Goal: Task Accomplishment & Management: Use online tool/utility

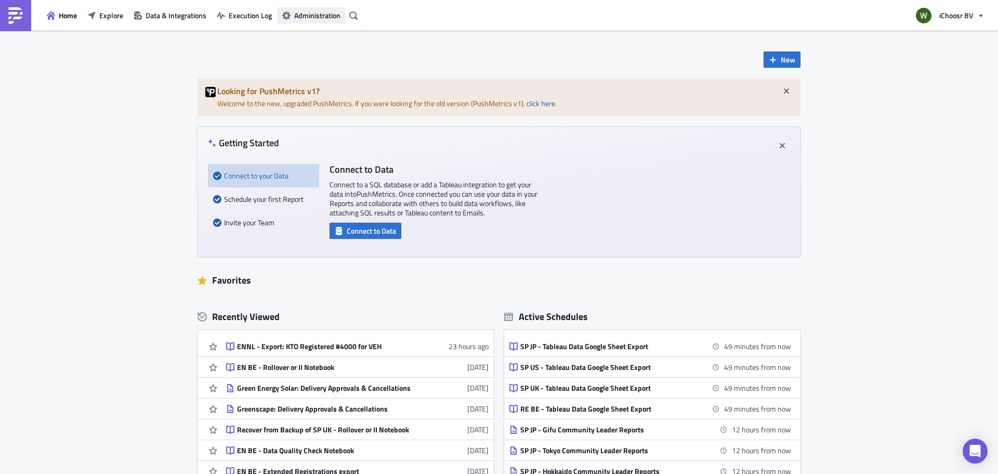
click at [309, 16] on span "Administration" at bounding box center [317, 15] width 46 height 11
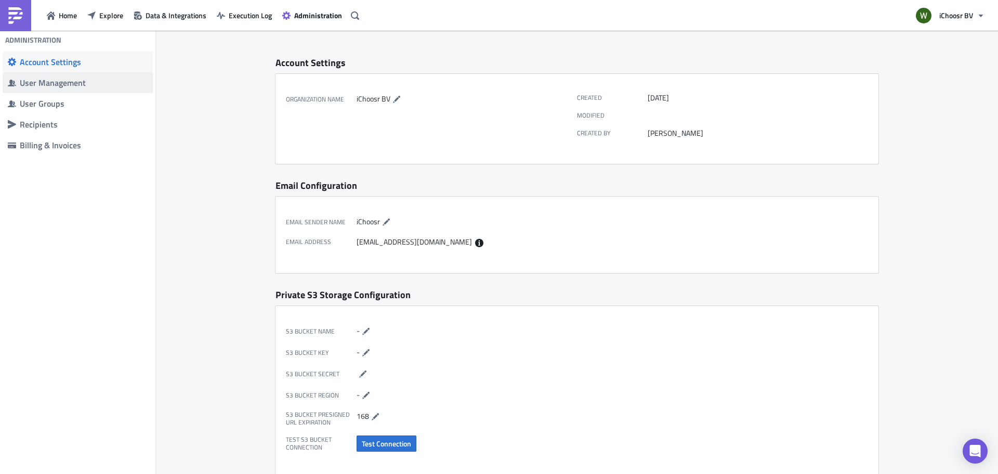
click at [47, 79] on div "User Management" at bounding box center [84, 82] width 128 height 10
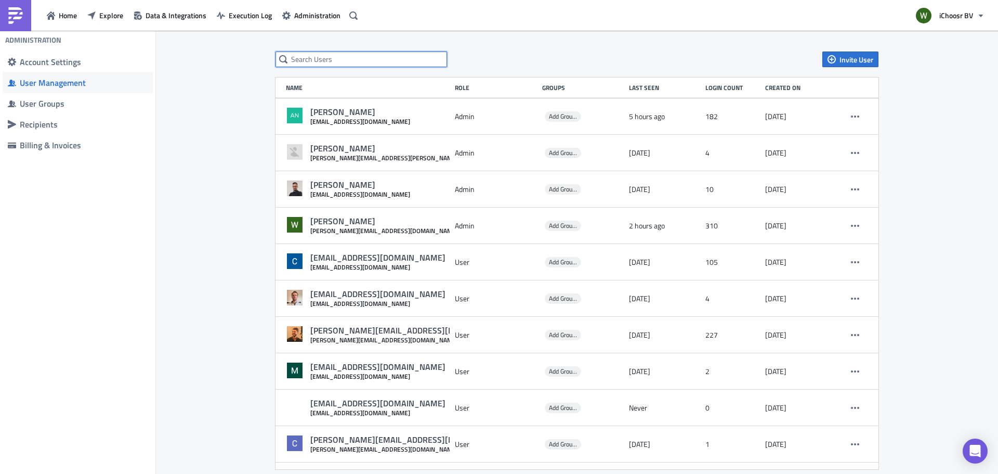
click at [339, 56] on input "text" at bounding box center [362, 59] width 172 height 16
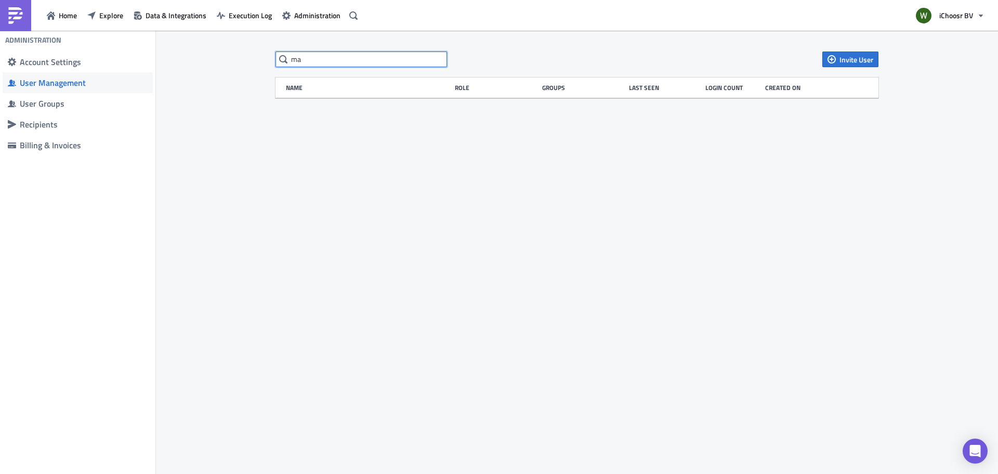
type input "m"
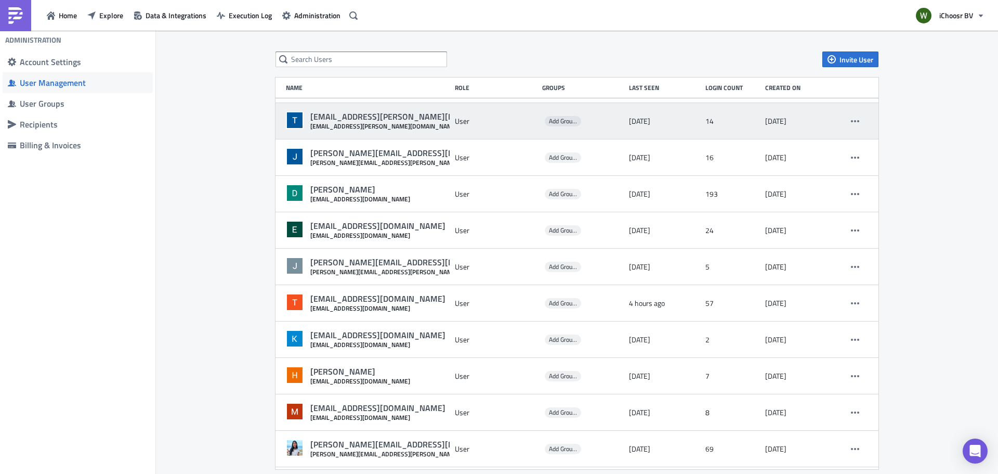
scroll to position [737, 0]
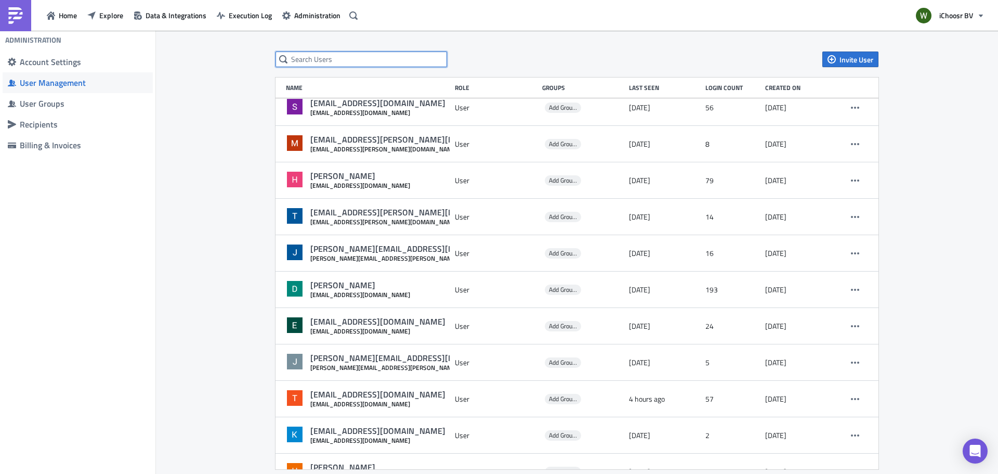
click at [336, 55] on input "text" at bounding box center [362, 59] width 172 height 16
click at [840, 58] on span "Invite User" at bounding box center [857, 59] width 34 height 11
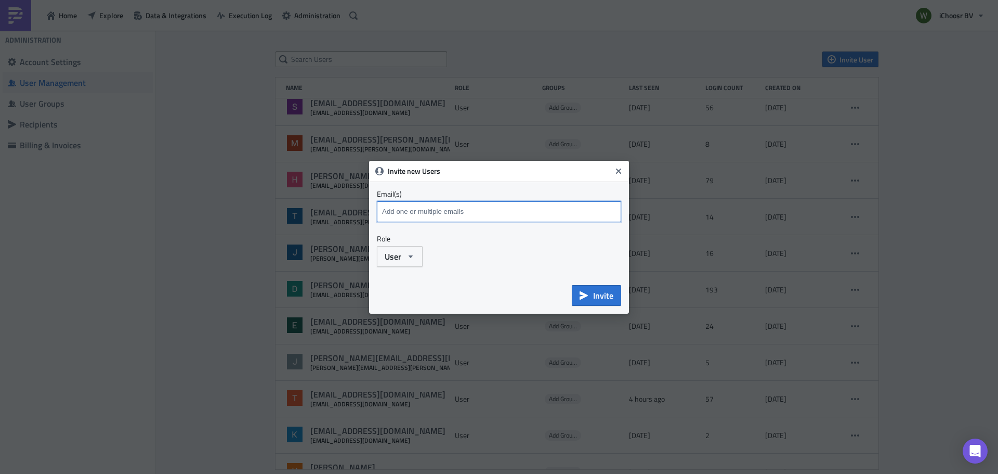
click at [446, 208] on input at bounding box center [500, 212] width 242 height 16
drag, startPoint x: 474, startPoint y: 203, endPoint x: 233, endPoint y: 201, distance: 240.7
click at [233, 201] on div "Invite new Users Email(s) patrick.cleve Emails marked red are not a valid and w…" at bounding box center [499, 237] width 998 height 474
paste input "mac.clevenger@ichoosr.com"
type input "mac.clevenger@ichoosr.com"
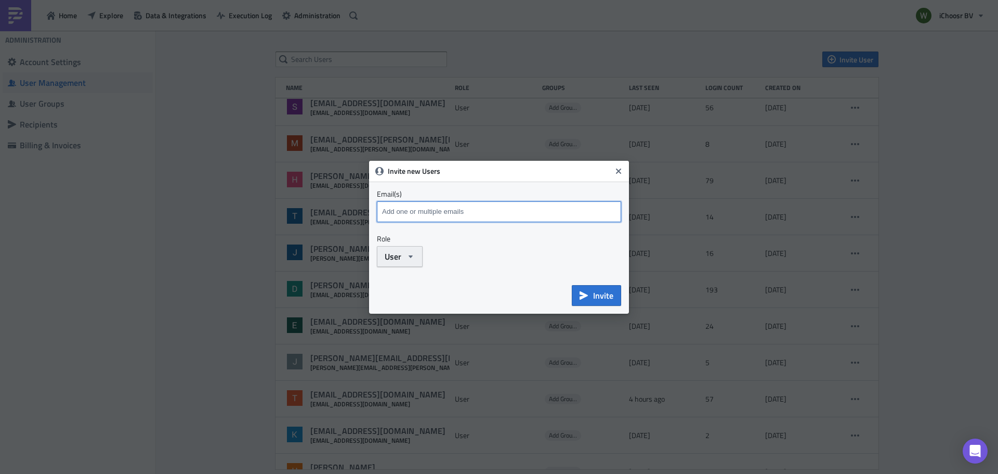
click at [389, 259] on span "User" at bounding box center [393, 256] width 17 height 12
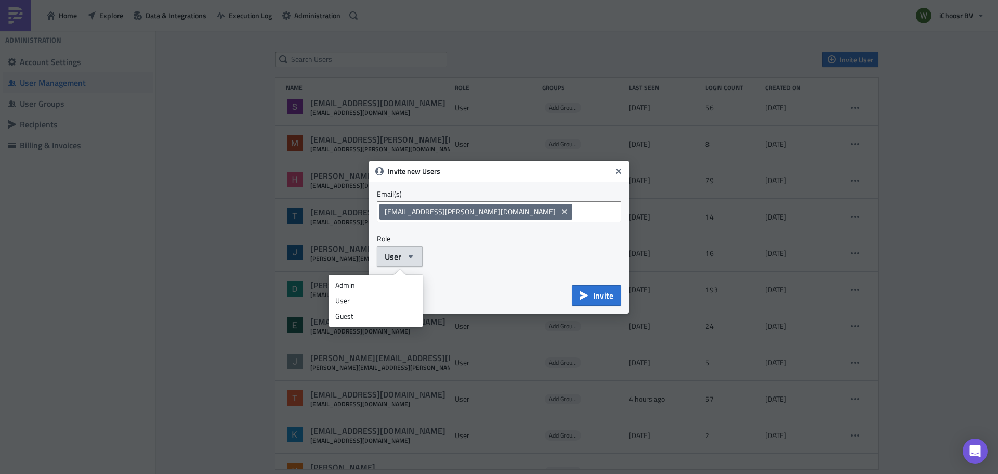
click at [353, 298] on div "User" at bounding box center [375, 300] width 81 height 10
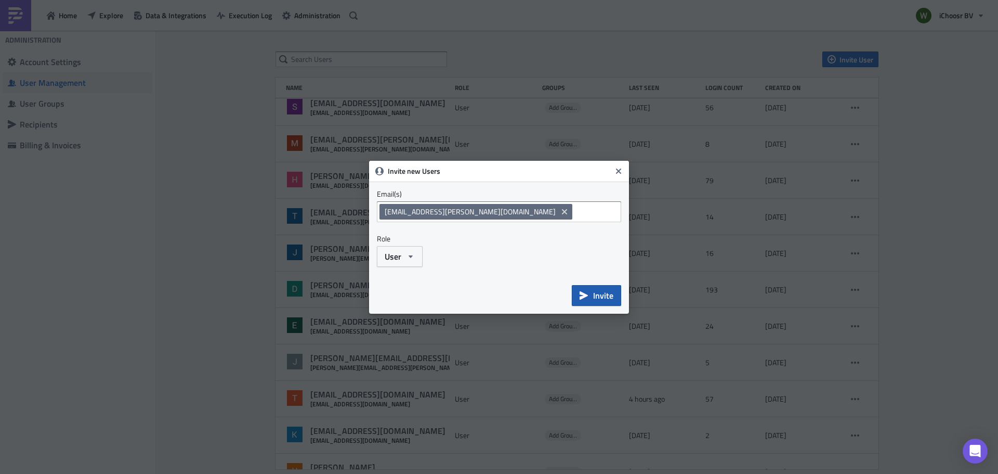
click at [600, 296] on span "Invite" at bounding box center [603, 295] width 20 height 12
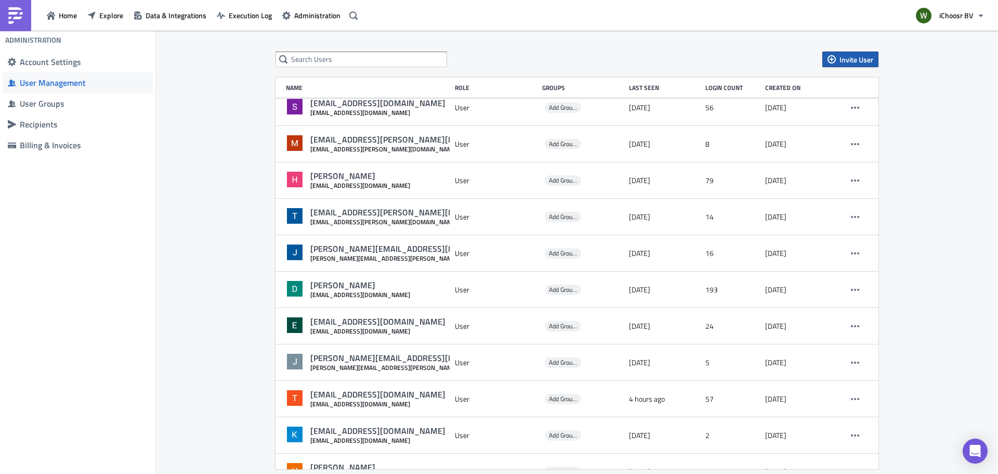
click at [853, 58] on span "Invite User" at bounding box center [857, 59] width 34 height 11
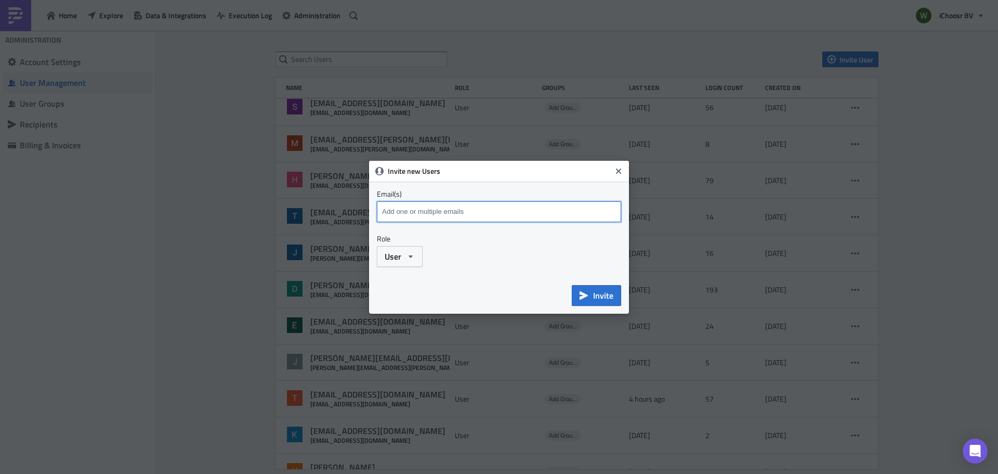
click at [455, 216] on input at bounding box center [498, 212] width 239 height 16
paste input "peyton.herring@ichoosr.com"
type input "peyton.herring@ichoosr.com"
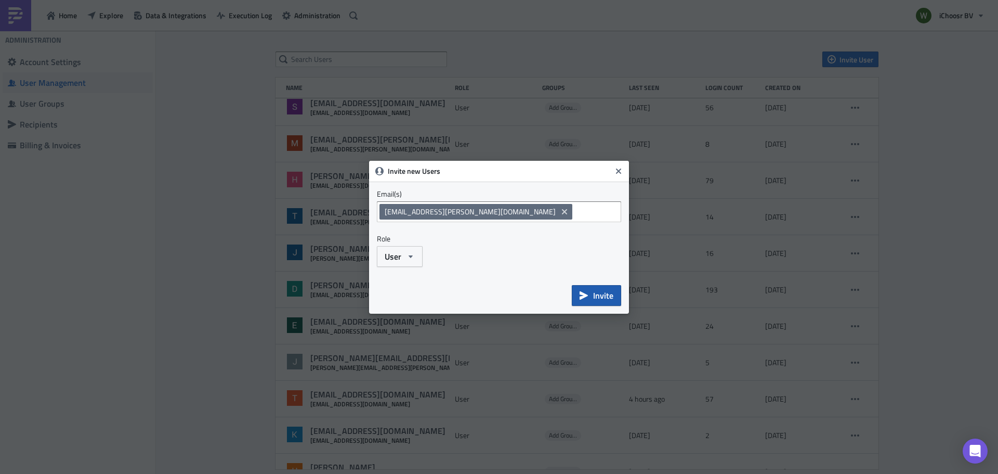
click at [613, 289] on button "Invite" at bounding box center [596, 295] width 49 height 21
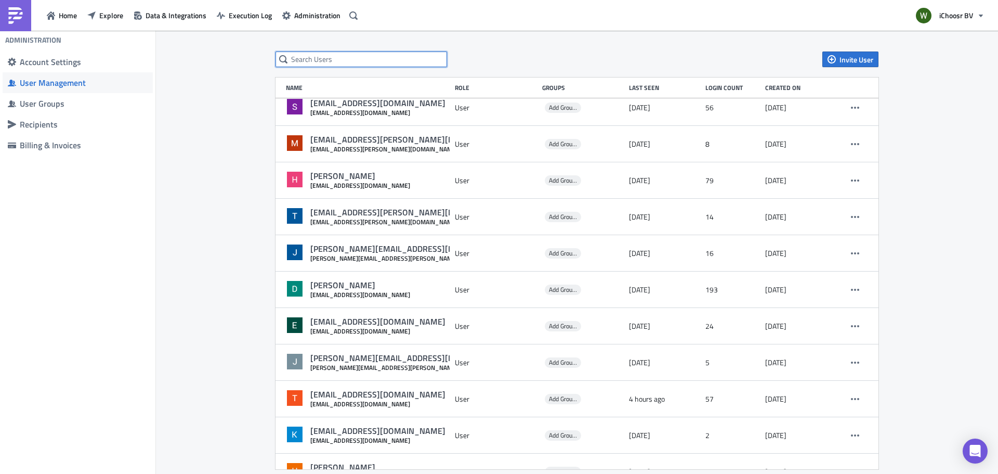
click at [416, 61] on input "text" at bounding box center [362, 59] width 172 height 16
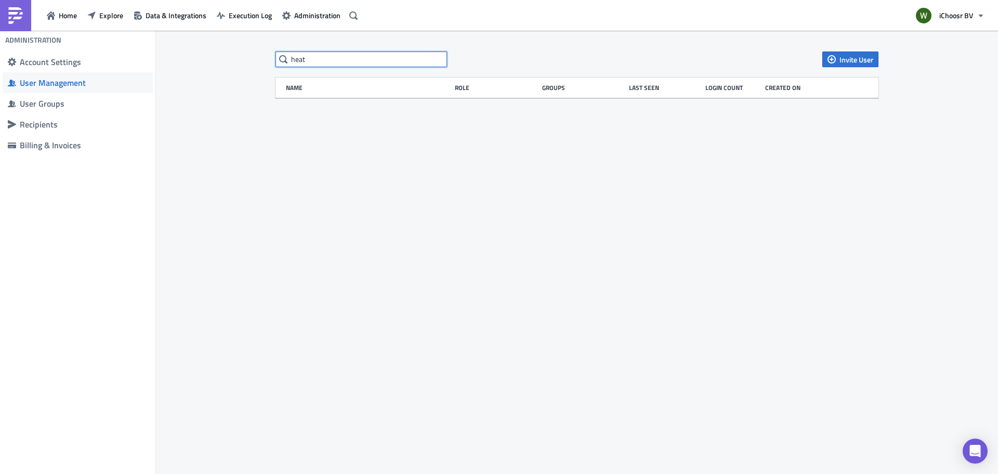
type input "heat"
click at [863, 57] on span "Invite User" at bounding box center [857, 59] width 34 height 11
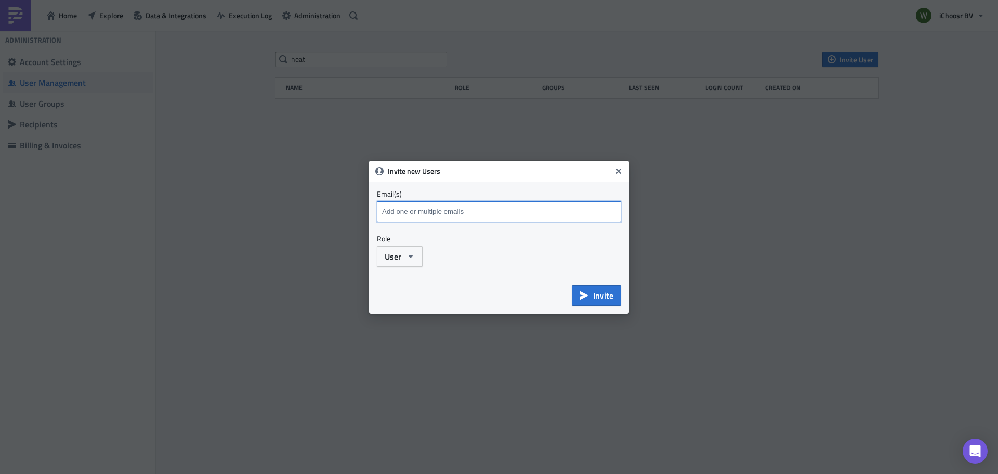
click at [433, 206] on input at bounding box center [500, 212] width 242 height 16
paste input "heather.halifax@ichoosr.com"
type input "heather.halifax@ichoosr.com"
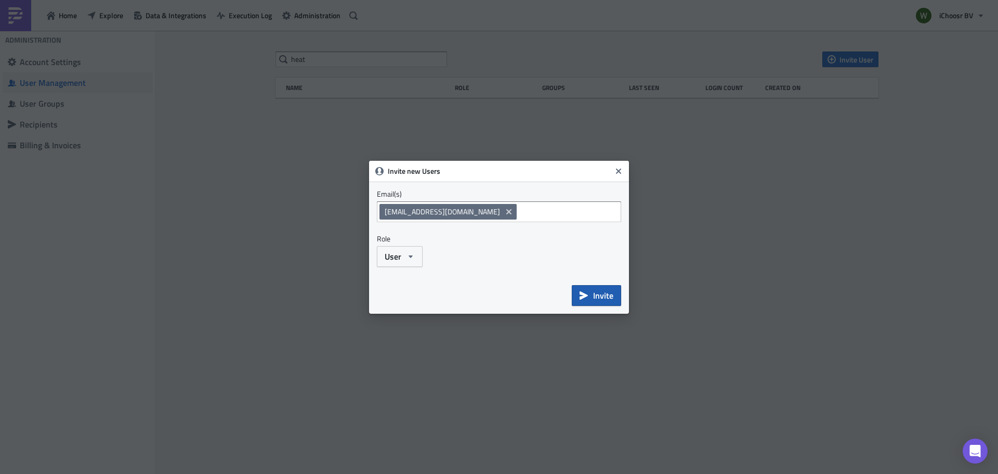
click at [609, 296] on span "Invite" at bounding box center [603, 295] width 20 height 12
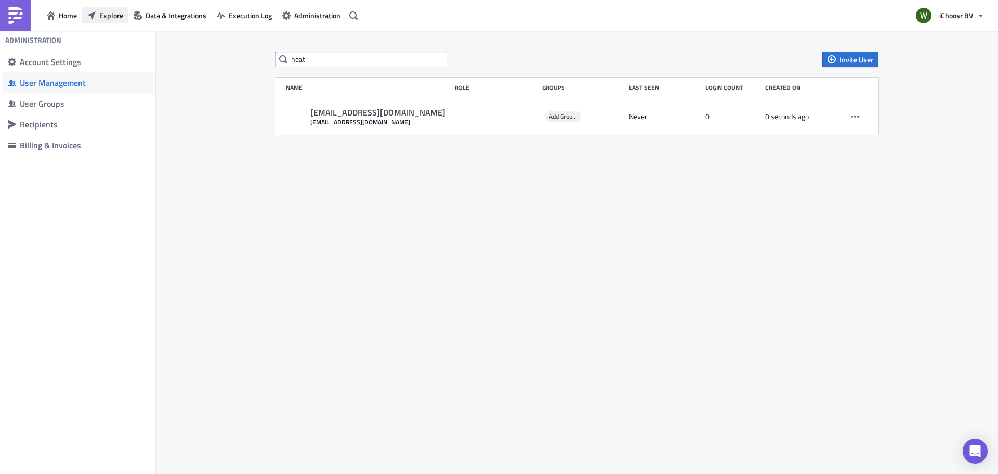
click at [110, 13] on span "Explore" at bounding box center [111, 15] width 24 height 11
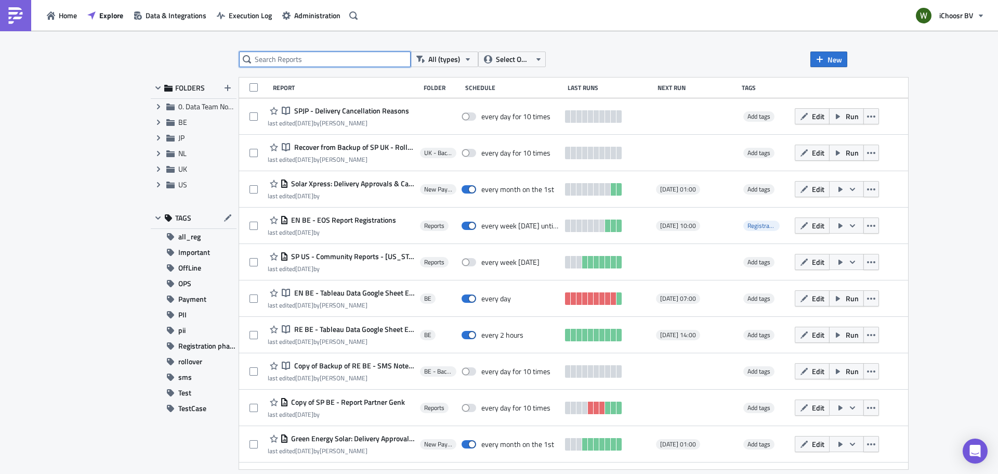
click at [253, 57] on input "text" at bounding box center [325, 59] width 172 height 16
type input "e"
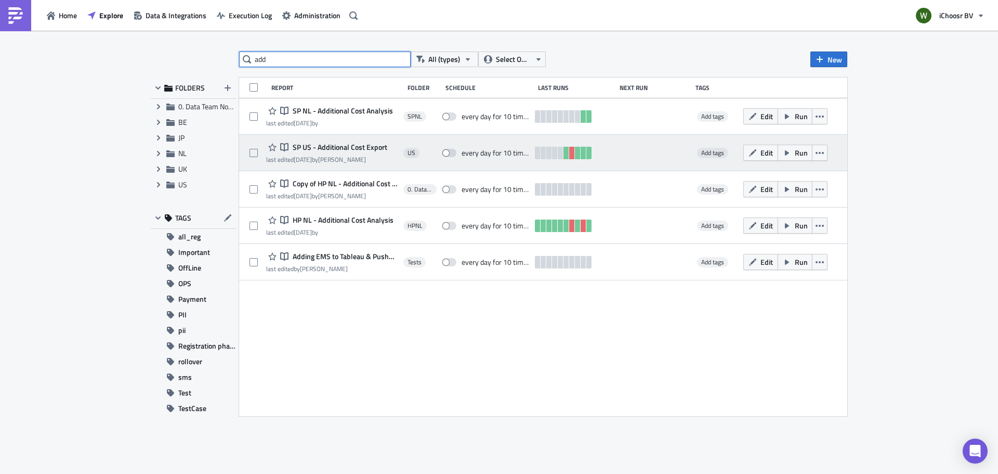
type input "add"
click at [348, 145] on span "SP US - Additional Cost Export" at bounding box center [338, 146] width 97 height 9
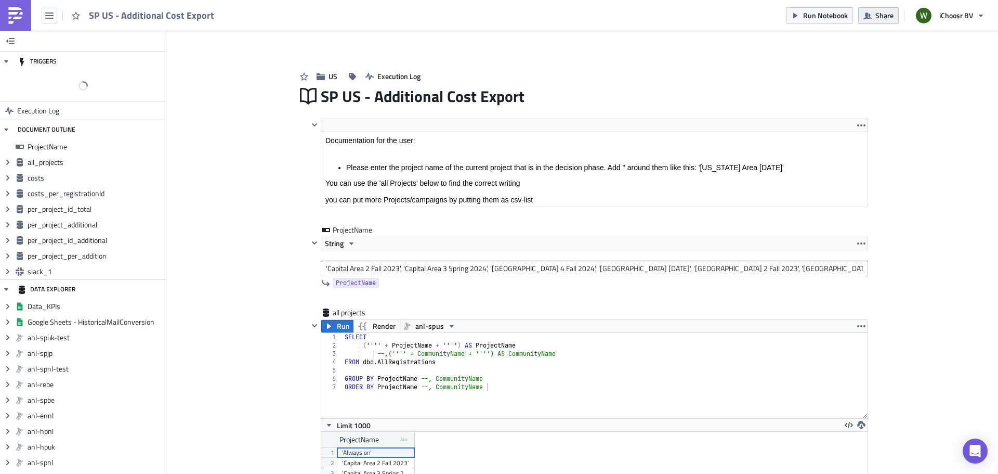
click at [884, 19] on span "Share" at bounding box center [884, 15] width 18 height 11
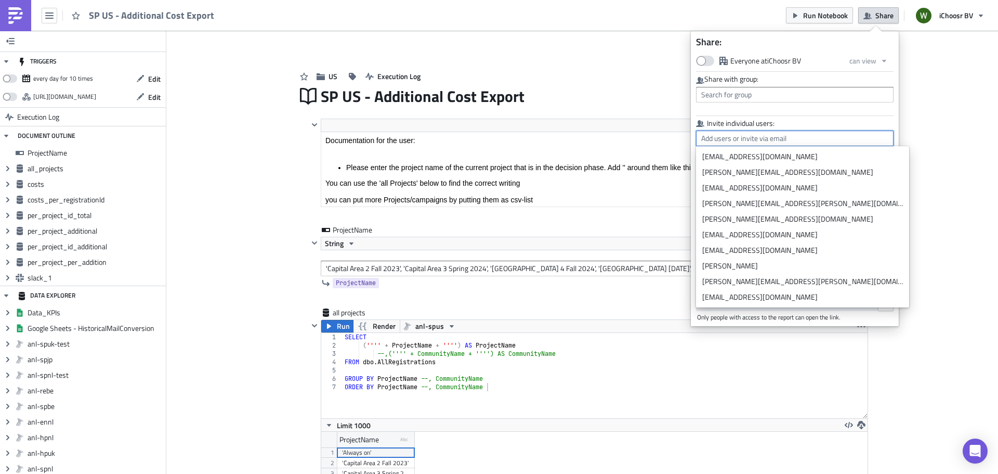
click at [792, 137] on input "text" at bounding box center [795, 138] width 198 height 16
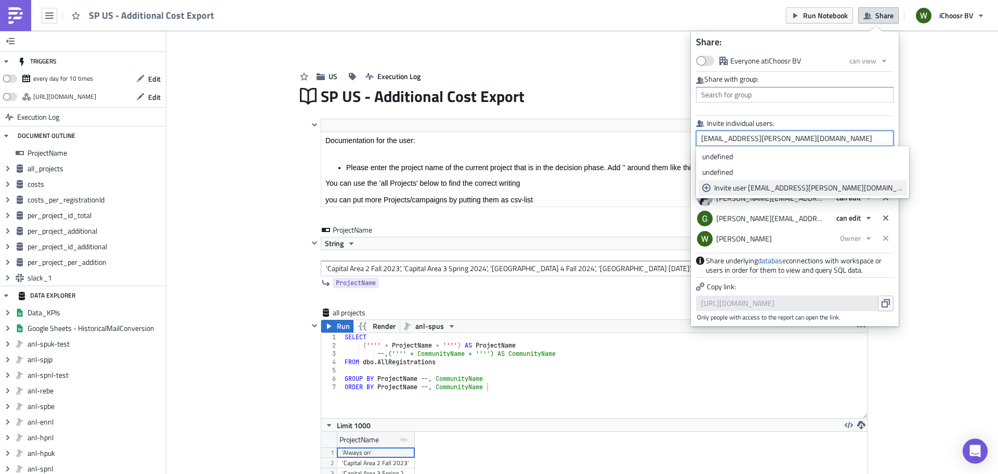
type input "mac.clevenger@ichoosr.com"
click at [785, 184] on div "Invite user 'mac.clevenger@ichoosr.com'" at bounding box center [808, 187] width 189 height 10
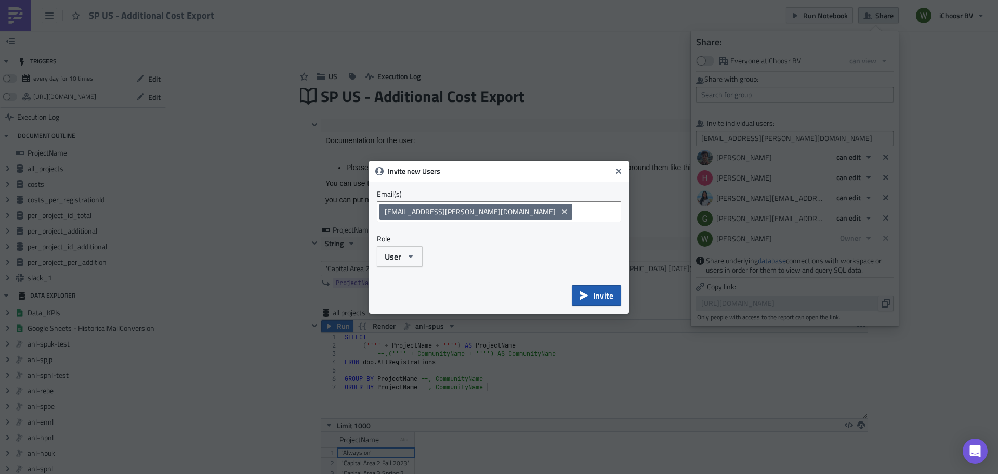
drag, startPoint x: 595, startPoint y: 294, endPoint x: 606, endPoint y: 292, distance: 11.0
click at [600, 293] on span "Invite" at bounding box center [603, 295] width 20 height 12
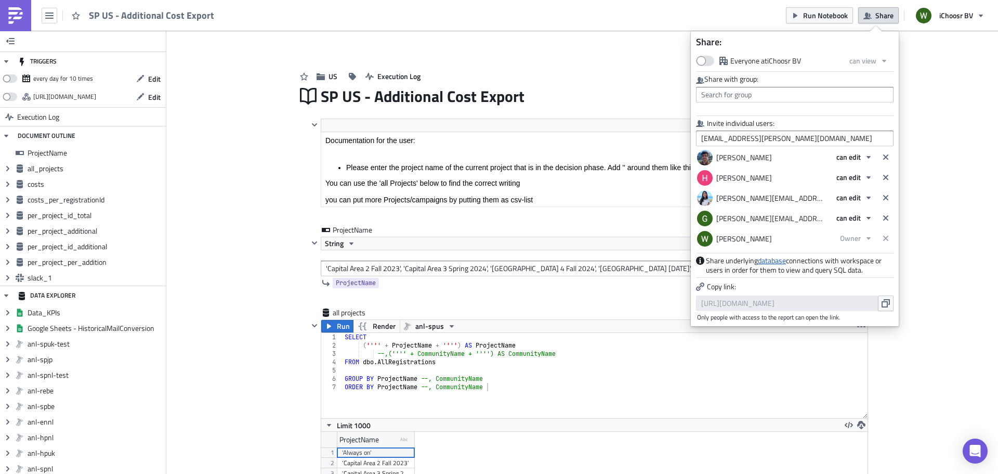
click at [774, 260] on link "database" at bounding box center [772, 260] width 28 height 11
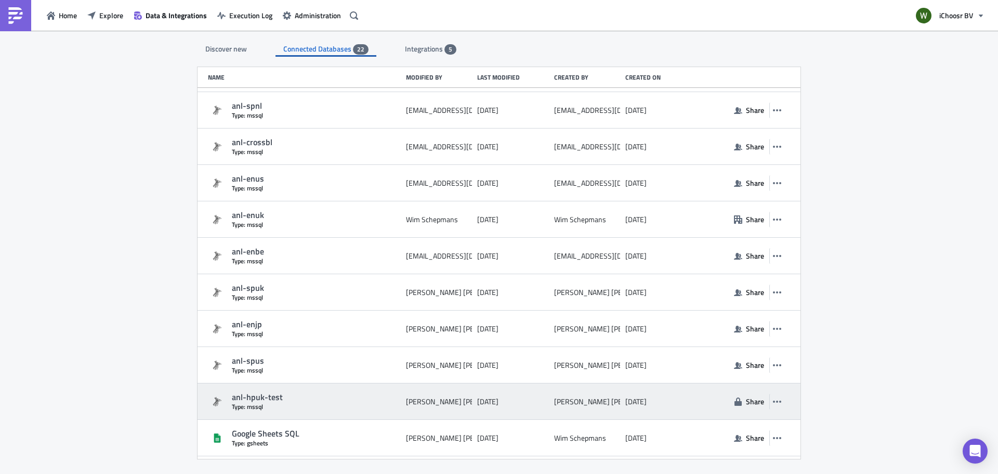
scroll to position [364, 0]
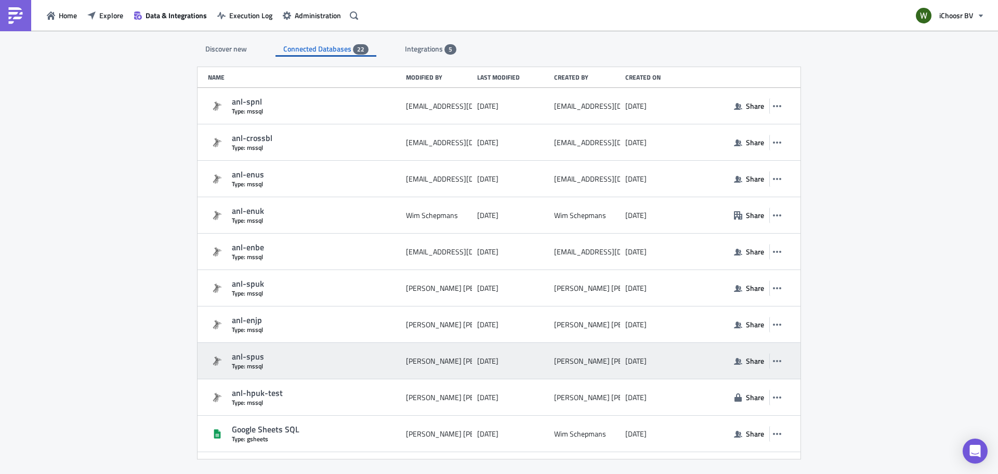
click at [240, 357] on div "anl-spus" at bounding box center [316, 356] width 169 height 11
click at [746, 365] on span "Share" at bounding box center [755, 360] width 18 height 11
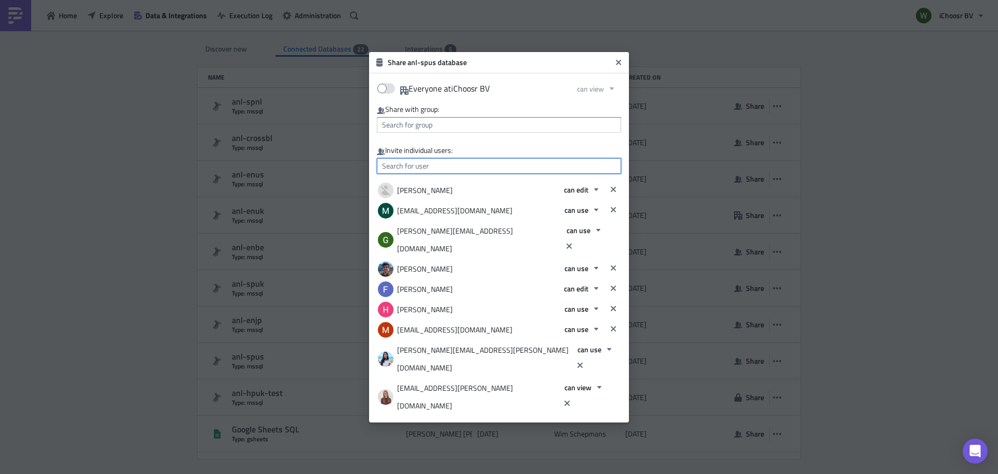
click at [461, 174] on input "text" at bounding box center [499, 166] width 244 height 16
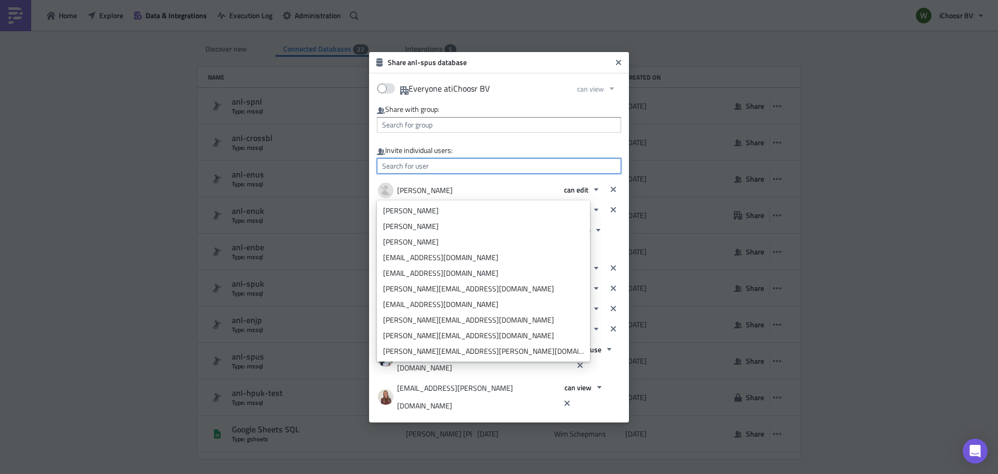
paste input "[EMAIL_ADDRESS][DOMAIN_NAME]"
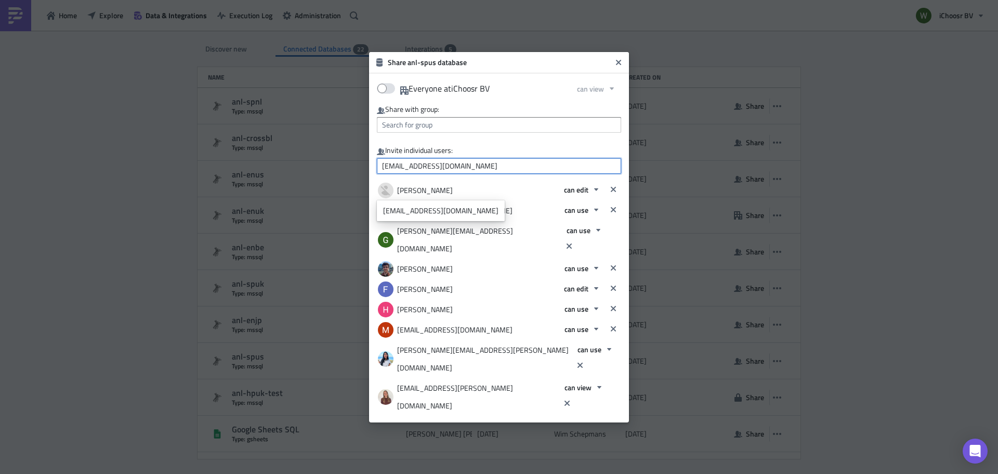
type input "[EMAIL_ADDRESS][DOMAIN_NAME]"
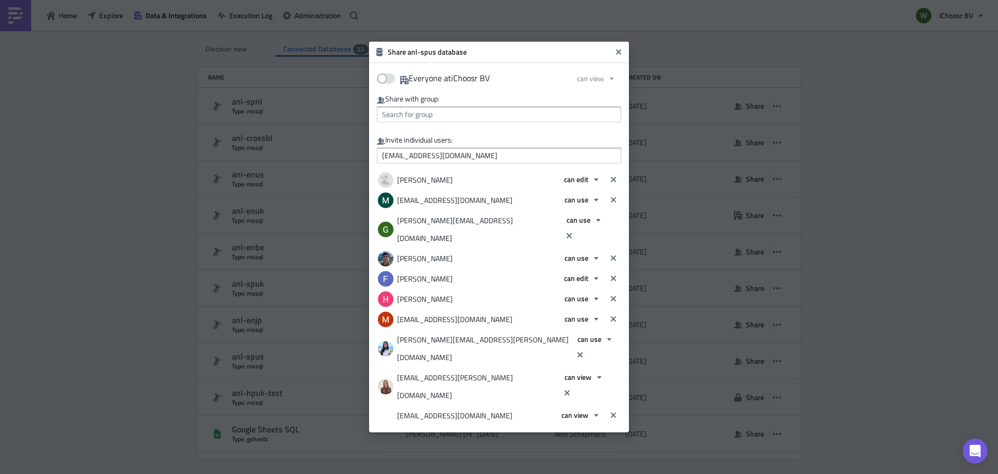
drag, startPoint x: 491, startPoint y: 191, endPoint x: 485, endPoint y: 181, distance: 11.7
click at [488, 188] on div "Invite individual users: heather.halifax@ichoosr.com Mike Timmerman can edit mi…" at bounding box center [499, 279] width 244 height 289
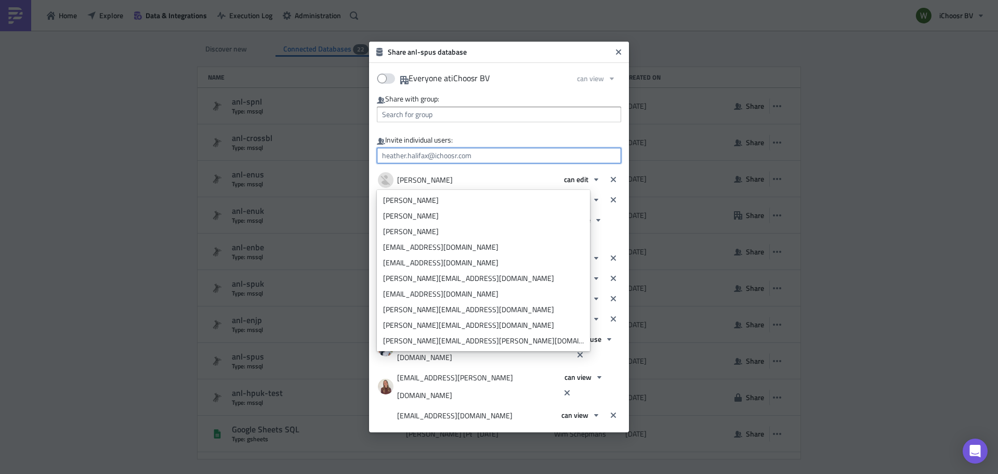
drag, startPoint x: 484, startPoint y: 178, endPoint x: 253, endPoint y: 185, distance: 231.4
click at [253, 185] on div "Share anl-spus database Everyone at iChoosr BV can view Share with group: Invit…" at bounding box center [499, 237] width 998 height 474
paste input "[EMAIL_ADDRESS][PERSON_NAME][DOMAIN_NAME]"
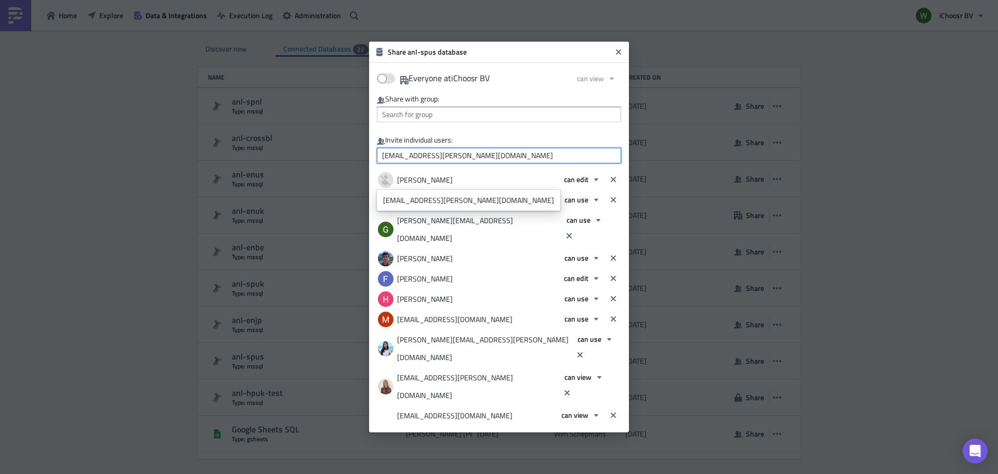
type input "[EMAIL_ADDRESS][PERSON_NAME][DOMAIN_NAME]"
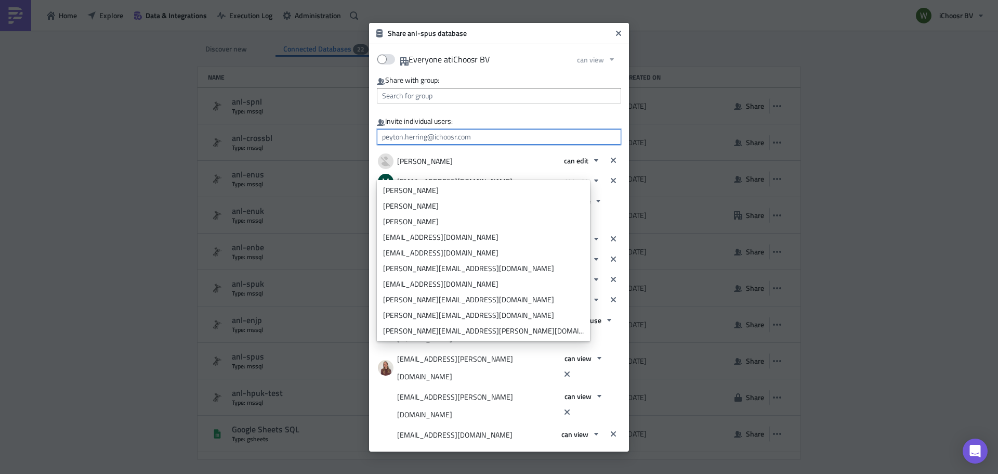
drag, startPoint x: 487, startPoint y: 174, endPoint x: 305, endPoint y: 173, distance: 182.0
click at [305, 173] on div "Share anl-spus database Everyone at iChoosr BV can view Share with group: Invit…" at bounding box center [499, 237] width 998 height 474
paste input "[EMAIL_ADDRESS][PERSON_NAME][DOMAIN_NAME]"
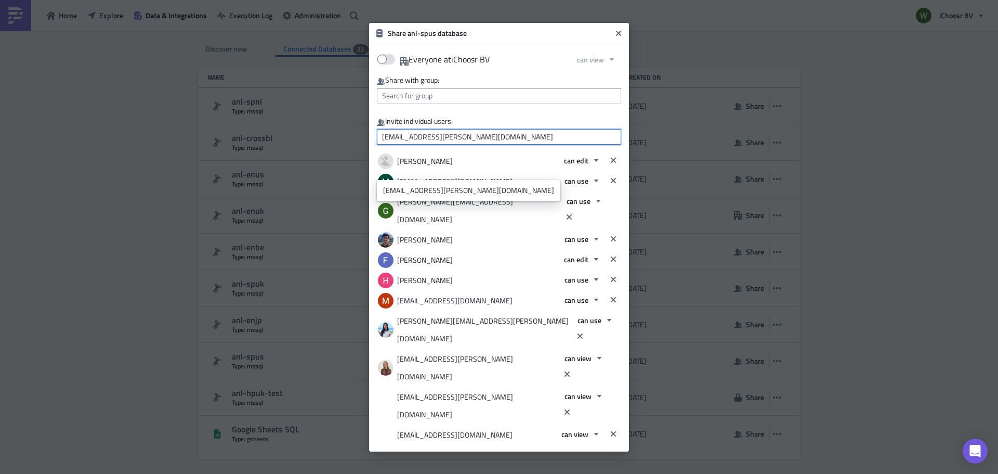
type input "[EMAIL_ADDRESS][PERSON_NAME][DOMAIN_NAME]"
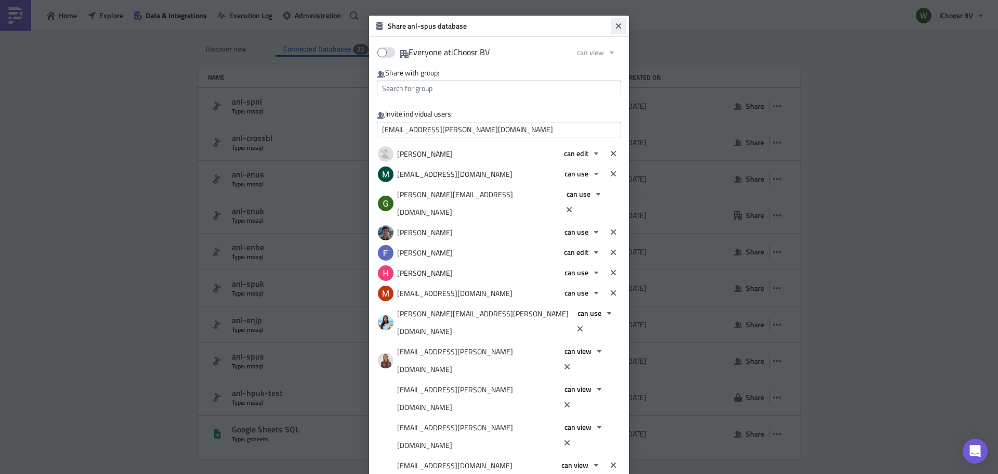
click at [620, 29] on icon "Close" at bounding box center [618, 25] width 5 height 5
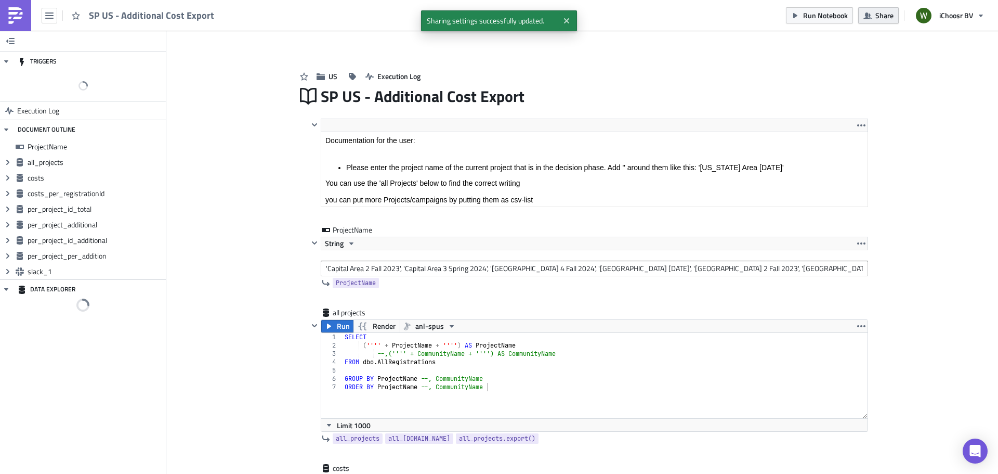
click at [889, 14] on span "Share" at bounding box center [884, 15] width 18 height 11
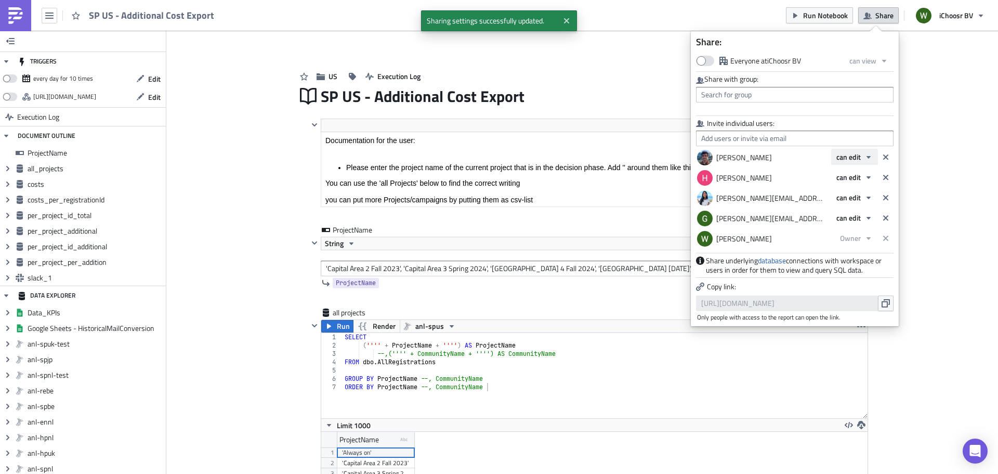
scroll to position [119, 546]
click at [723, 132] on input "text" at bounding box center [795, 138] width 198 height 16
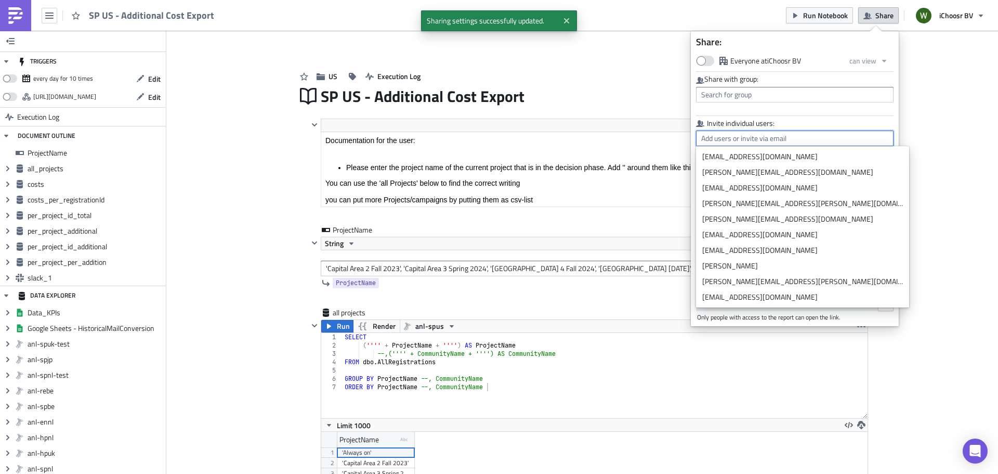
paste input "[EMAIL_ADDRESS][PERSON_NAME][DOMAIN_NAME]"
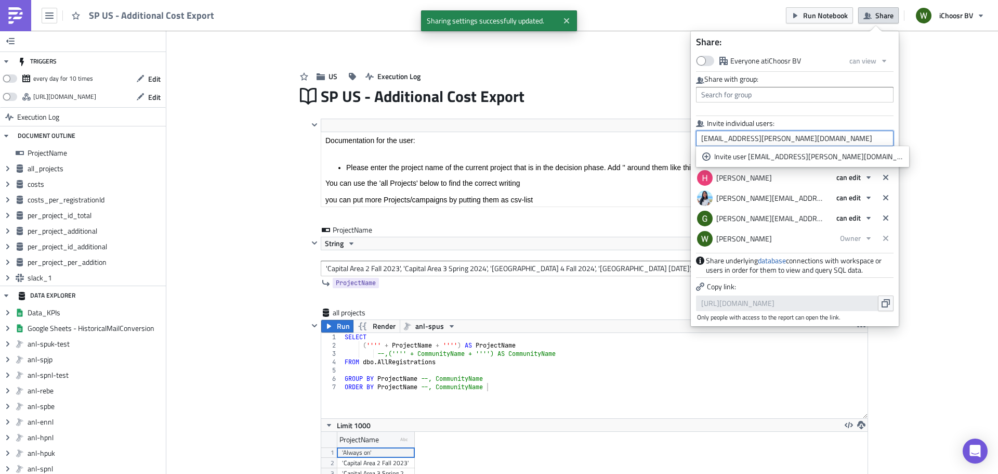
type input "[EMAIL_ADDRESS][PERSON_NAME][DOMAIN_NAME]"
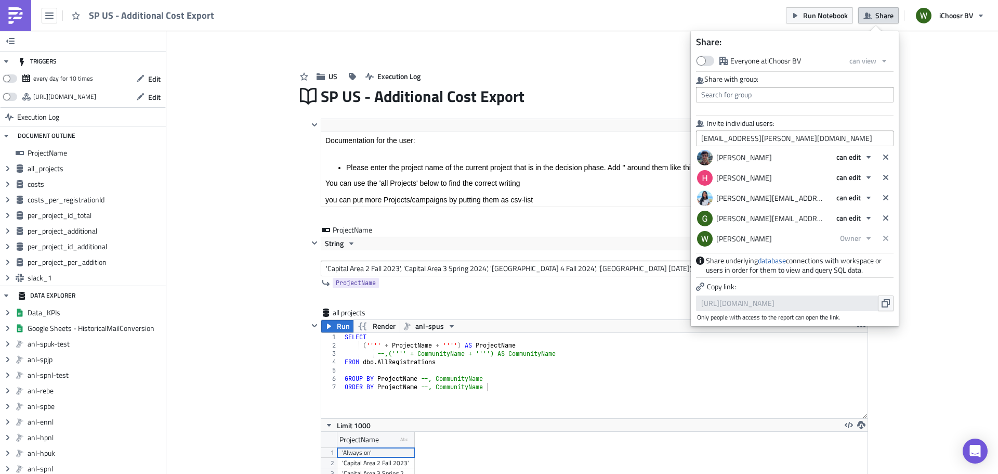
drag, startPoint x: 605, startPoint y: 68, endPoint x: 612, endPoint y: 64, distance: 7.9
click at [607, 65] on div "US Execution Log" at bounding box center [582, 65] width 572 height 37
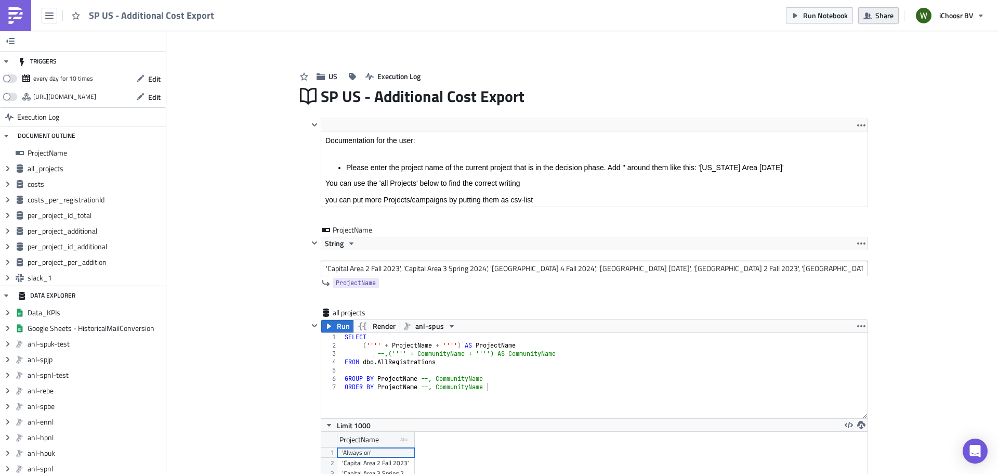
click at [881, 13] on span "Share" at bounding box center [884, 15] width 18 height 11
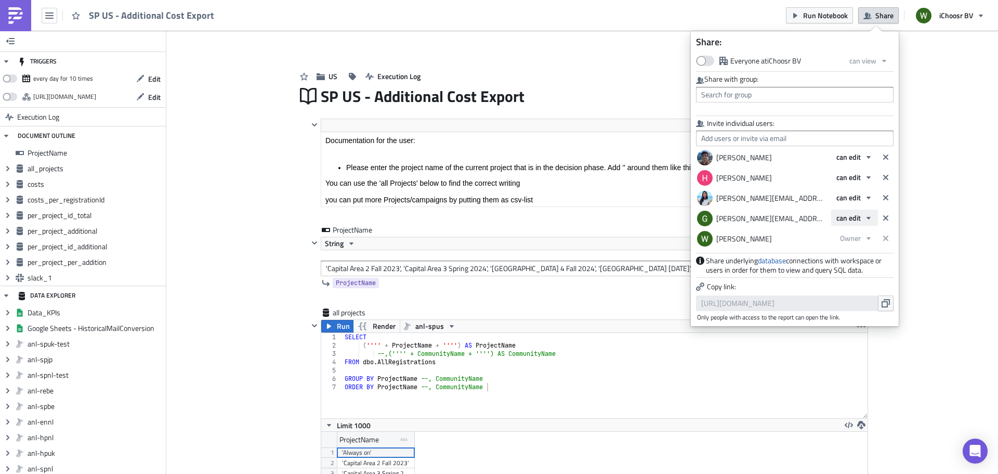
click at [851, 215] on span "can edit" at bounding box center [848, 217] width 24 height 11
click at [864, 252] on div "can edit" at bounding box center [886, 251] width 74 height 10
click at [869, 222] on button "can edit" at bounding box center [854, 217] width 47 height 16
click at [796, 143] on input "text" at bounding box center [795, 138] width 198 height 16
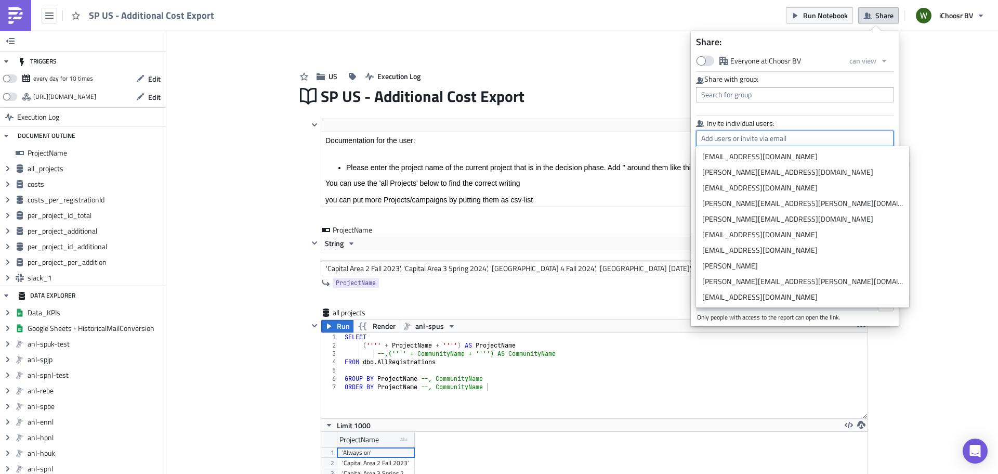
click at [792, 137] on input "text" at bounding box center [795, 138] width 198 height 16
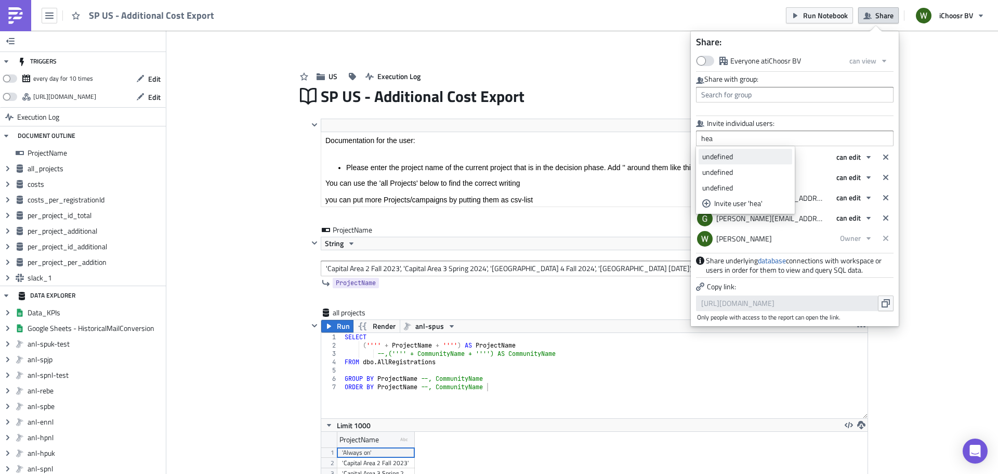
click at [738, 158] on div "undefined" at bounding box center [745, 156] width 86 height 10
click at [741, 167] on div "undefined" at bounding box center [745, 172] width 86 height 10
click at [737, 186] on div "undefined" at bounding box center [745, 187] width 86 height 10
drag, startPoint x: 723, startPoint y: 135, endPoint x: 668, endPoint y: 124, distance: 56.2
click at [663, 124] on body "SP US - Additional Cost Export Run Notebook Share iChoosr BV TRIGGERS every day…" at bounding box center [499, 237] width 998 height 475
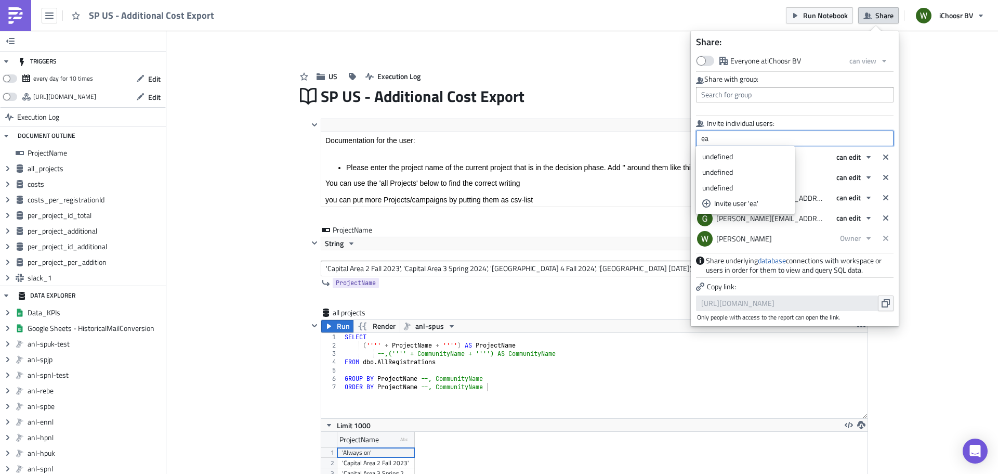
type input "a"
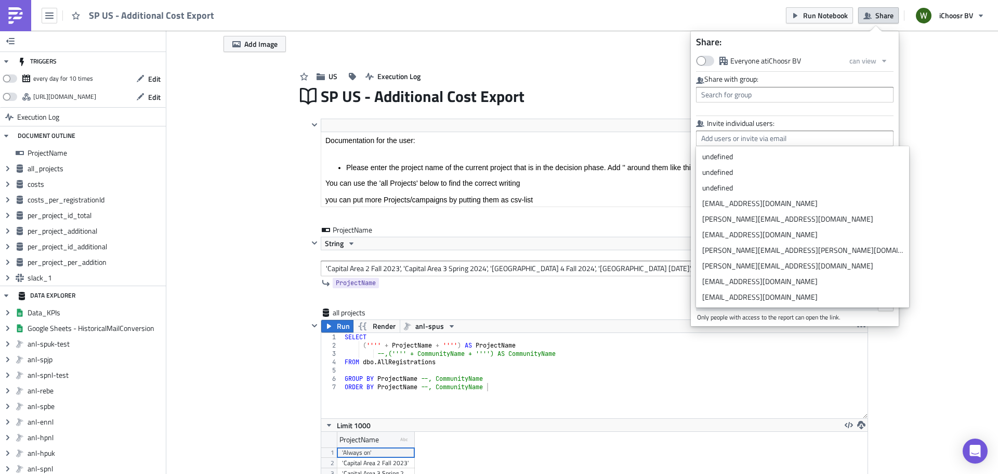
click at [540, 46] on div "Add Image" at bounding box center [582, 39] width 832 height 17
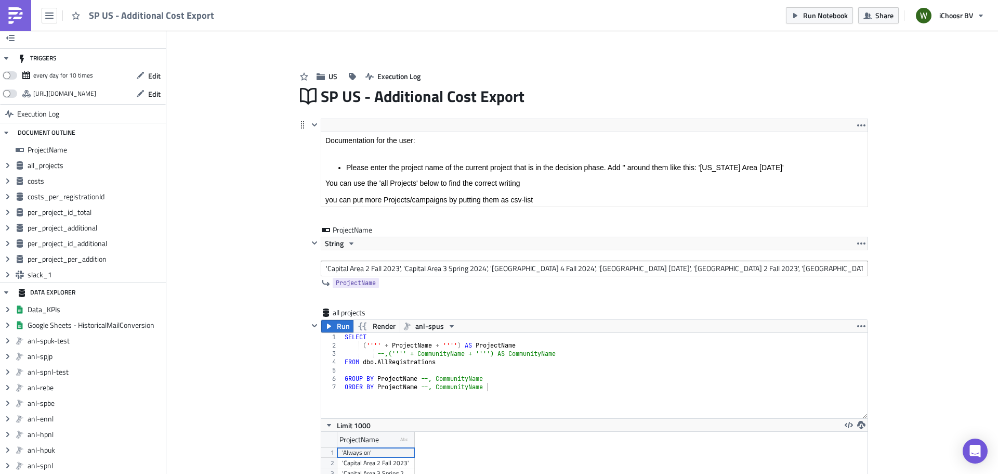
scroll to position [0, 0]
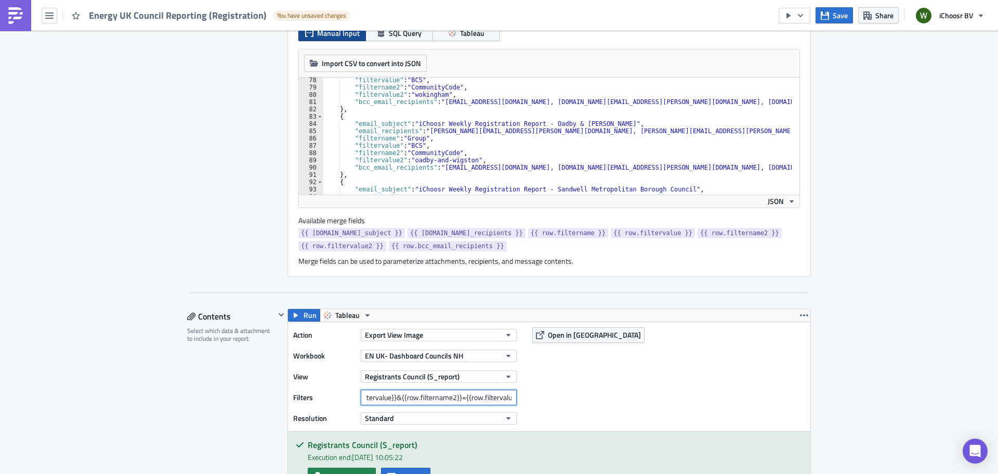
scroll to position [0, 92]
drag, startPoint x: 478, startPoint y: 396, endPoint x: 507, endPoint y: 396, distance: 29.1
click at [507, 396] on input "{{row.filtername}}={{row.filtervalue}}&{{row.filtername2}}={{row.filtervalue2}}" at bounding box center [439, 397] width 156 height 16
click at [487, 165] on div ""filtervalue" : "BCS" , "filtername2" : "CommunityCode" , "filtervalue2" : "wok…" at bounding box center [671, 138] width 697 height 124
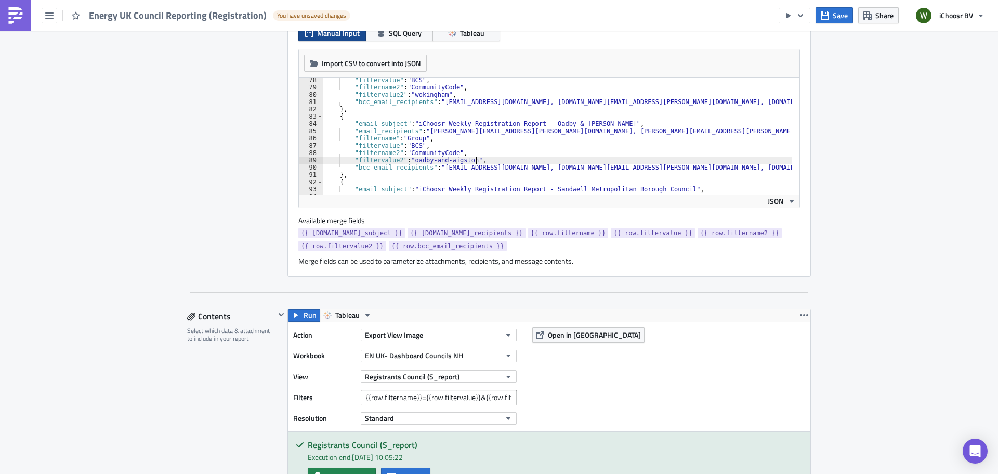
click at [490, 159] on div ""filtervalue" : "BCS" , "filtername2" : "CommunityCode" , "filtervalue2" : "wok…" at bounding box center [671, 138] width 697 height 124
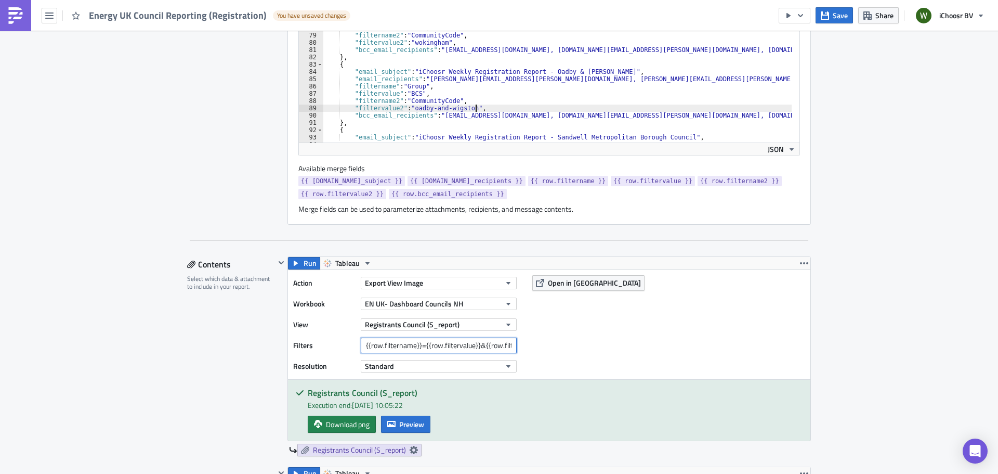
click at [480, 347] on input "{{row.filtername}}={{row.filtervalue}}&{{row.filtername2}}={{row.filtervalue2}}" at bounding box center [439, 345] width 156 height 16
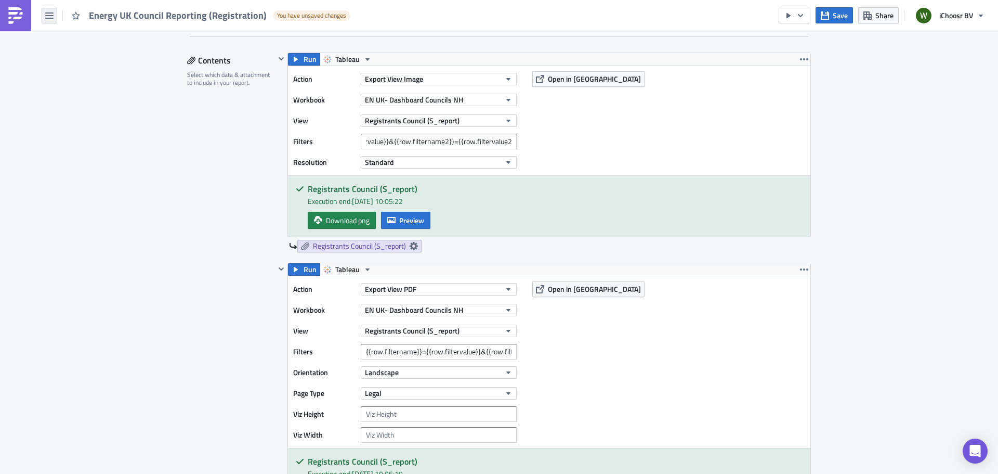
scroll to position [0, 0]
click at [51, 18] on icon "button" at bounding box center [49, 15] width 8 height 6
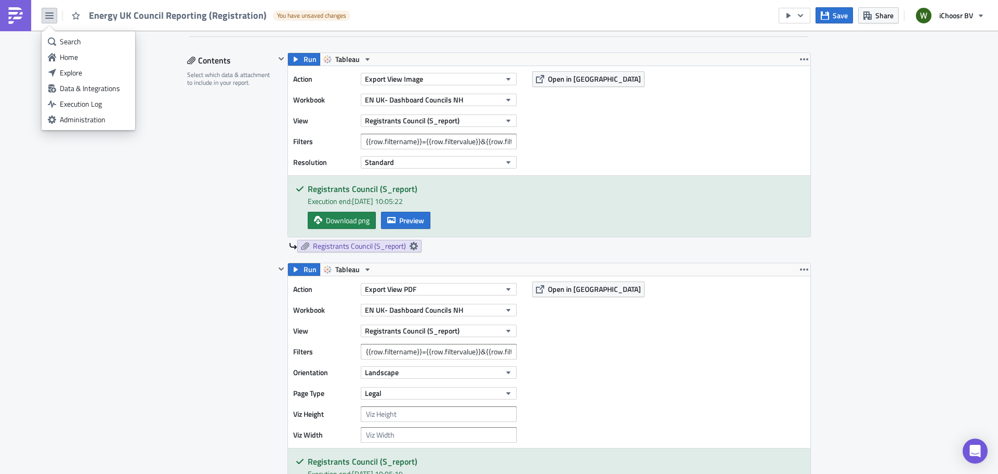
click at [387, 17] on div "Energy UK Council Reporting (Registration) You have unsaved changes Save Share …" at bounding box center [499, 15] width 998 height 31
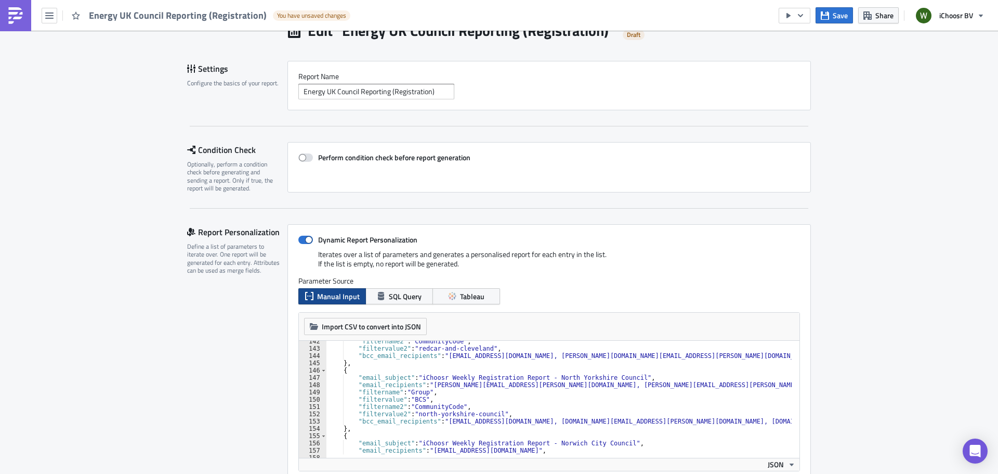
scroll to position [48, 0]
drag, startPoint x: 200, startPoint y: 234, endPoint x: 197, endPoint y: 227, distance: 8.4
click at [198, 234] on div "Report Personalization" at bounding box center [237, 233] width 100 height 16
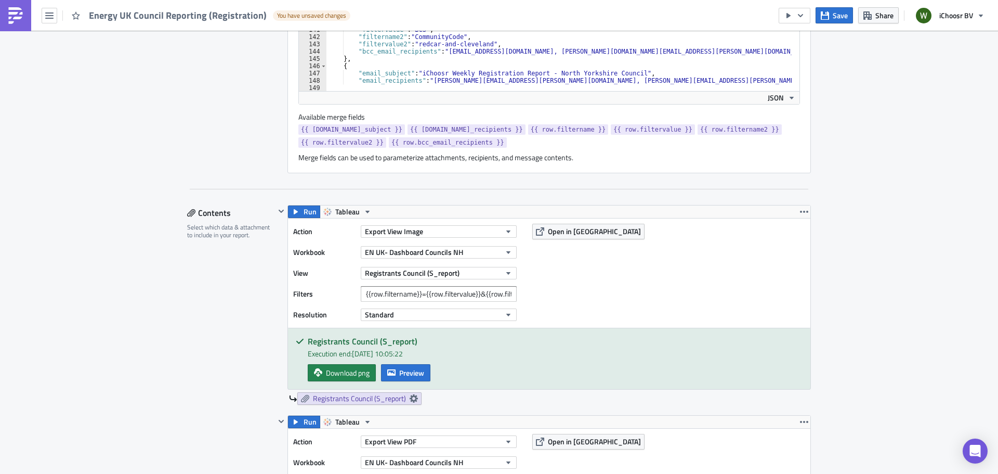
scroll to position [416, 0]
click at [573, 233] on span "Open in [GEOGRAPHIC_DATA]" at bounding box center [594, 230] width 93 height 11
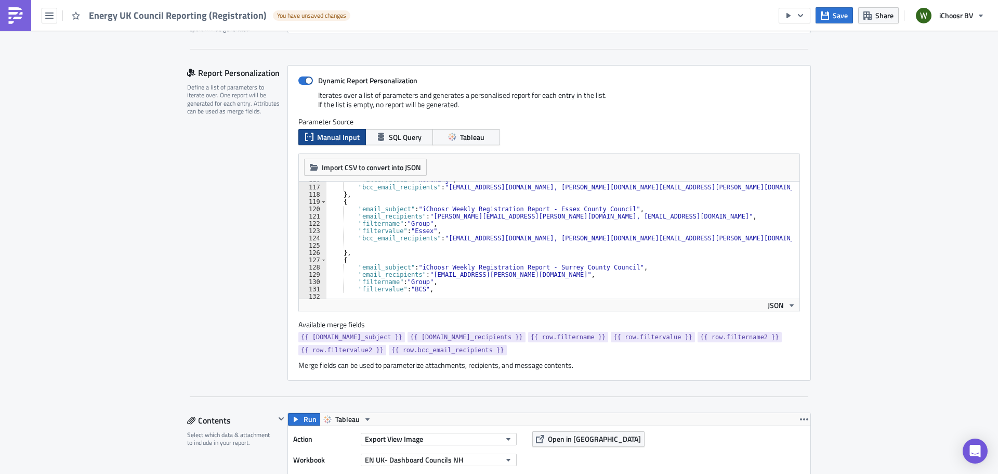
scroll to position [905, 0]
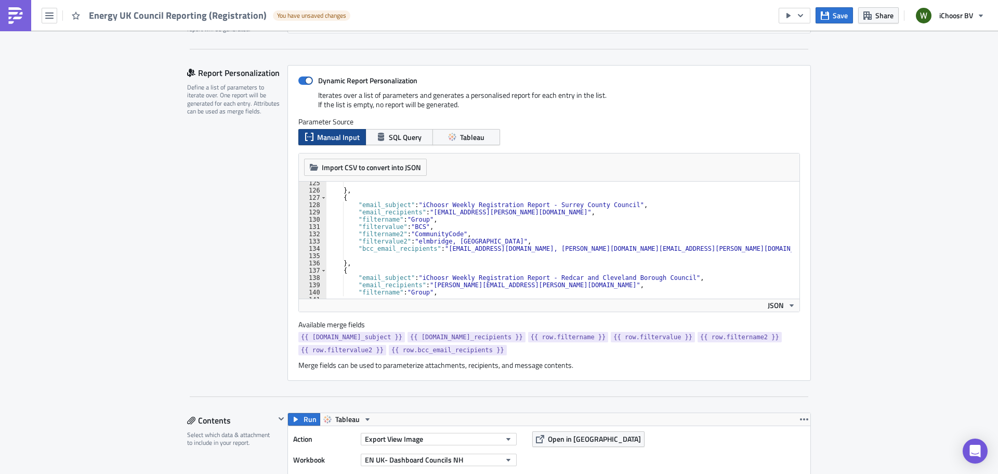
drag, startPoint x: 382, startPoint y: 1, endPoint x: 103, endPoint y: 48, distance: 282.7
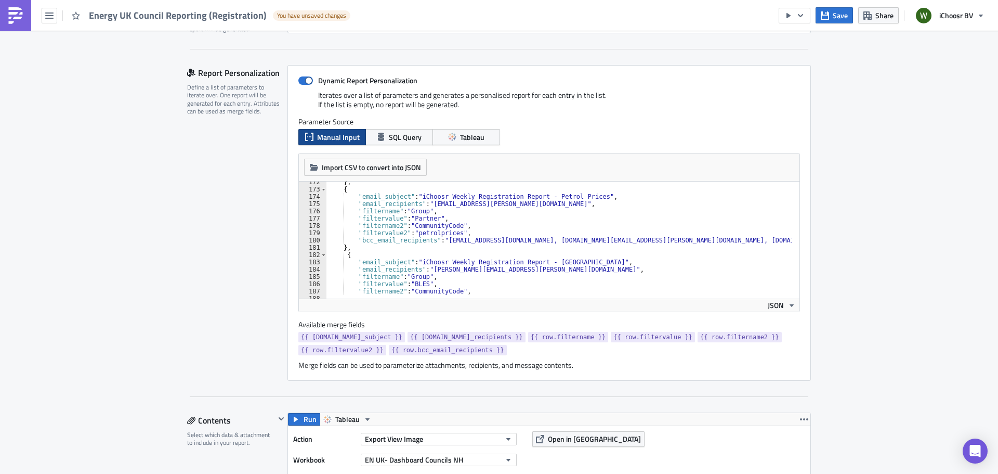
scroll to position [1281, 0]
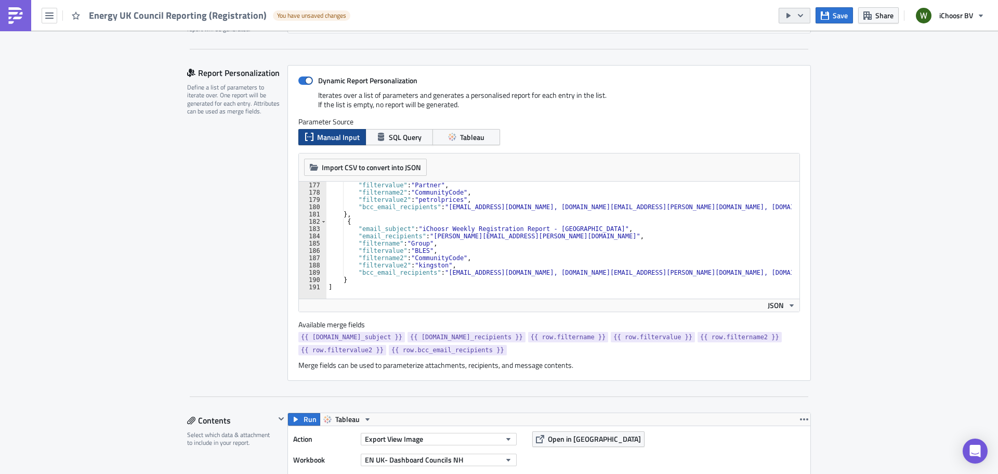
click at [801, 17] on icon "button" at bounding box center [800, 15] width 5 height 3
click at [815, 40] on div "Send Just to Me" at bounding box center [825, 41] width 81 height 10
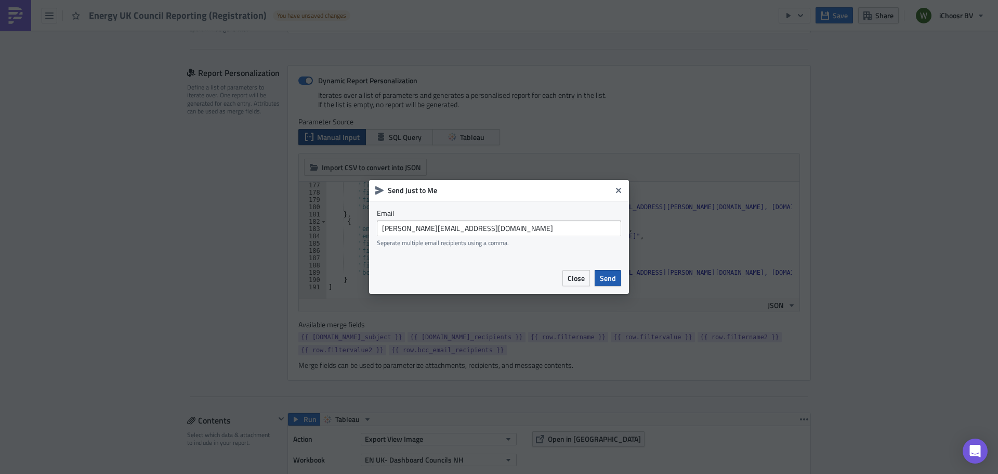
click at [613, 273] on span "Send" at bounding box center [608, 277] width 16 height 11
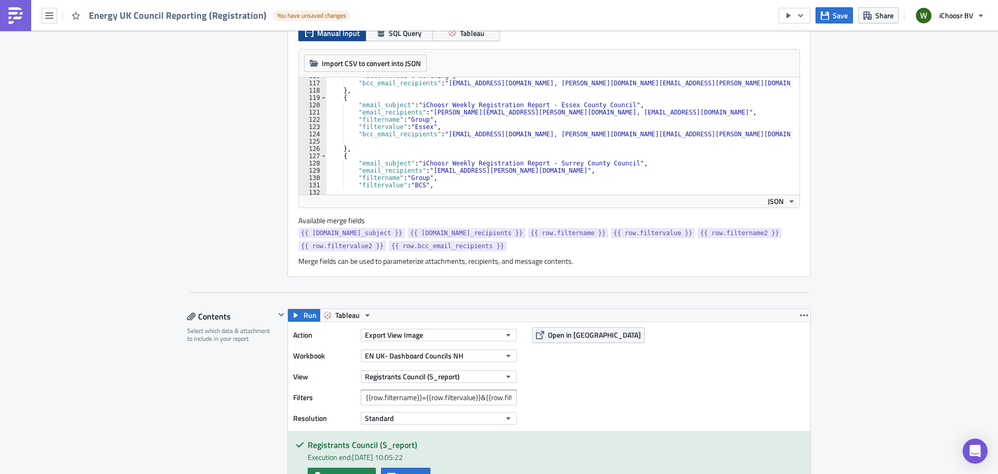
scroll to position [873, 0]
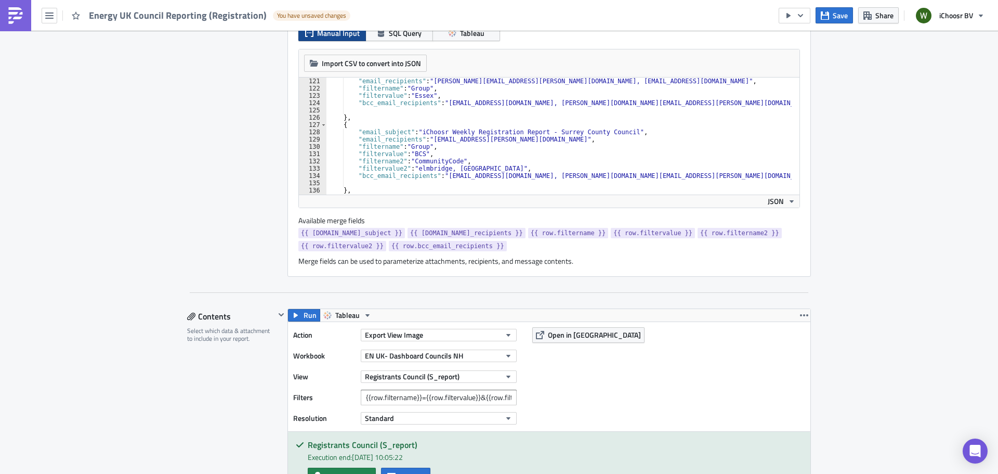
click at [495, 167] on div ""email_recipients" : "Rachel.Porter@essex.gov.uk, Charlotte.Farrant@essex.gov.u…" at bounding box center [674, 139] width 697 height 124
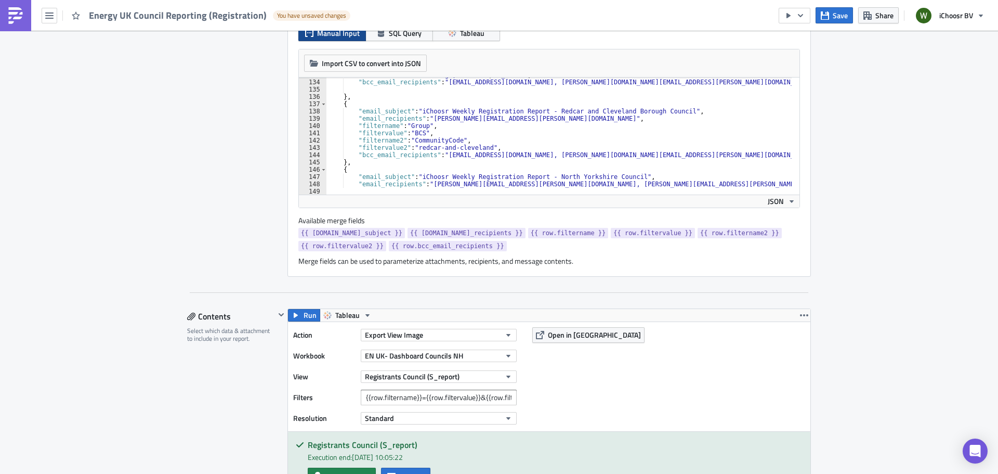
scroll to position [905, 0]
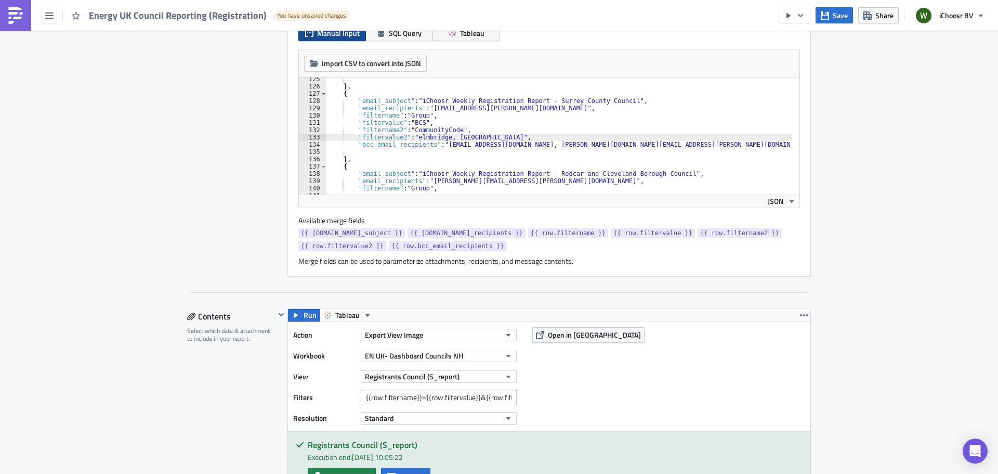
click at [443, 133] on div "} , { "email_subject" : "iChoosr Weekly Registration Report - Surrey County Cou…" at bounding box center [674, 137] width 697 height 124
click at [440, 138] on div "} , { "email_subject" : "iChoosr Weekly Registration Report - Surrey County Cou…" at bounding box center [674, 137] width 697 height 124
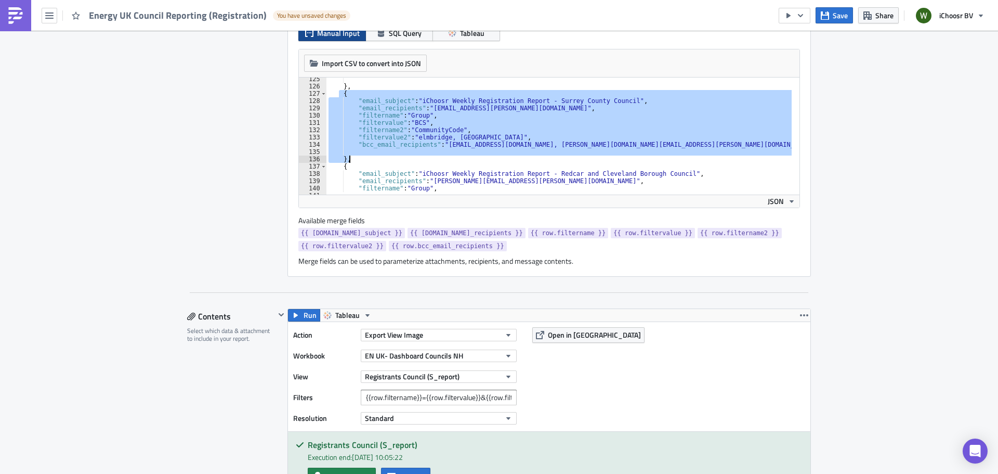
drag, startPoint x: 334, startPoint y: 96, endPoint x: 347, endPoint y: 159, distance: 63.7
click at [347, 159] on div "} , { "email_subject" : "iChoosr Weekly Registration Report - Surrey County Cou…" at bounding box center [674, 137] width 697 height 124
type textarea "},"
drag, startPoint x: 922, startPoint y: 73, endPoint x: 820, endPoint y: 48, distance: 104.4
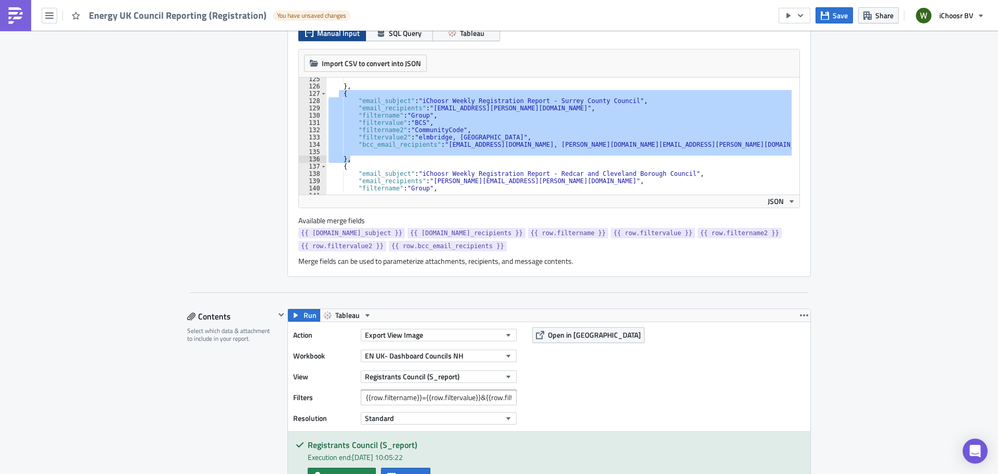
click at [149, 24] on div "Energy UK Council Reporting (Registration) You have unsaved changes" at bounding box center [178, 15] width 356 height 31
click at [146, 12] on span "Energy UK Council Reporting (Registration)" at bounding box center [178, 15] width 179 height 12
drag, startPoint x: 102, startPoint y: 16, endPoint x: 89, endPoint y: 10, distance: 14.2
click at [101, 17] on span "Energy UK Council Reporting (Registration)" at bounding box center [178, 15] width 179 height 12
click at [51, 13] on icon "button" at bounding box center [49, 15] width 8 height 8
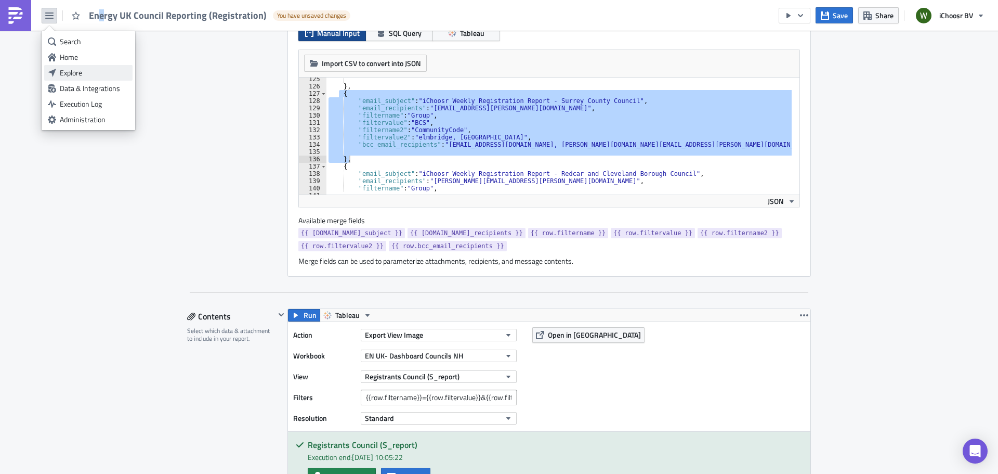
click at [76, 73] on div "Explore" at bounding box center [94, 73] width 69 height 10
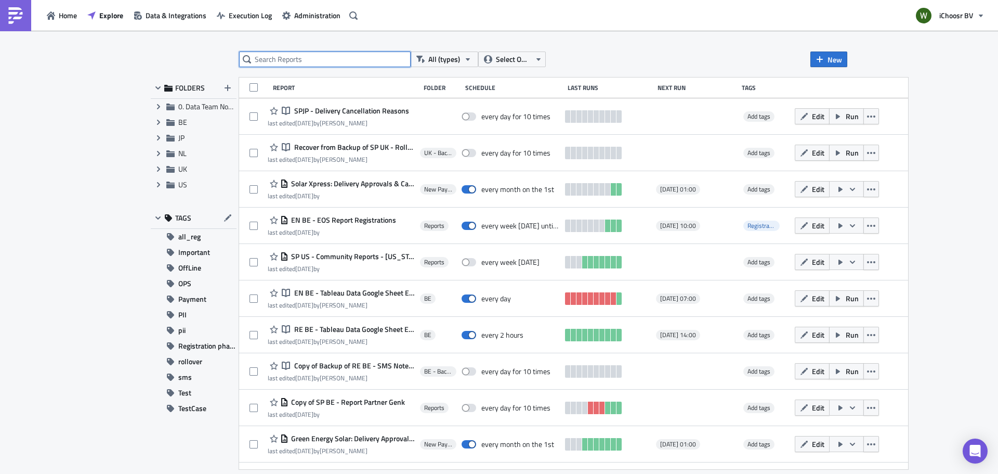
click at [276, 57] on input "text" at bounding box center [325, 59] width 172 height 16
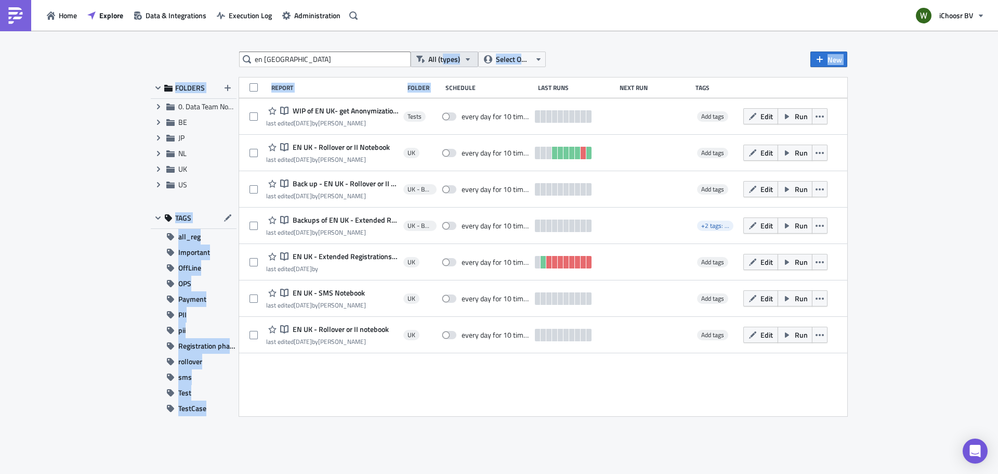
drag, startPoint x: 443, startPoint y: 67, endPoint x: 441, endPoint y: 62, distance: 5.6
click at [442, 65] on div "en uk All (types) Select Owner New FOLDERS Expand group 0. Data Team Notebooks …" at bounding box center [499, 252] width 707 height 403
click at [440, 62] on span "All (types)" at bounding box center [444, 59] width 32 height 11
click at [442, 93] on div "Report" at bounding box center [469, 93] width 81 height 10
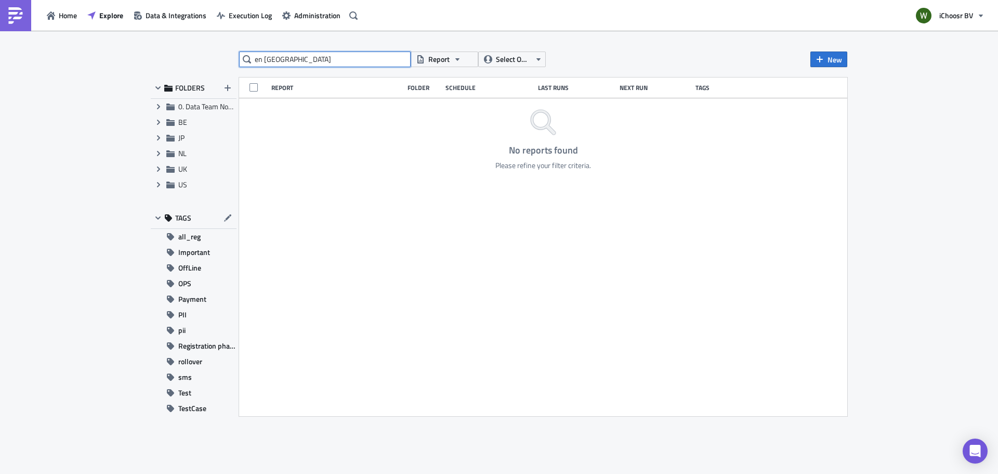
click at [264, 58] on input "en uk" at bounding box center [325, 59] width 172 height 16
type input "enuk"
drag, startPoint x: 306, startPoint y: 73, endPoint x: 291, endPoint y: 67, distance: 16.5
click at [294, 69] on div "enuk Report Select Owner New FOLDERS Expand group 0. Data Team Notebooks & Repo…" at bounding box center [499, 252] width 707 height 403
drag, startPoint x: 288, startPoint y: 63, endPoint x: 240, endPoint y: 62, distance: 47.9
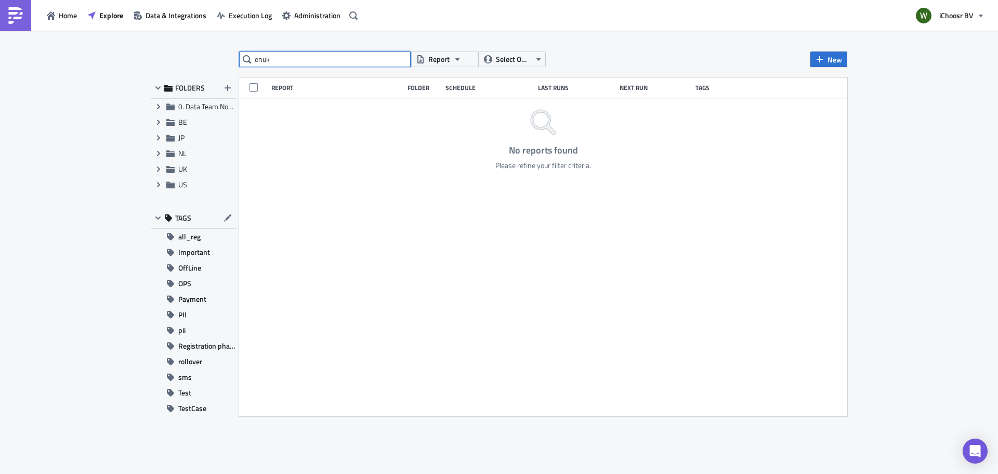
click at [240, 62] on input "enuk" at bounding box center [325, 59] width 172 height 16
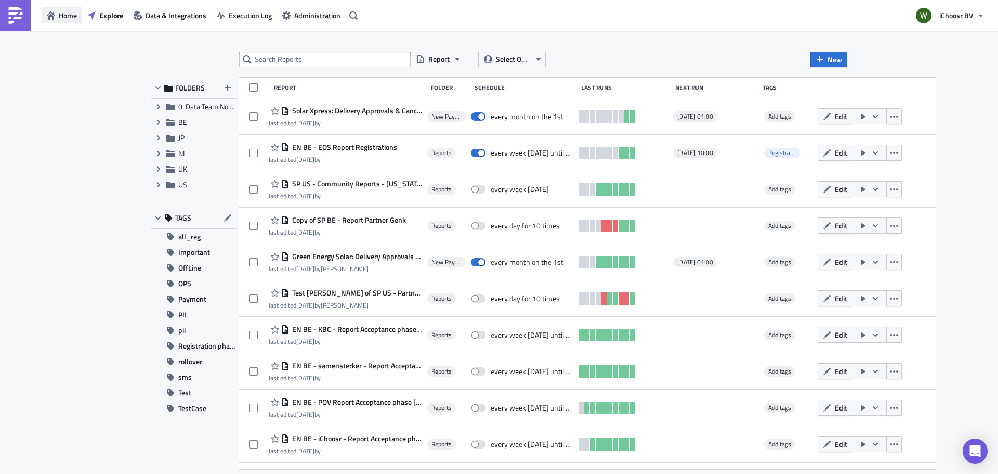
click at [67, 15] on span "Home" at bounding box center [68, 15] width 18 height 11
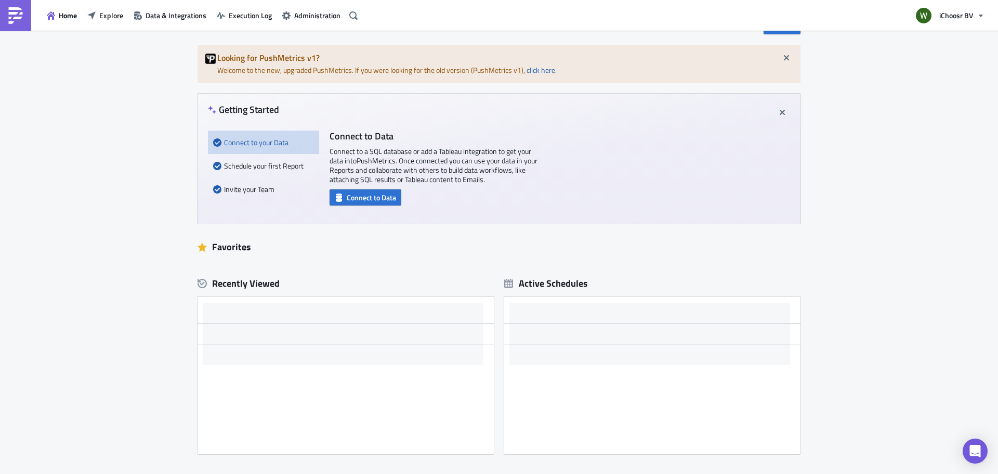
scroll to position [52, 0]
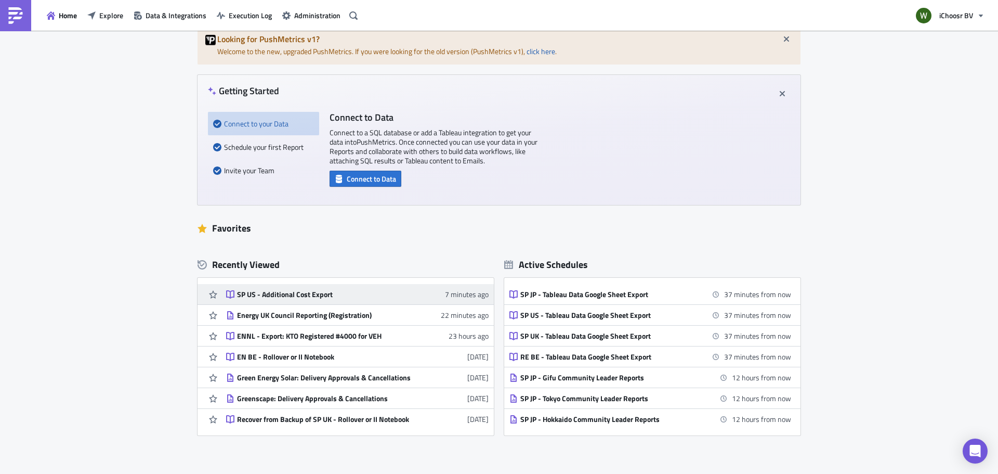
drag, startPoint x: 282, startPoint y: 310, endPoint x: 289, endPoint y: 299, distance: 12.6
drag, startPoint x: 289, startPoint y: 299, endPoint x: 274, endPoint y: 313, distance: 20.2
click at [274, 313] on div "Energy UK Council Reporting (Registration)" at bounding box center [328, 314] width 182 height 9
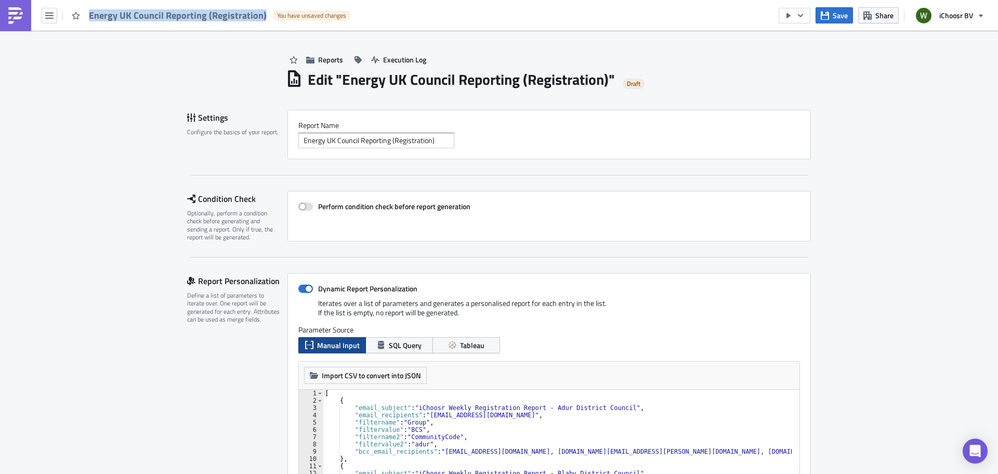
drag, startPoint x: 267, startPoint y: 16, endPoint x: 156, endPoint y: 8, distance: 111.0
click at [156, 9] on div "Energy UK Council Reporting (Registration) You have unsaved changes" at bounding box center [178, 15] width 356 height 31
copy span "Energy UK Council Reporting (Registration)"
click at [51, 12] on icon "button" at bounding box center [49, 15] width 8 height 8
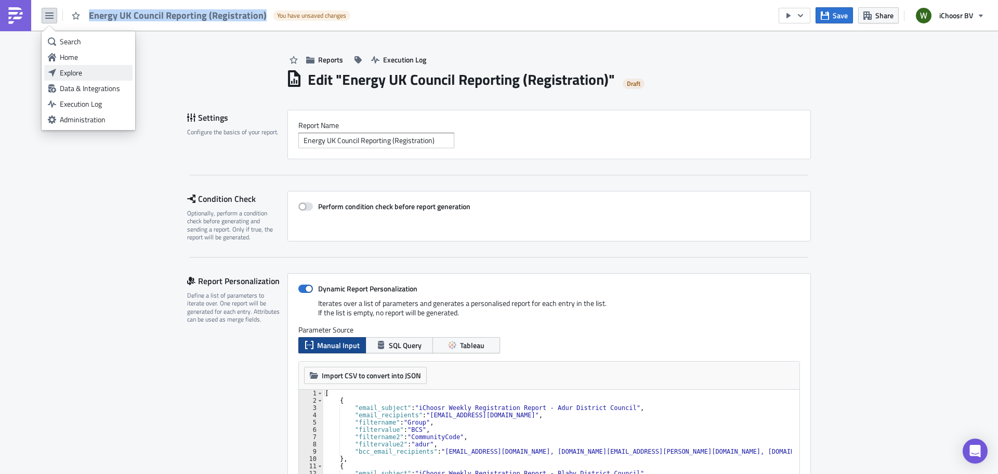
click at [87, 75] on div "Explore" at bounding box center [94, 73] width 69 height 10
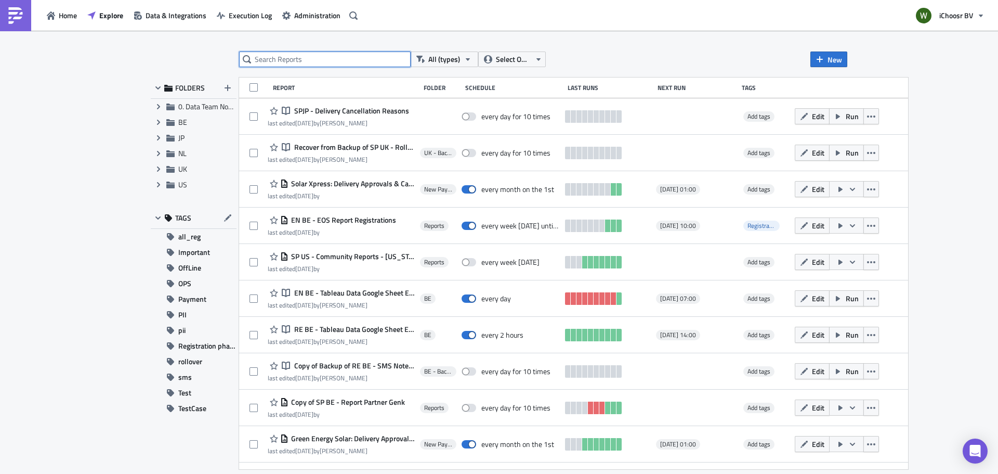
click at [255, 57] on input "text" at bounding box center [325, 59] width 172 height 16
paste input "Energy UK Council Reporting (Registration)"
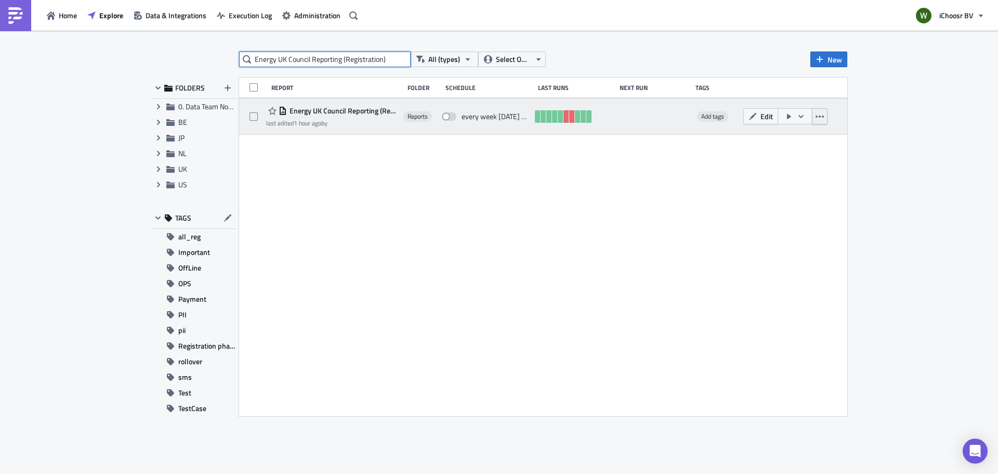
type input "Energy UK Council Reporting (Registration)"
click at [817, 116] on icon "button" at bounding box center [820, 116] width 8 height 2
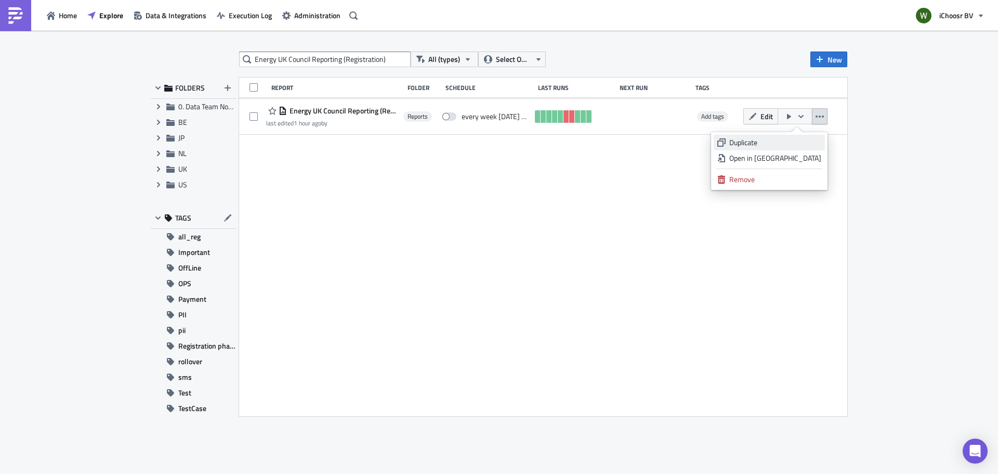
click at [765, 142] on div "Duplicate" at bounding box center [775, 142] width 92 height 10
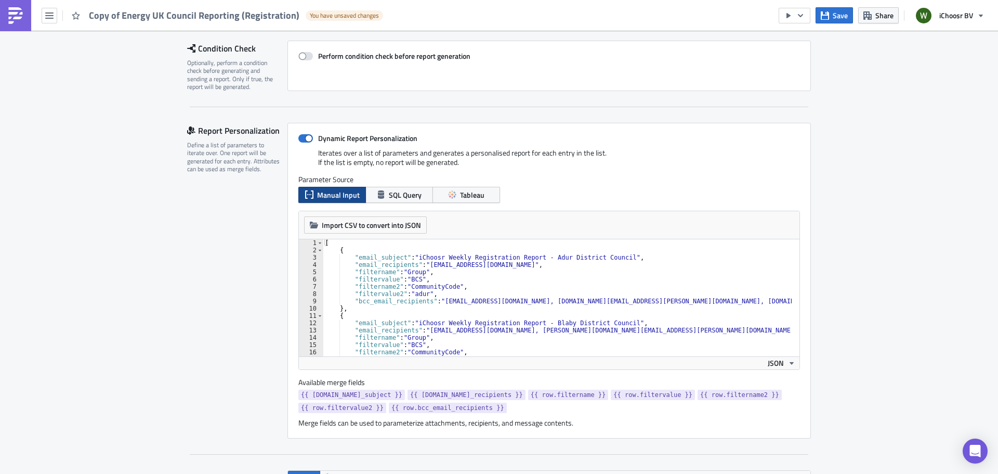
scroll to position [156, 0]
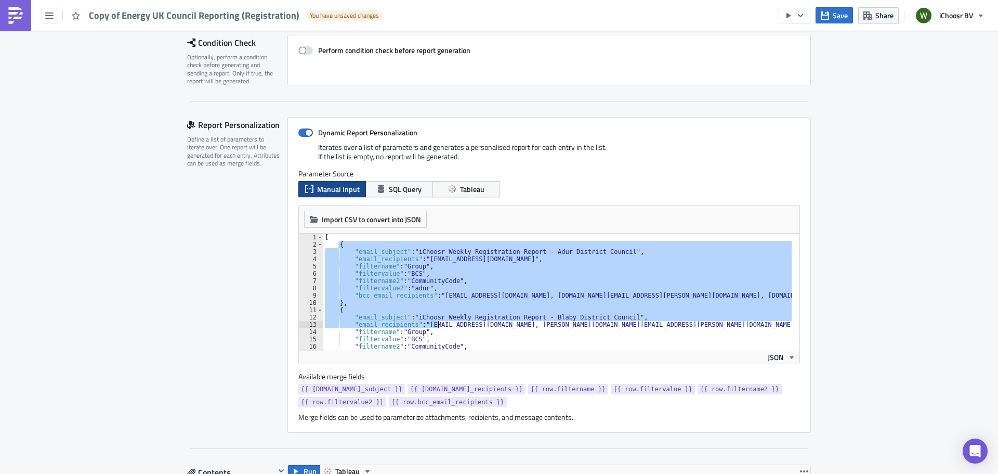
drag, startPoint x: 334, startPoint y: 244, endPoint x: 435, endPoint y: 323, distance: 128.1
click at [435, 323] on div "[ { "email_subject" : "iChoosr Weekly Registration Report - Adur District Counc…" at bounding box center [671, 295] width 697 height 124
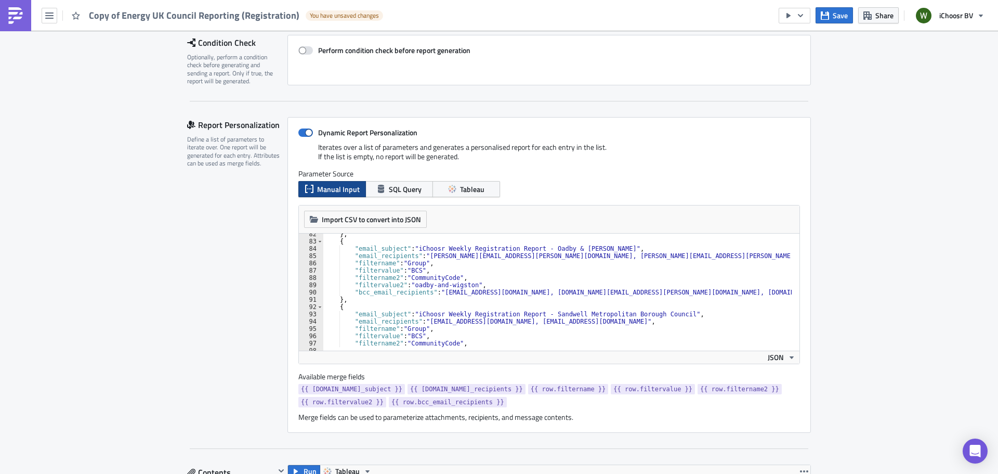
scroll to position [624, 0]
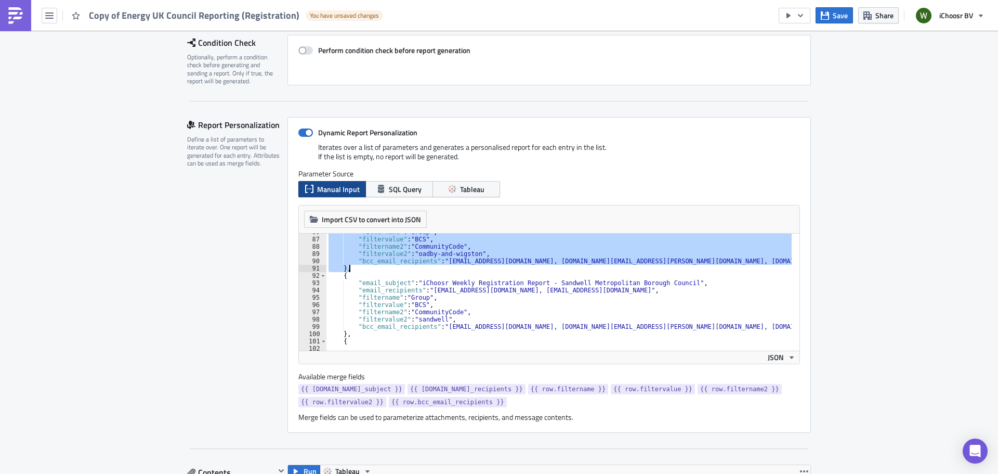
click at [347, 270] on div ""filtername" : "Group" , "filtervalue" : "BCS" , "filtername2" : "CommunityCode…" at bounding box center [674, 290] width 697 height 124
type textarea ""bcc_email_recipients": "layla@ichoosr.com, rhiannon.kallio@ichoosr.com, christ…"
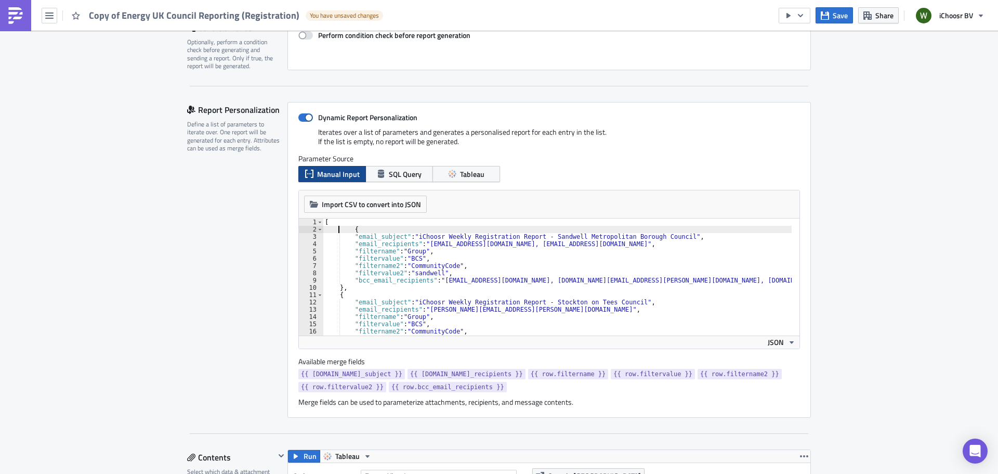
scroll to position [156, 0]
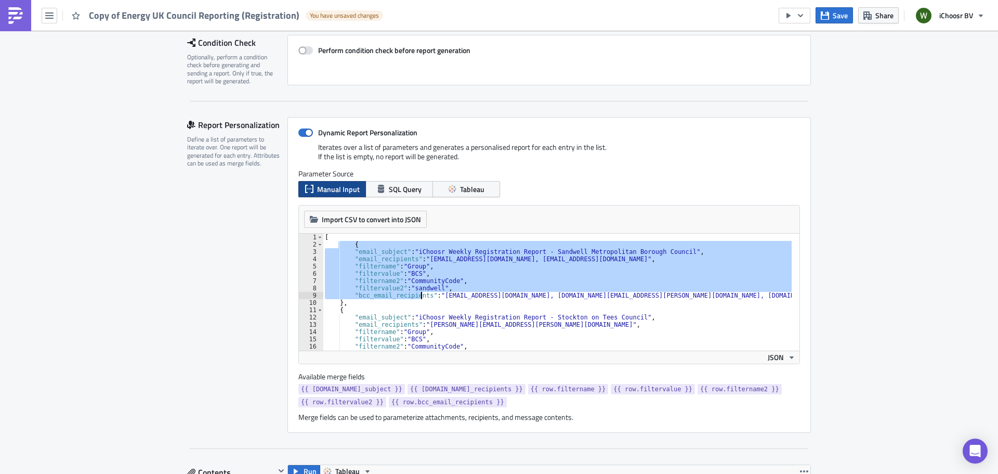
drag, startPoint x: 334, startPoint y: 242, endPoint x: 422, endPoint y: 302, distance: 106.3
click at [422, 302] on div "[ { "email_subject" : "iChoosr Weekly Registration Report - Sandwell Metropolit…" at bounding box center [671, 295] width 697 height 124
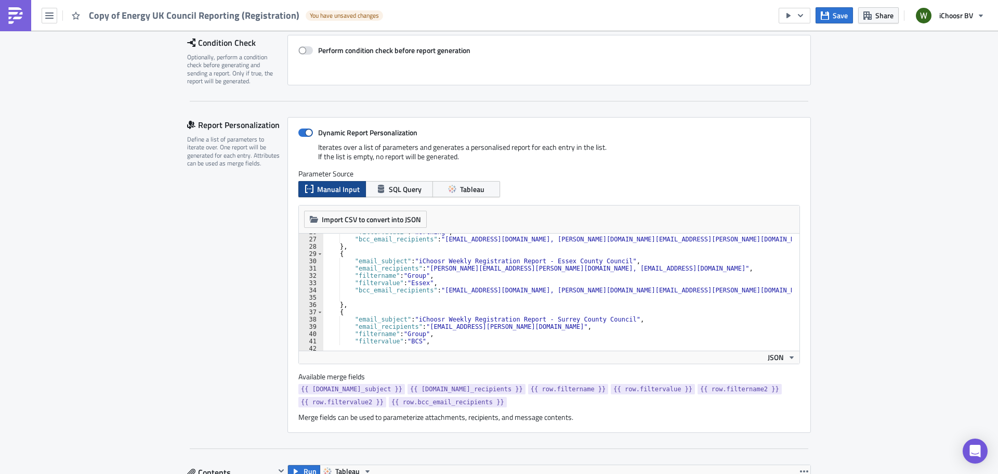
scroll to position [218, 0]
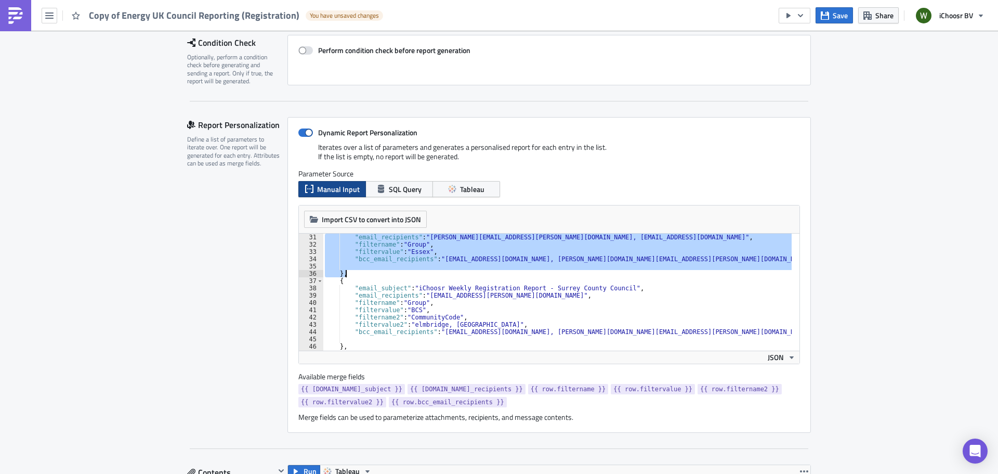
click at [345, 271] on div ""email_recipients" : "Rachel.Porter@essex.gov.uk, Charlotte.Farrant@essex.gov.u…" at bounding box center [671, 295] width 697 height 124
type textarea "},"
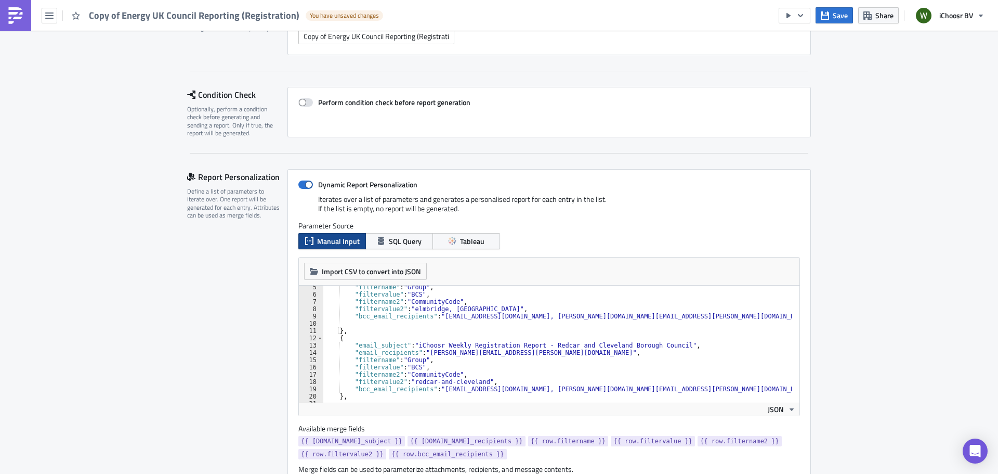
scroll to position [0, 0]
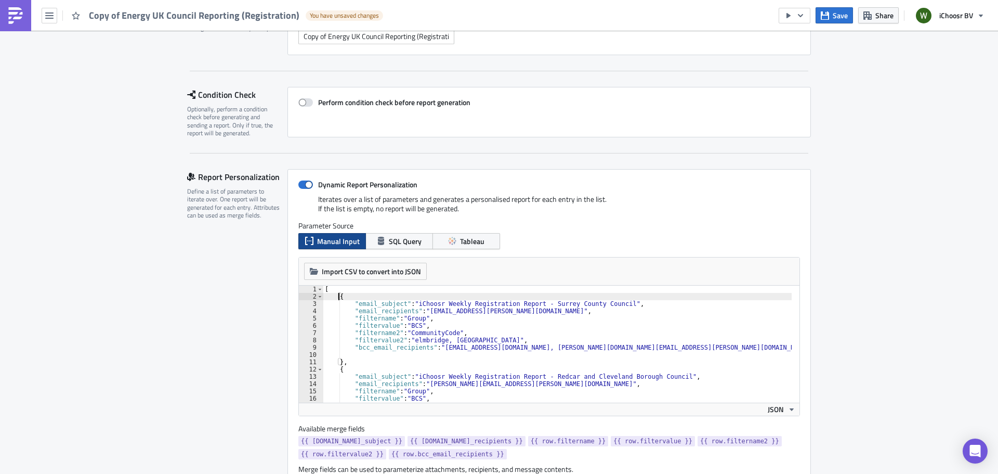
click at [421, 340] on div "[ { "email_subject" : "iChoosr Weekly Registration Report - Surrey County Counc…" at bounding box center [671, 347] width 697 height 124
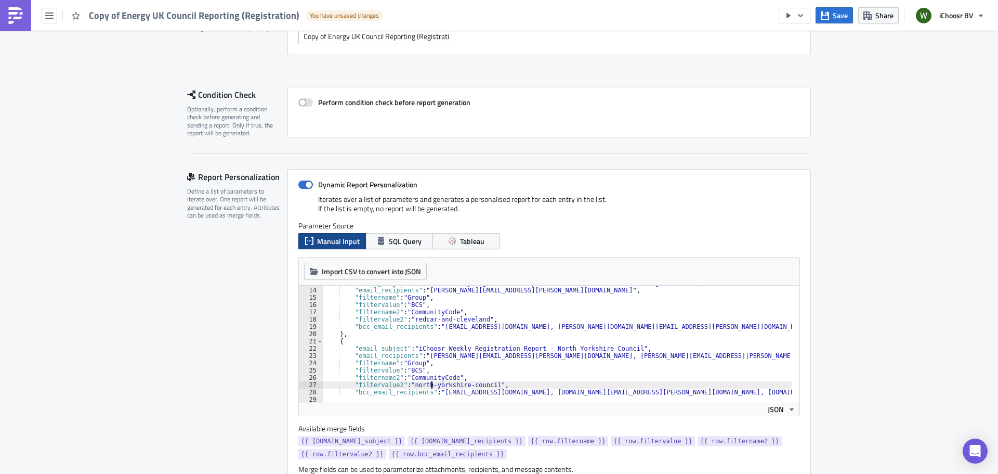
click at [427, 383] on div ""email_subject" : "iChoosr Weekly Registration Report - Redcar and Cleveland Bo…" at bounding box center [671, 341] width 697 height 124
click at [428, 383] on div ""email_subject" : "iChoosr Weekly Registration Report - Redcar and Cleveland Bo…" at bounding box center [671, 341] width 697 height 124
click at [451, 384] on div ""email_subject" : "iChoosr Weekly Registration Report - Redcar and Cleveland Bo…" at bounding box center [671, 341] width 697 height 124
drag, startPoint x: 482, startPoint y: 383, endPoint x: 437, endPoint y: 394, distance: 47.2
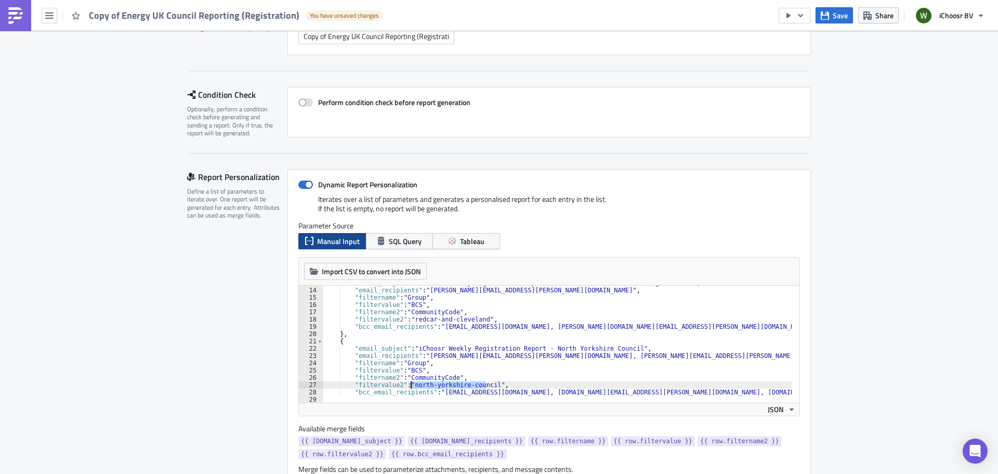
click at [413, 383] on div ""email_subject" : "iChoosr Weekly Registration Report - Redcar and Cleveland Bo…" at bounding box center [671, 341] width 697 height 124
paste textarea "elmbridge"
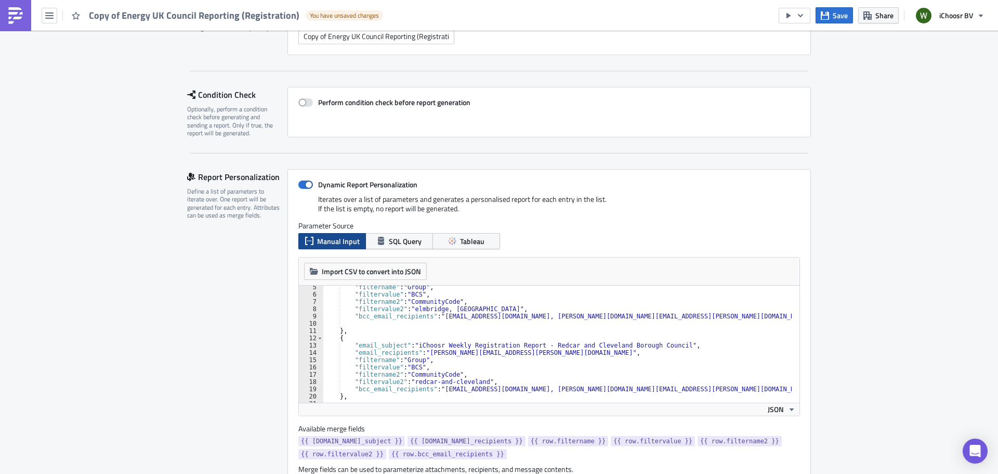
click at [464, 309] on div ""filtername" : "Group" , "filtervalue" : "BCS" , "filtername2" : "CommunityCode…" at bounding box center [671, 345] width 697 height 124
click at [423, 378] on div ""filtername" : "Group" , "filtervalue" : "BCS" , "filtername2" : "CommunityCode…" at bounding box center [671, 345] width 697 height 124
paste textarea "guildford"
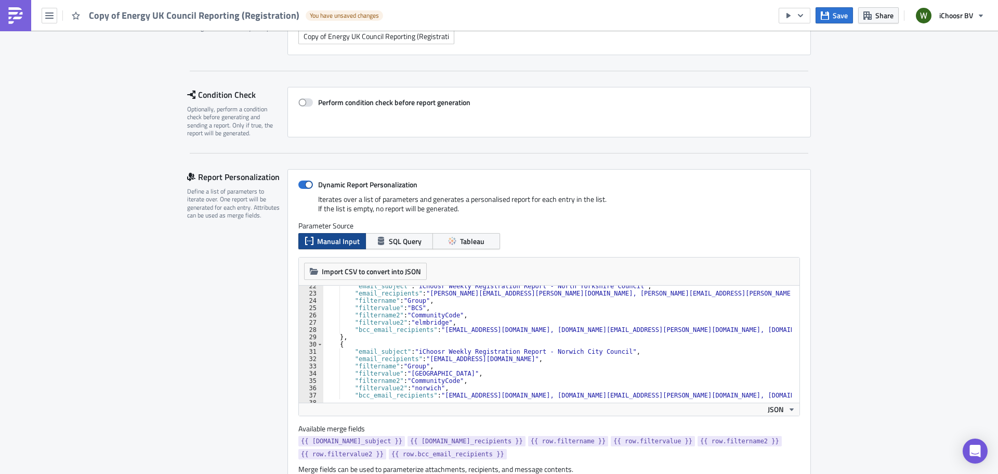
scroll to position [156, 0]
click at [417, 376] on div ""email_subject" : "iChoosr Weekly Registration Report - North Yorkshire Council…" at bounding box center [671, 344] width 697 height 124
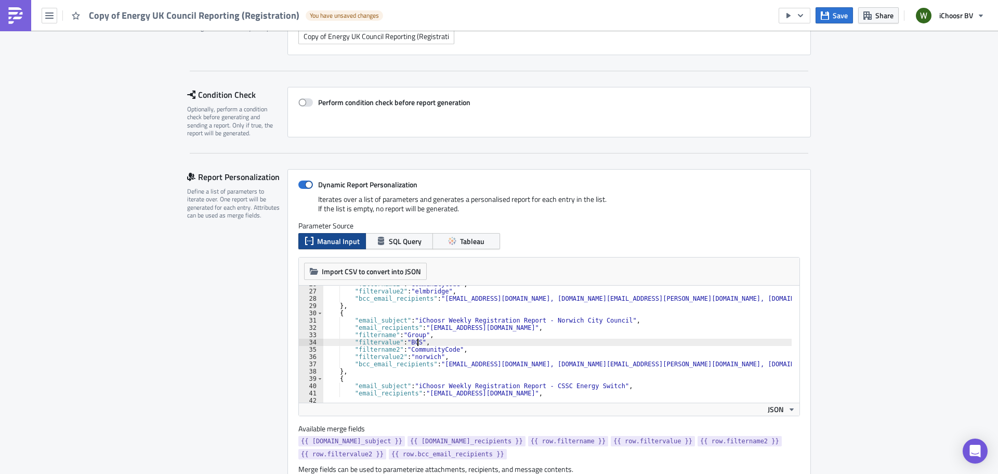
scroll to position [187, 0]
click at [417, 358] on div ""filtername2" : "CommunityCode" , "filtervalue2" : "elmbridge" , "bcc_email_rec…" at bounding box center [671, 342] width 697 height 124
paste textarea "guildford"
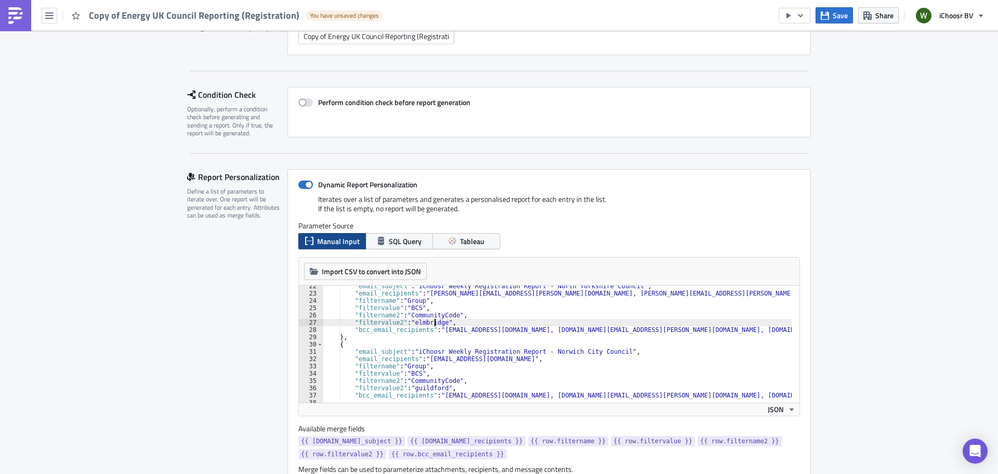
click at [429, 322] on div ""email_subject" : "iChoosr Weekly Registration Report - North Yorkshire Council…" at bounding box center [671, 344] width 697 height 124
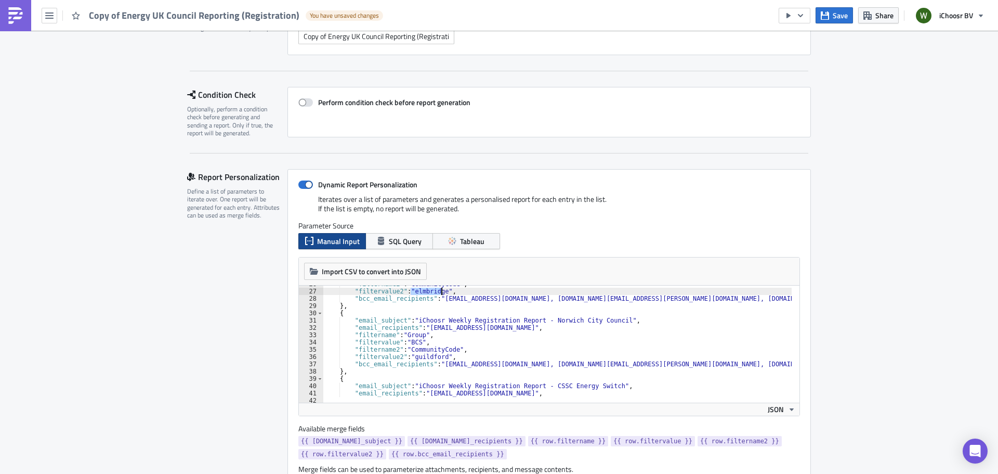
scroll to position [187, 0]
click at [436, 356] on div ""filtername2" : "CommunityCode" , "filtervalue2" : "elmbridge" , "bcc_email_rec…" at bounding box center [671, 342] width 697 height 124
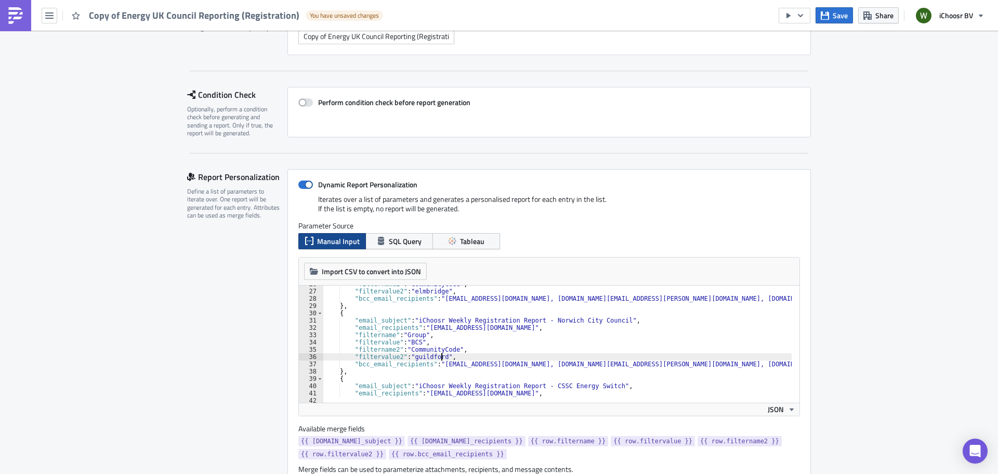
click at [437, 355] on div ""filtername2" : "CommunityCode" , "filtervalue2" : "elmbridge" , "bcc_email_rec…" at bounding box center [671, 342] width 697 height 124
paste textarea "elmbridge"
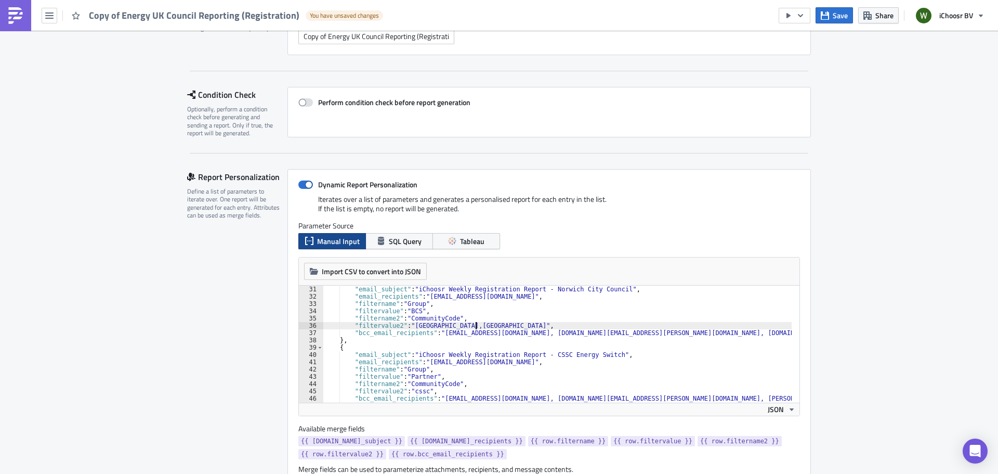
scroll to position [218, 0]
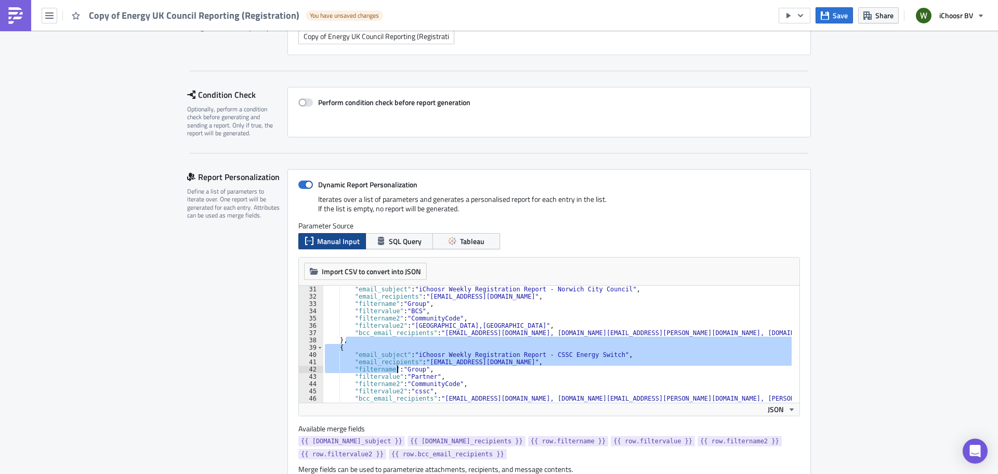
drag, startPoint x: 340, startPoint y: 342, endPoint x: 448, endPoint y: 376, distance: 113.4
click at [436, 376] on div ""email_subject" : "iChoosr Weekly Registration Report - Norwich City Council" ,…" at bounding box center [671, 347] width 697 height 124
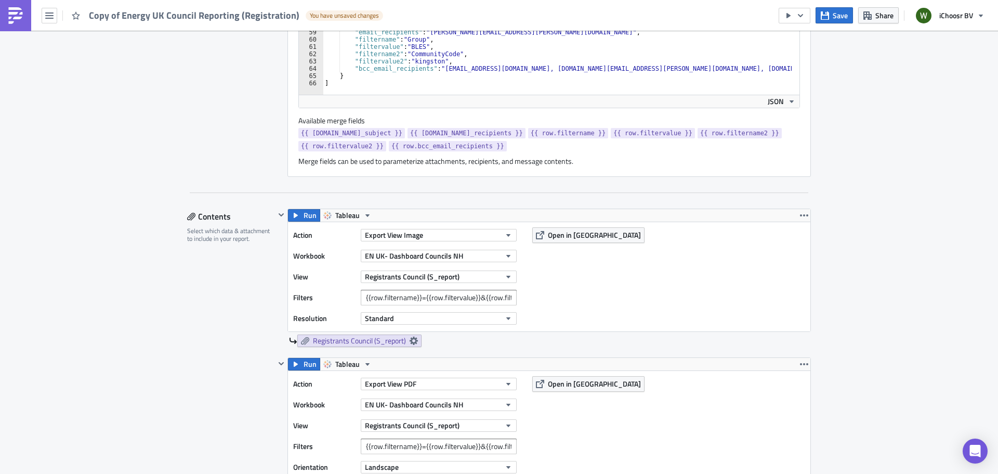
scroll to position [364, 0]
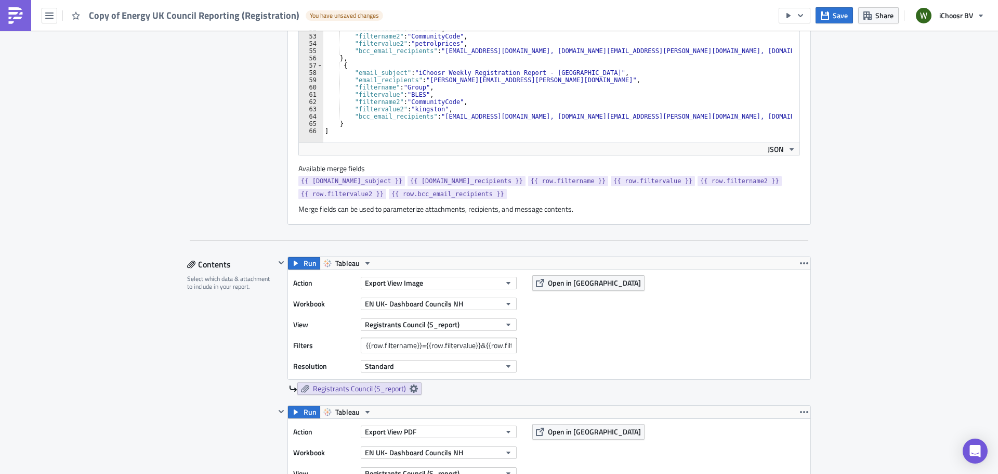
click at [345, 123] on div ""filtervalue" : "Partner" , "filtername2" : "CommunityCode" , "filtervalue2" : …" at bounding box center [671, 87] width 697 height 124
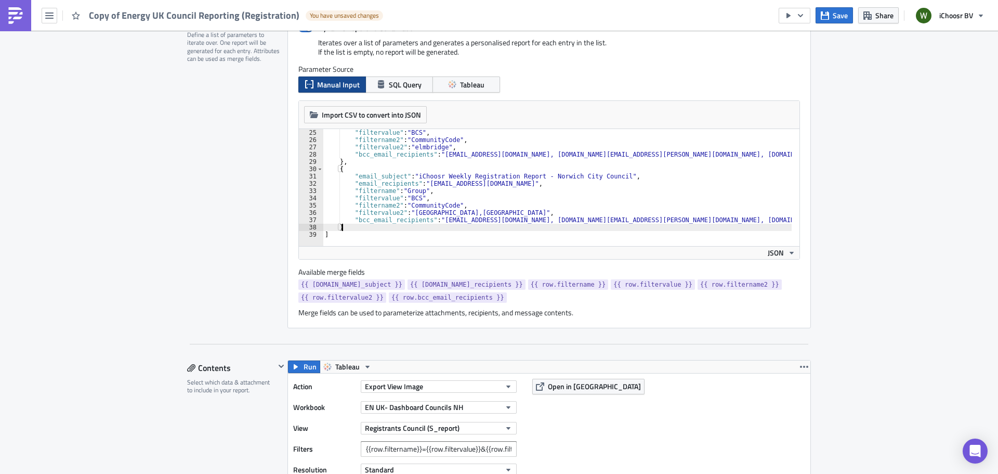
scroll to position [260, 0]
click at [678, 193] on div ""filtervalue" : "BCS" , "filtername2" : "CommunityCode" , "filtervalue2" : "elm…" at bounding box center [671, 191] width 697 height 124
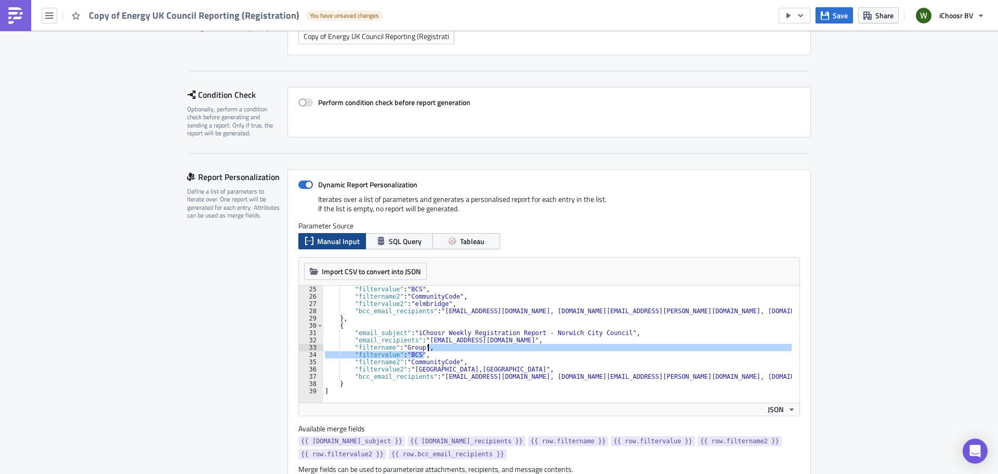
scroll to position [0, 0]
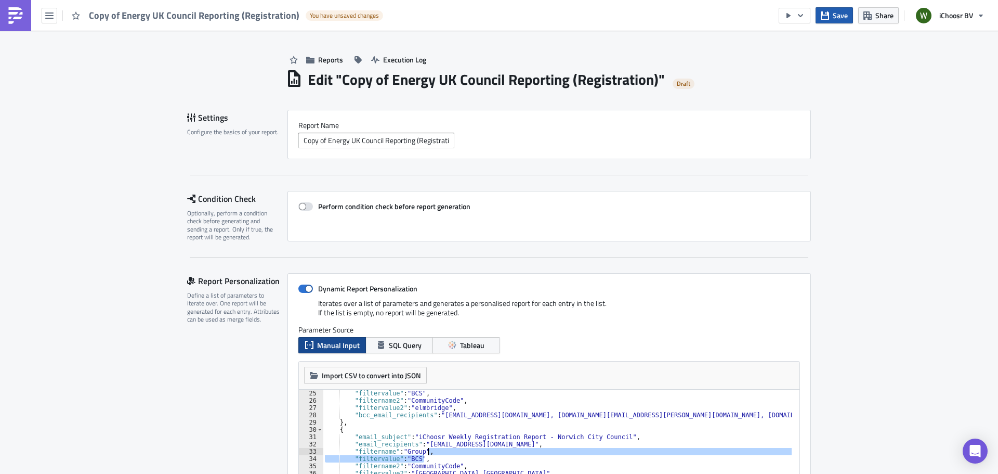
type textarea ""filtername": "Group", "filtervalue": "BCS","
click at [833, 12] on button "Save" at bounding box center [834, 15] width 37 height 16
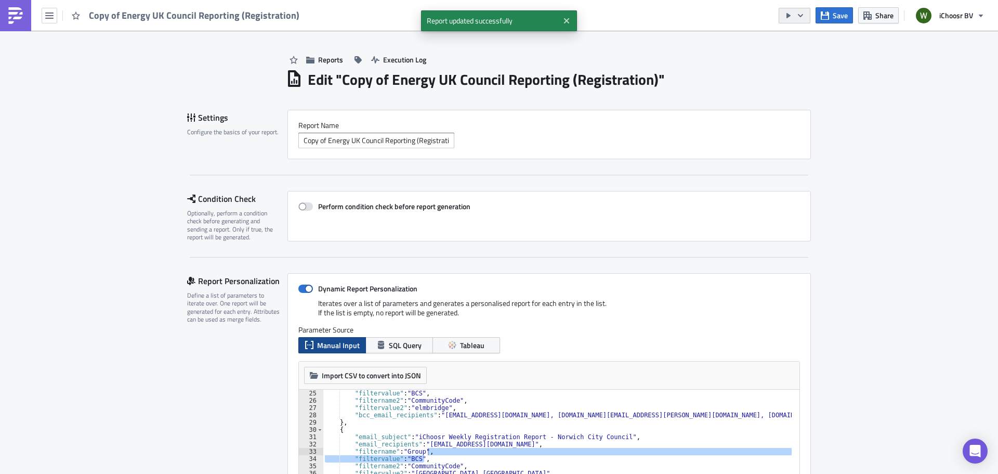
click at [803, 15] on icon "button" at bounding box center [800, 15] width 5 height 3
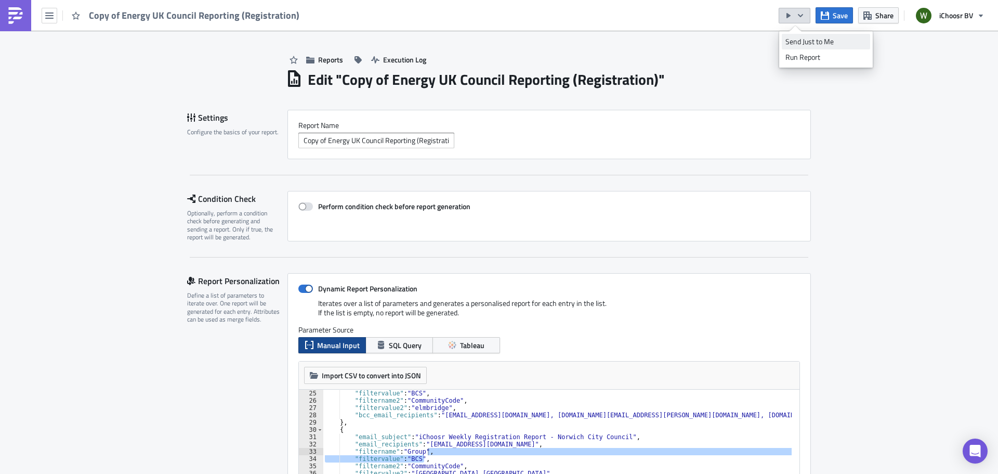
click at [800, 41] on div "Send Just to Me" at bounding box center [825, 41] width 81 height 10
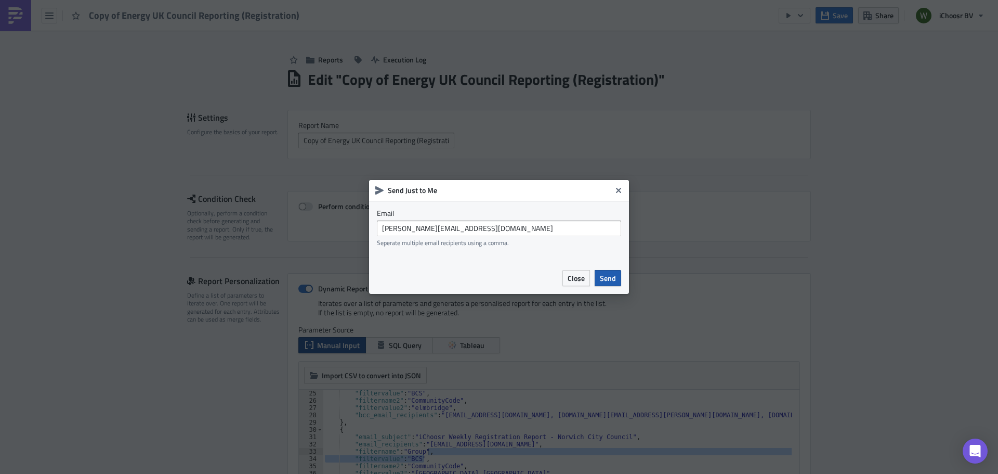
click at [600, 276] on span "Send" at bounding box center [608, 277] width 16 height 11
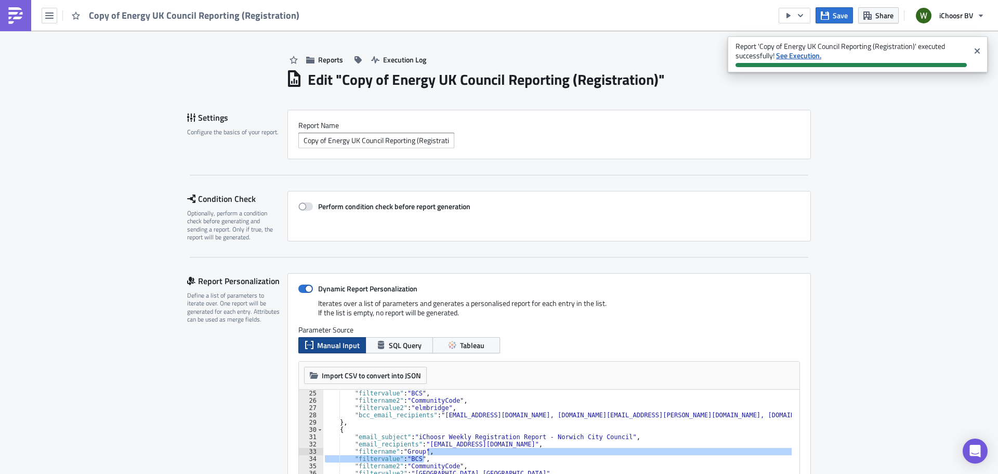
click at [800, 53] on strong "See Execution." at bounding box center [798, 55] width 45 height 11
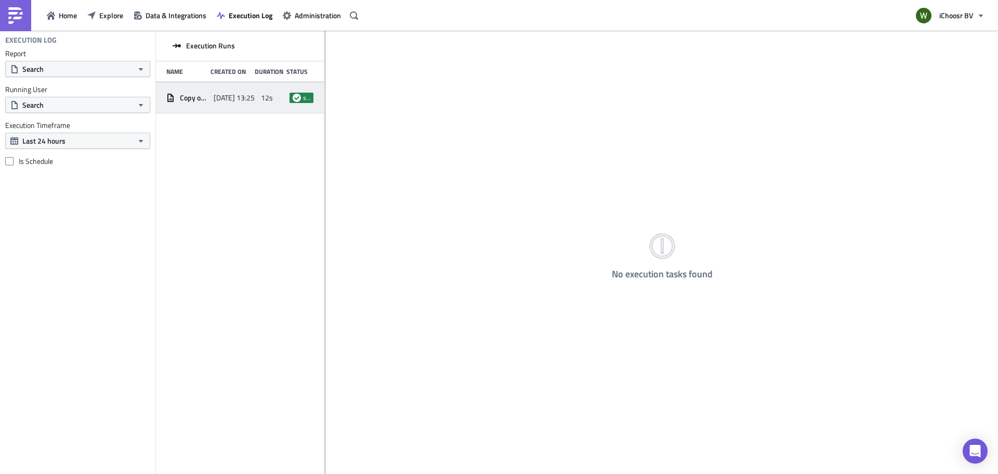
click at [216, 94] on span "[DATE] 13:25" at bounding box center [234, 97] width 41 height 9
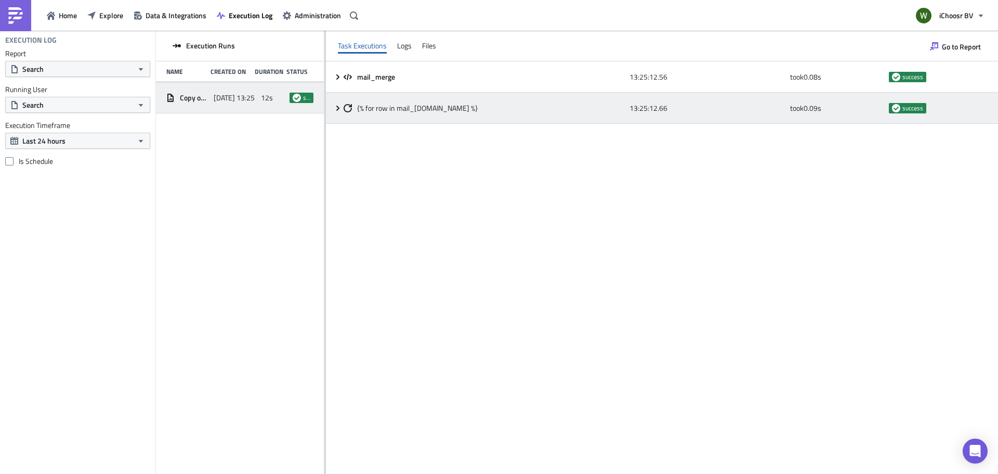
click at [337, 108] on icon at bounding box center [338, 108] width 8 height 8
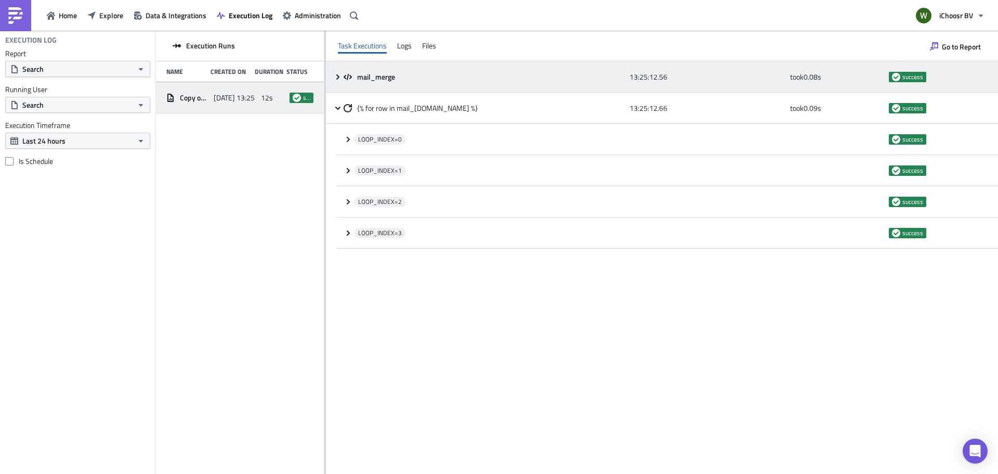
click at [339, 77] on icon at bounding box center [337, 76] width 3 height 5
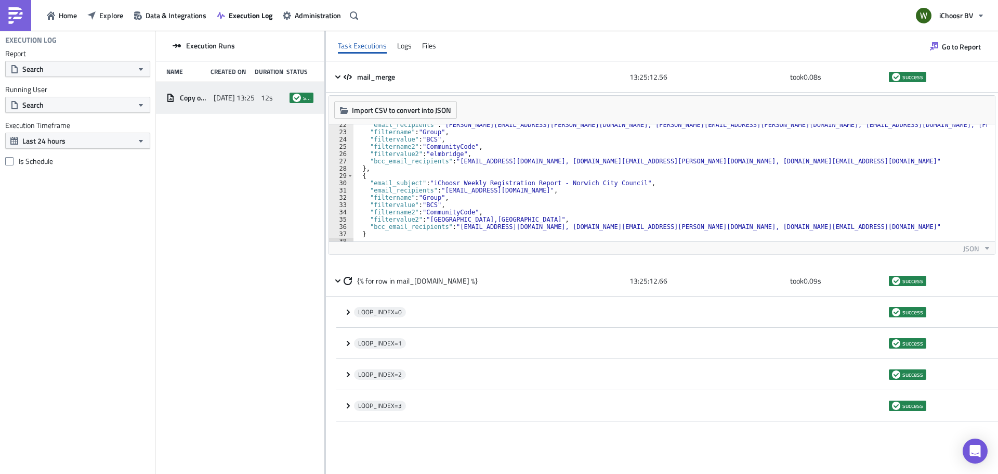
scroll to position [167, 0]
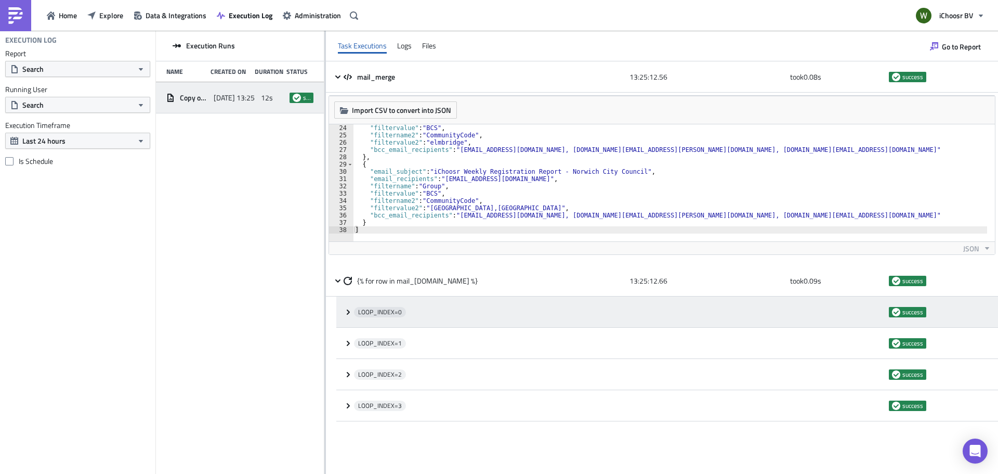
click at [348, 310] on icon at bounding box center [348, 311] width 3 height 5
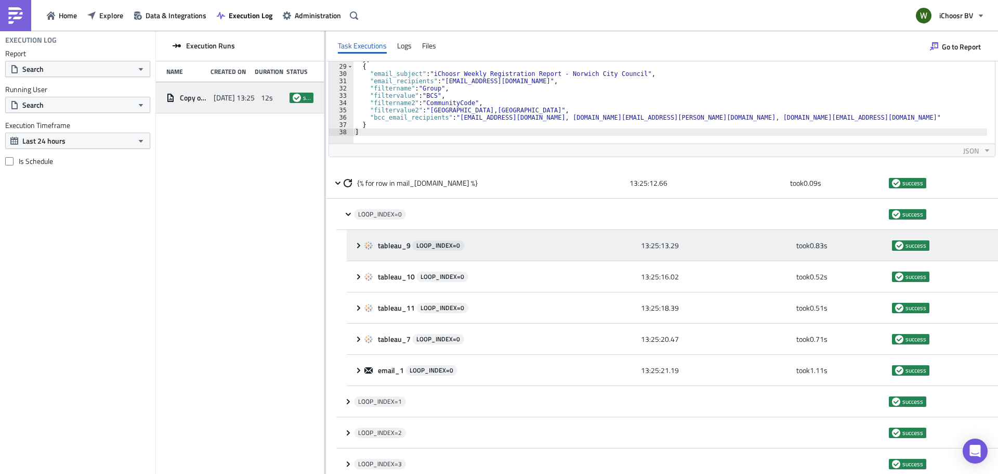
scroll to position [104, 0]
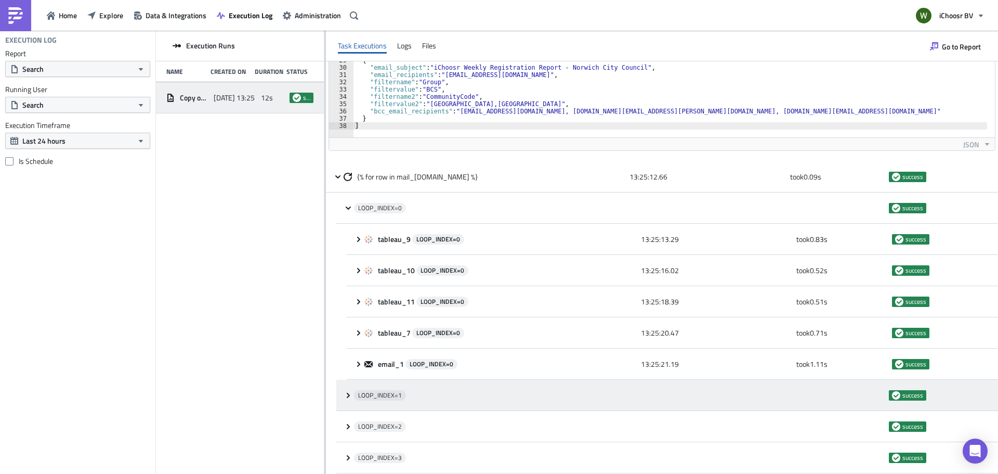
click at [345, 398] on icon at bounding box center [348, 395] width 8 height 8
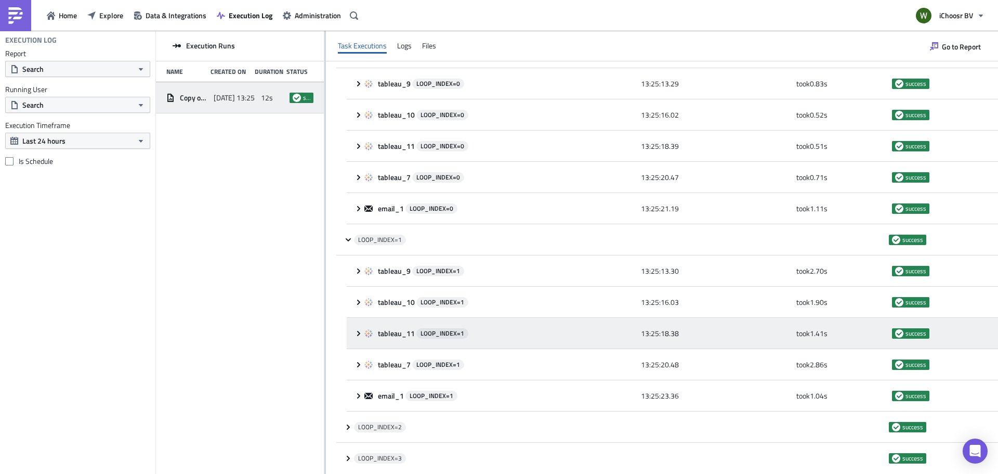
scroll to position [260, 0]
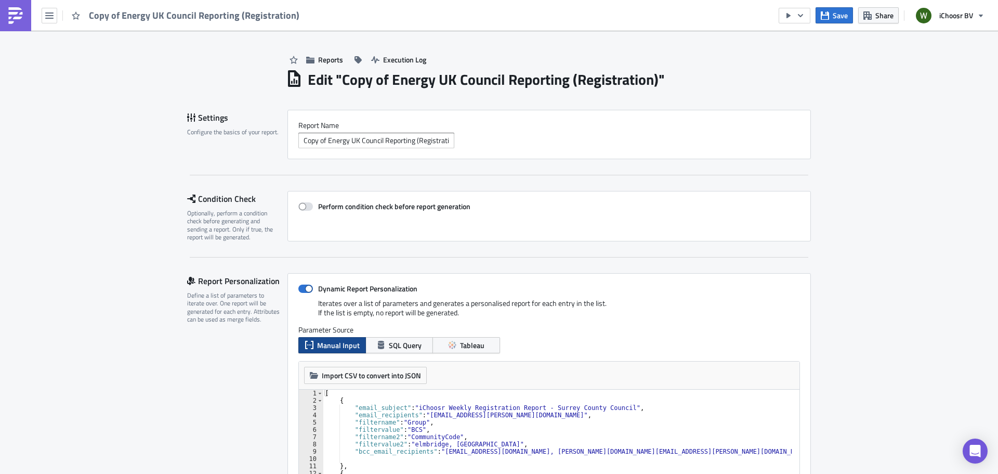
click at [622, 403] on div "[ { "email_subject" : "iChoosr Weekly Registration Report - Surrey County Counc…" at bounding box center [671, 451] width 697 height 124
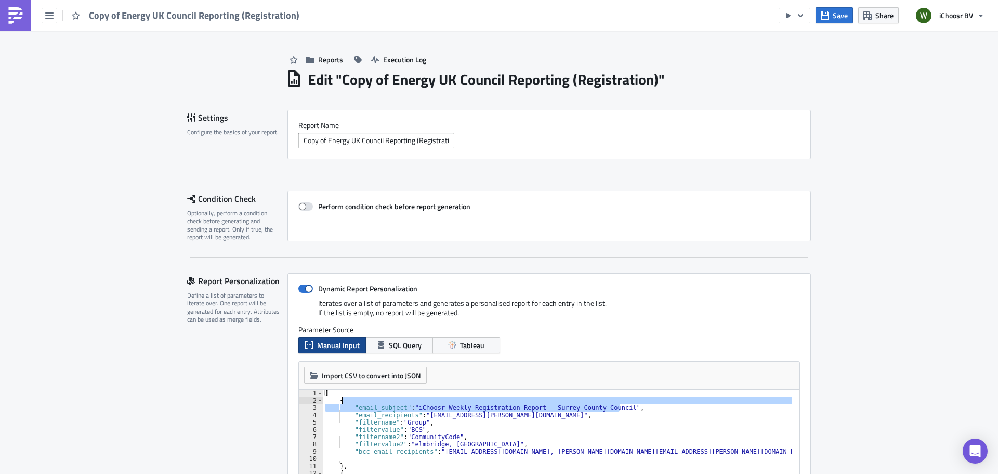
type textarea "{ "email_subject": "iChoosr Weekly Registration Report - Surrey County Council","
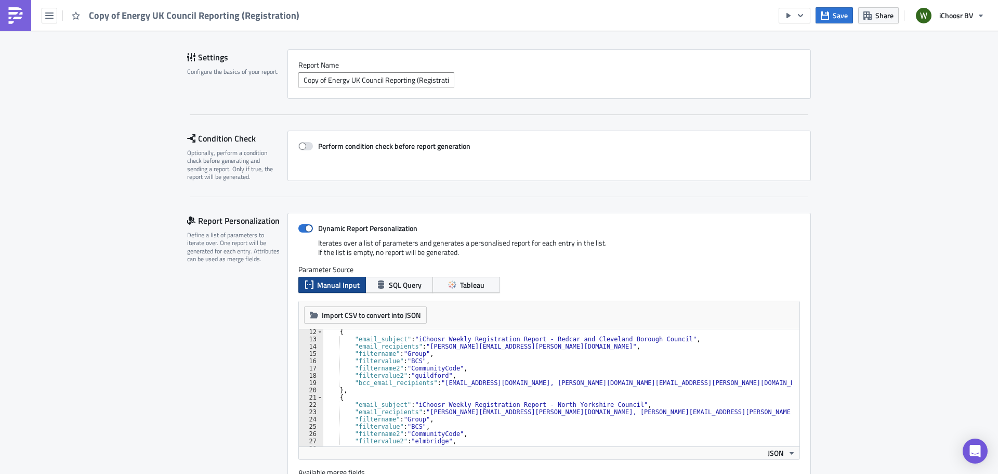
scroll to position [52, 0]
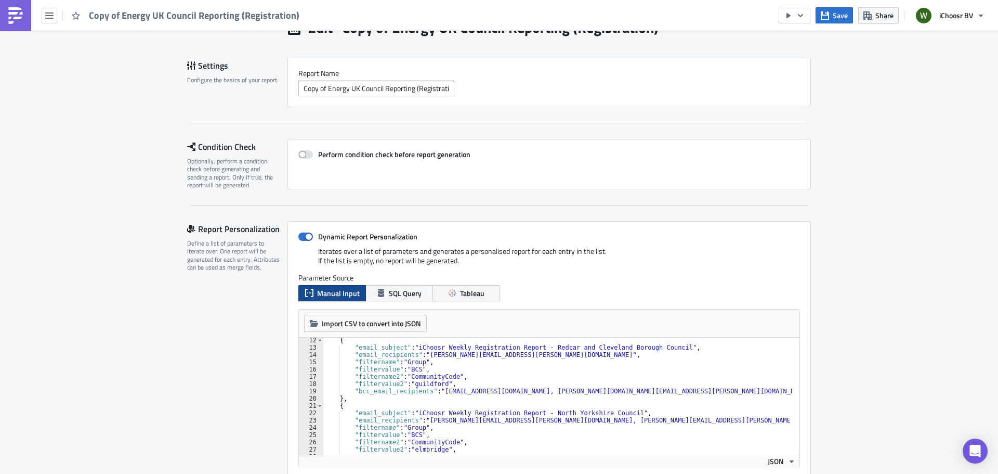
click at [707, 258] on div "Iterates over a list of parameters and generates a personalised report for each…" at bounding box center [549, 259] width 502 height 27
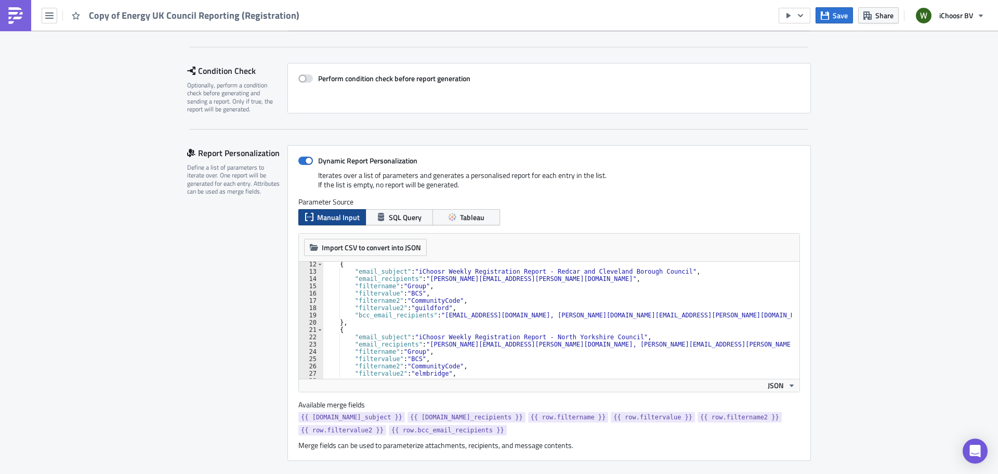
scroll to position [260, 0]
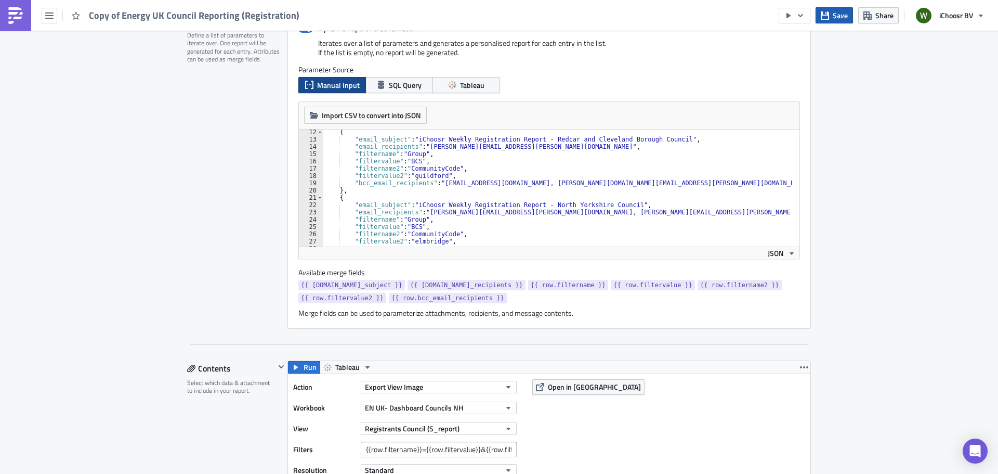
click at [840, 11] on span "Save" at bounding box center [840, 15] width 15 height 11
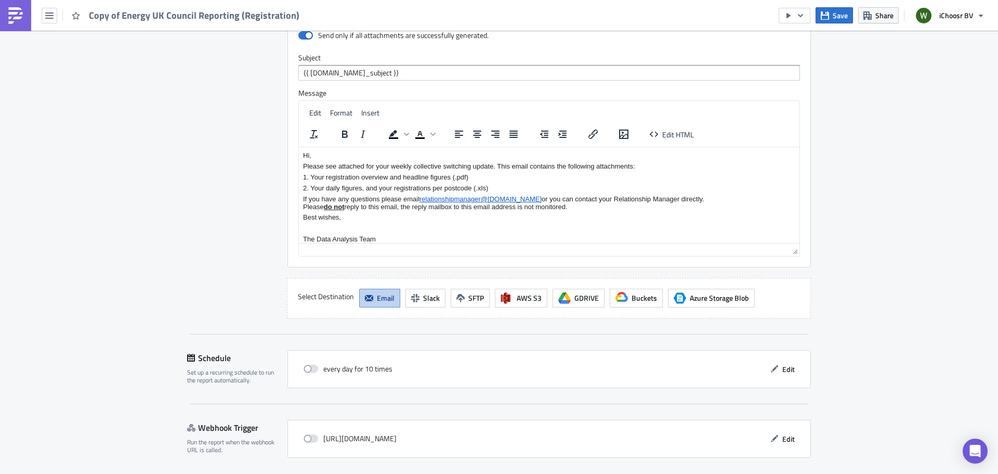
scroll to position [1763, 0]
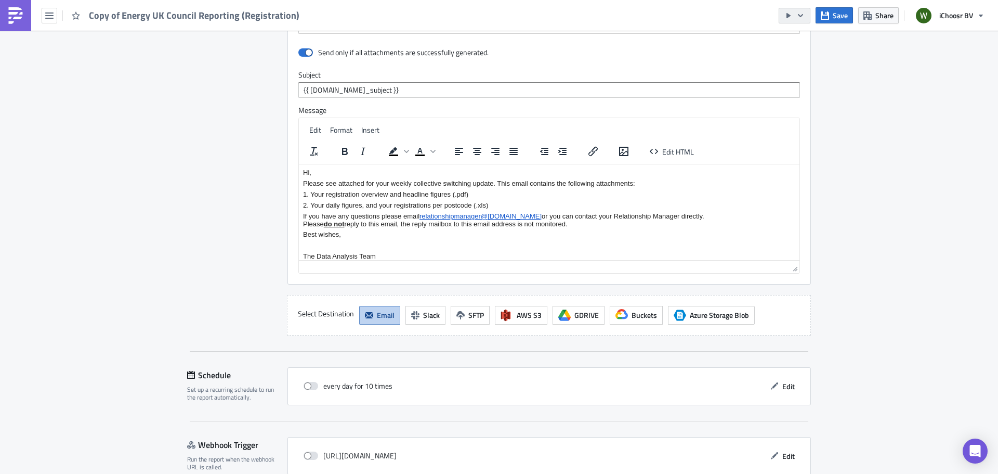
click at [803, 16] on icon "button" at bounding box center [800, 15] width 8 height 8
click at [808, 39] on div "Send Just to Me" at bounding box center [825, 41] width 81 height 10
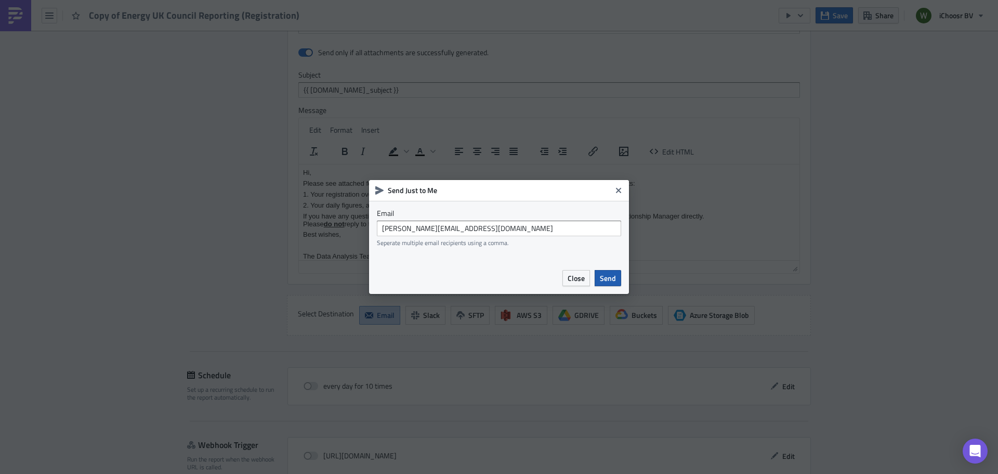
click at [599, 276] on button "Send" at bounding box center [608, 278] width 27 height 16
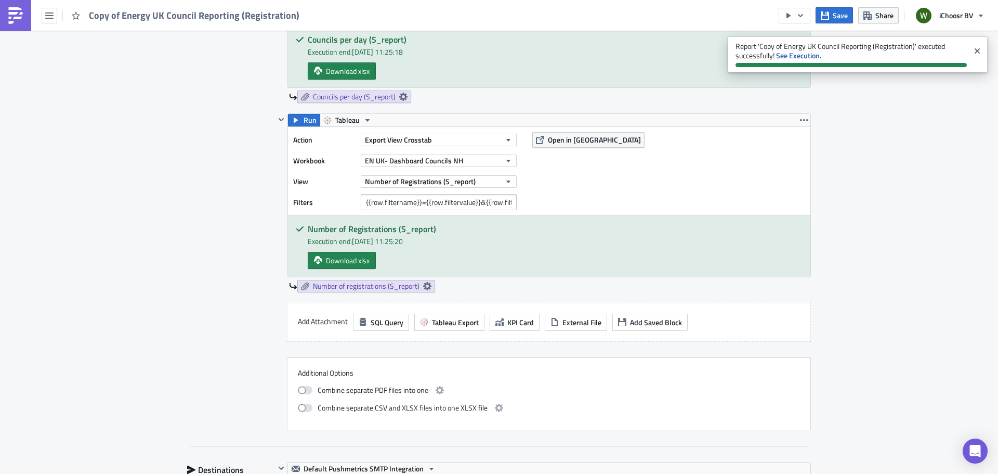
scroll to position [1088, 0]
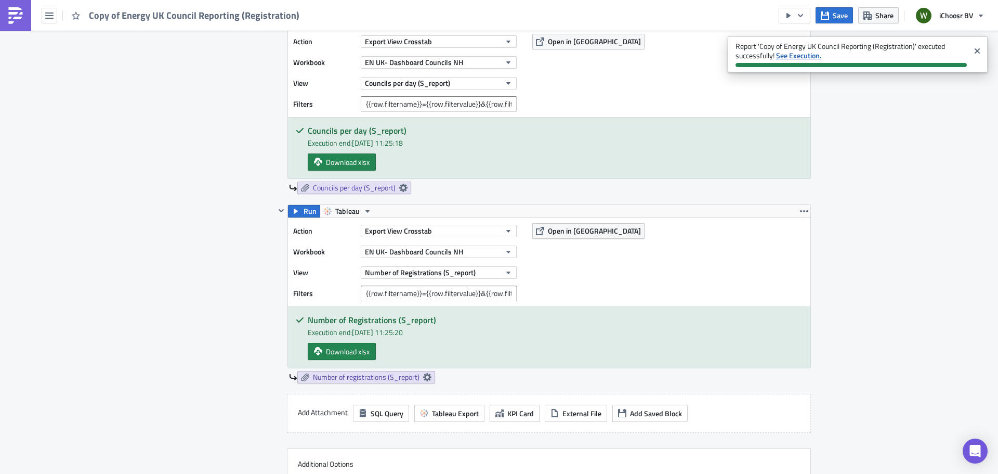
click at [809, 60] on strong "See Execution." at bounding box center [798, 55] width 45 height 11
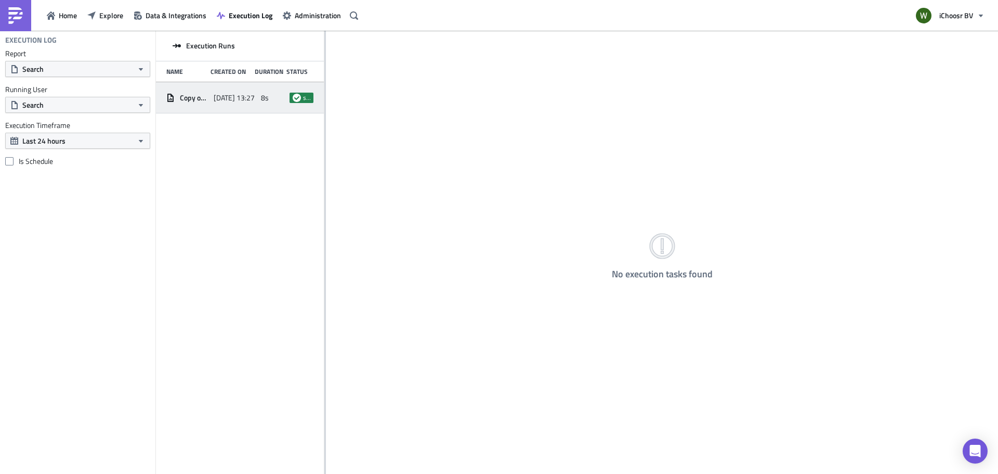
click at [204, 98] on span "Copy of Energy UK Council Reporting (Registration)" at bounding box center [194, 97] width 29 height 9
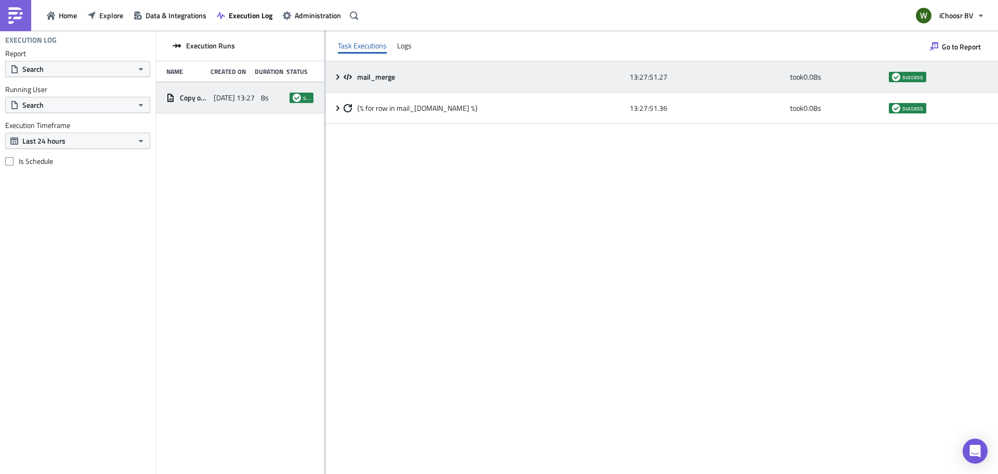
click at [336, 73] on icon at bounding box center [338, 77] width 8 height 8
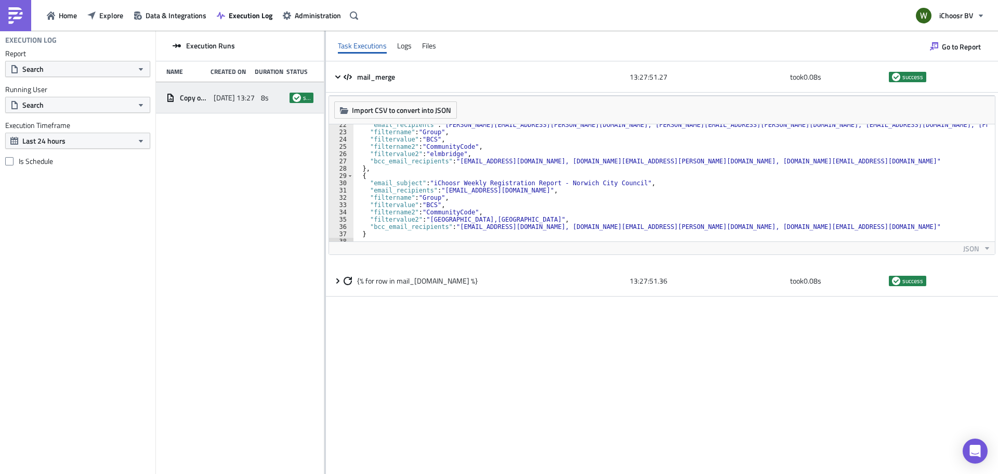
scroll to position [167, 0]
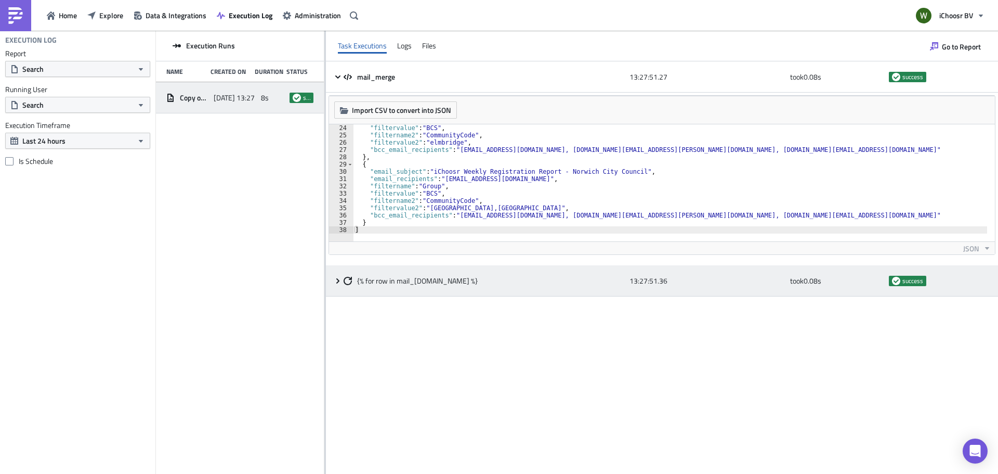
click at [340, 279] on span at bounding box center [339, 281] width 10 height 8
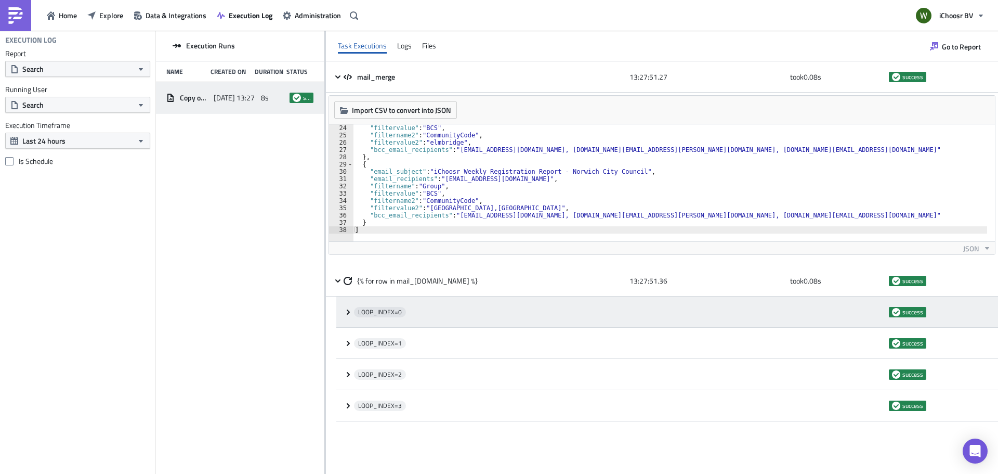
click at [346, 311] on icon at bounding box center [348, 312] width 8 height 8
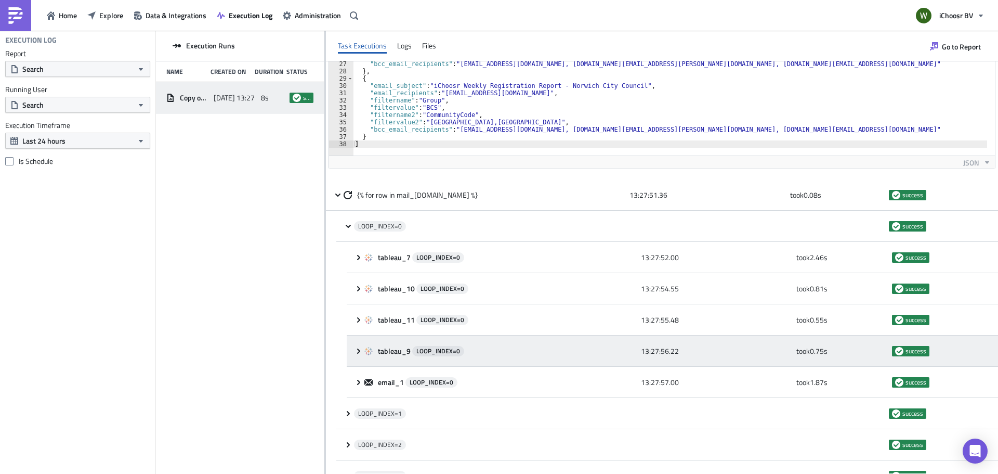
scroll to position [104, 0]
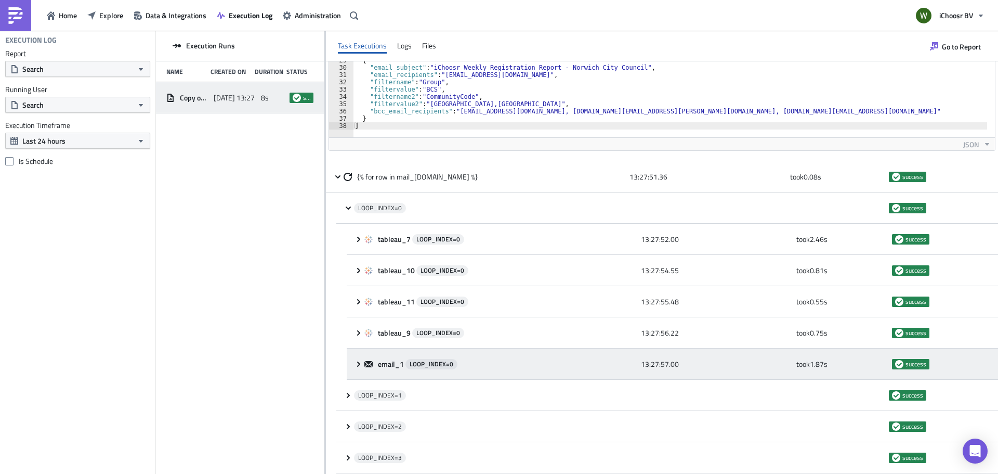
click at [403, 360] on span "email_1" at bounding box center [392, 363] width 28 height 9
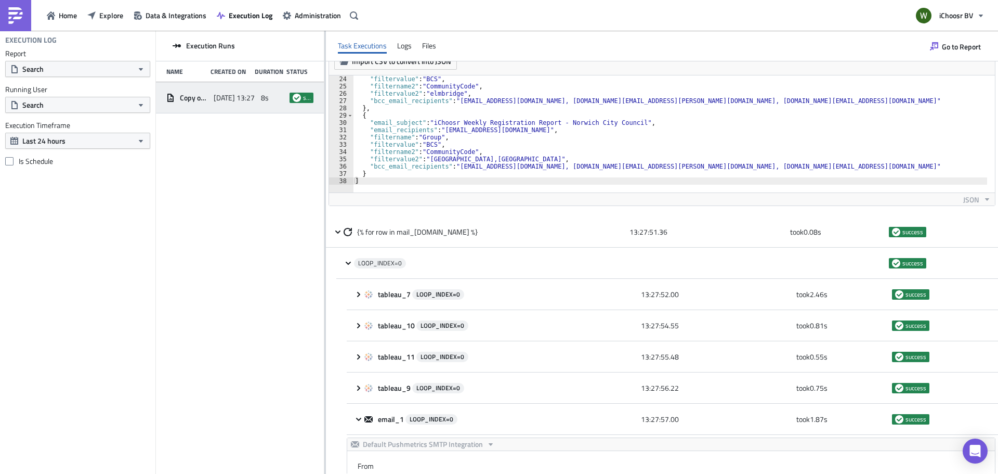
scroll to position [0, 0]
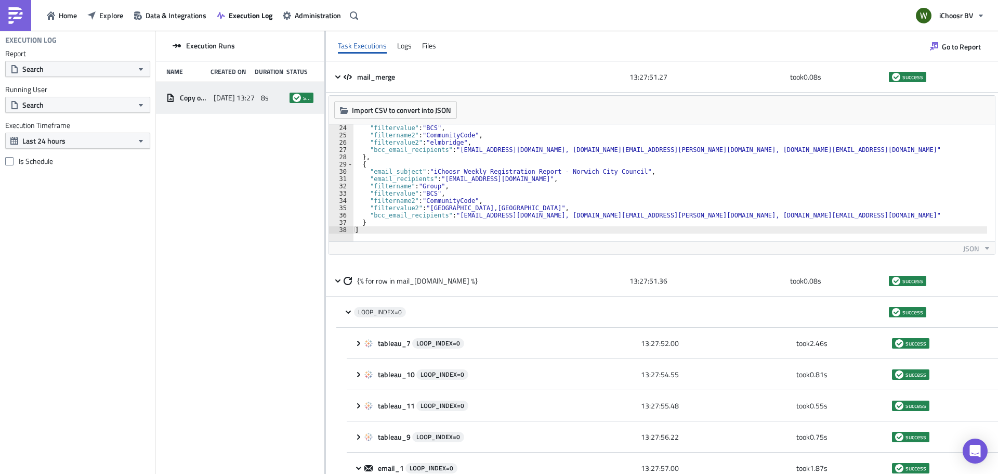
drag, startPoint x: 844, startPoint y: 165, endPoint x: 833, endPoint y: 164, distance: 10.9
click at [844, 165] on div ""filtervalue" : "BCS" , "filtername2" : "CommunityCode" , "filtervalue2" : "elm…" at bounding box center [694, 186] width 683 height 124
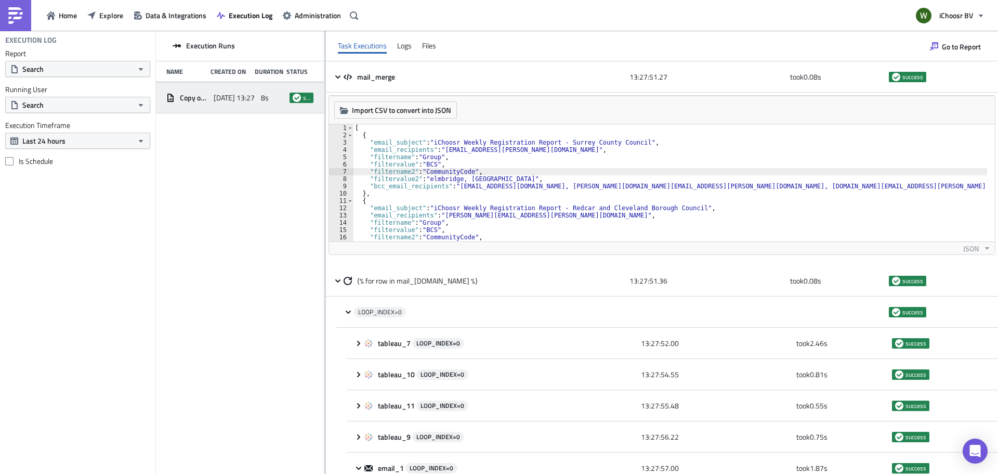
click at [691, 168] on div "[ { "email_subject" : "iChoosr Weekly Registration Report - Surrey County Counc…" at bounding box center [694, 186] width 683 height 124
drag, startPoint x: 427, startPoint y: 178, endPoint x: 494, endPoint y: 178, distance: 67.1
click at [494, 178] on div "[ { "email_subject" : "iChoosr Weekly Registration Report - Surrey County Counc…" at bounding box center [694, 186] width 683 height 124
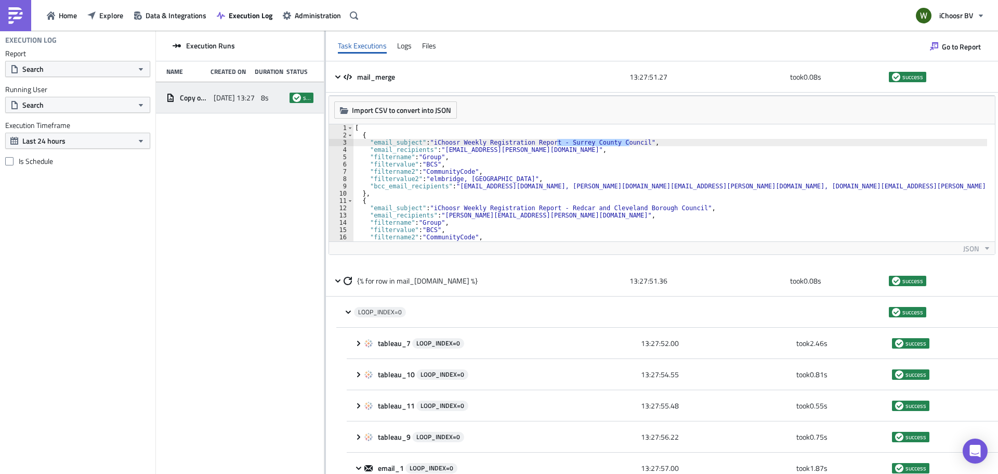
drag, startPoint x: 558, startPoint y: 143, endPoint x: 627, endPoint y: 139, distance: 69.3
click at [627, 140] on div "[ { "email_subject" : "iChoosr Weekly Registration Report - Surrey County Counc…" at bounding box center [694, 186] width 683 height 124
paste textarea "filtername2": "CommunityCode"
click at [481, 175] on div "[ { "email_subject" : "iChoosr Weekly Registration Report - Surrey County Counc…" at bounding box center [694, 186] width 683 height 124
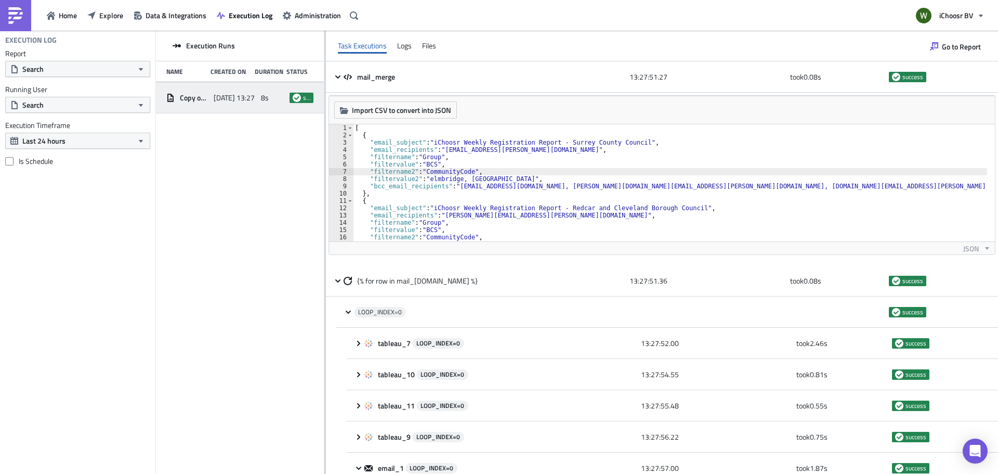
click at [482, 175] on div "[ { "email_subject" : "iChoosr Weekly Registration Report - Surrey County Counc…" at bounding box center [694, 186] width 683 height 124
drag, startPoint x: 425, startPoint y: 179, endPoint x: 560, endPoint y: 172, distance: 134.8
click at [496, 179] on div "[ { "email_subject" : "iChoosr Weekly Registration Report - Surrey County Counc…" at bounding box center [694, 186] width 683 height 124
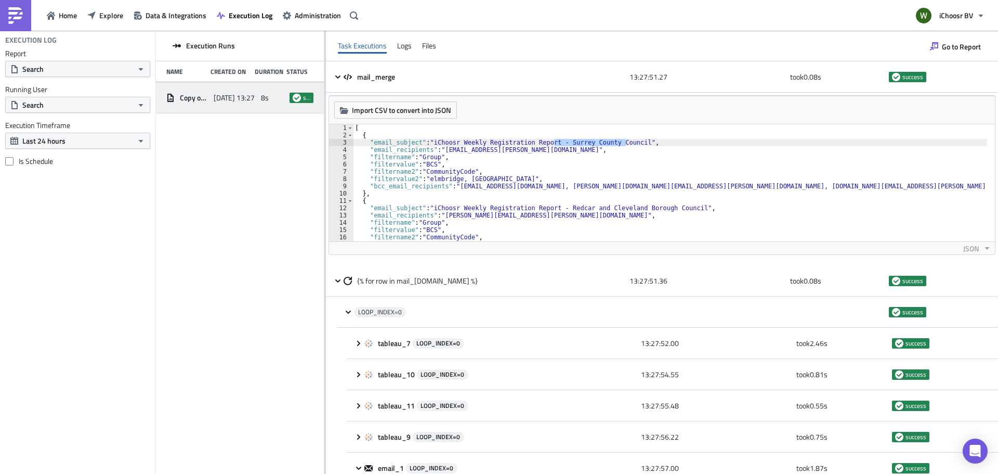
drag, startPoint x: 563, startPoint y: 143, endPoint x: 627, endPoint y: 142, distance: 64.5
click at [627, 142] on div "[ { "email_subject" : "iChoosr Weekly Registration Report - Surrey County Counc…" at bounding box center [694, 186] width 683 height 124
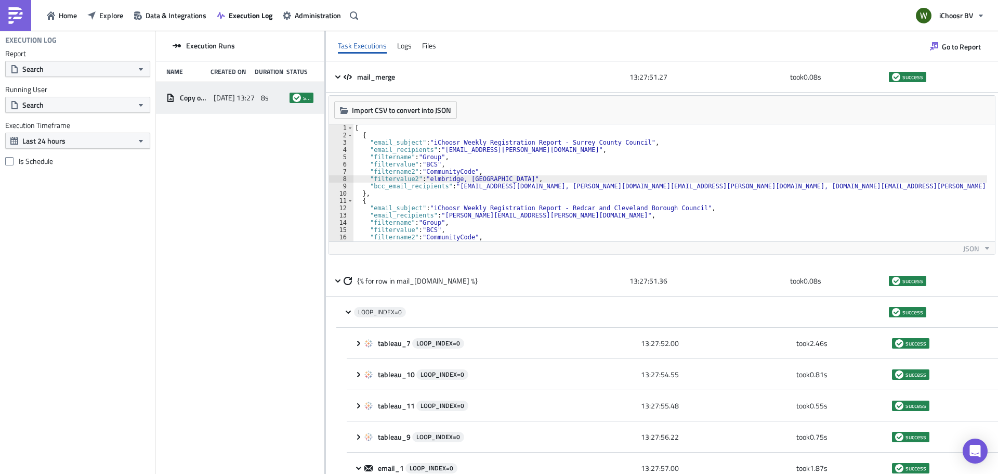
click at [442, 180] on div "[ { "email_subject" : "iChoosr Weekly Registration Report - Surrey County Counc…" at bounding box center [694, 186] width 683 height 124
click at [473, 175] on div "[ { "email_subject" : "iChoosr Weekly Registration Report - Surrey County Counc…" at bounding box center [694, 186] width 683 height 124
drag, startPoint x: 427, startPoint y: 179, endPoint x: 497, endPoint y: 176, distance: 70.2
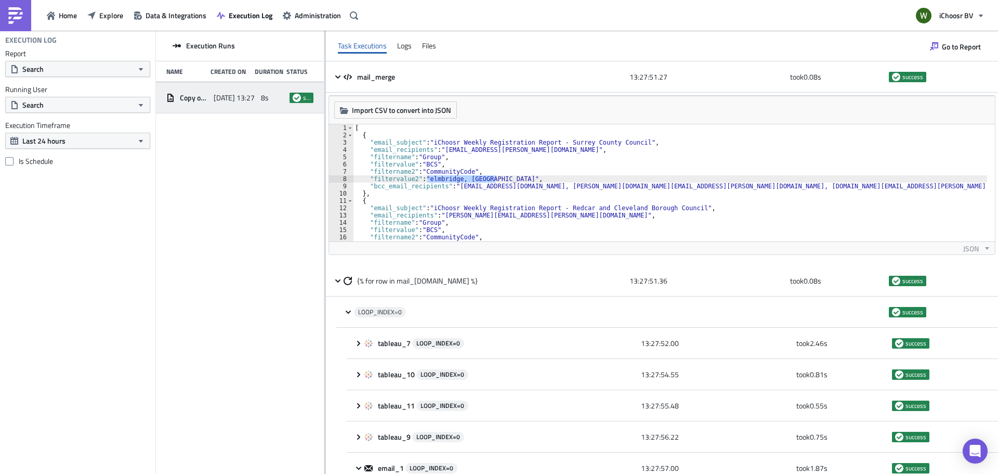
click at [497, 176] on div "[ { "email_subject" : "iChoosr Weekly Registration Report - Surrey County Counc…" at bounding box center [694, 186] width 683 height 124
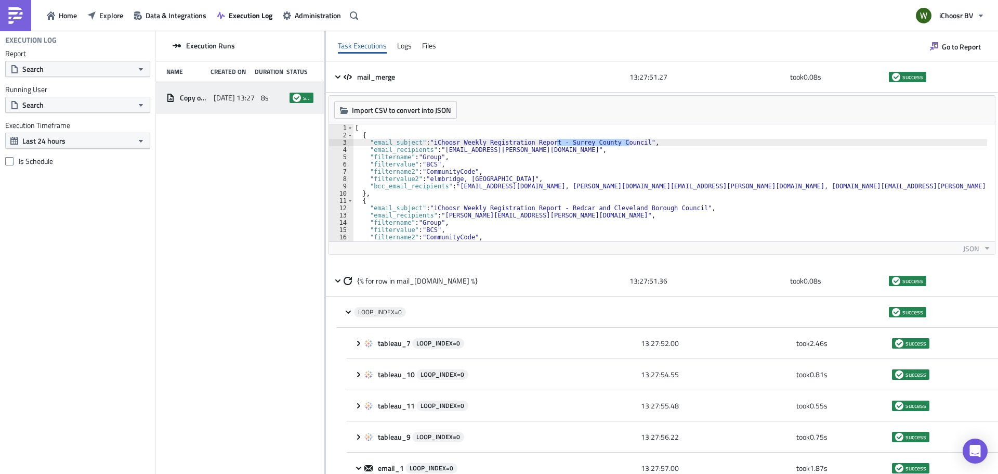
drag, startPoint x: 558, startPoint y: 142, endPoint x: 627, endPoint y: 142, distance: 68.6
click at [628, 142] on div "[ { "email_subject" : "iChoosr Weekly Registration Report - Surrey County Counc…" at bounding box center [694, 186] width 683 height 124
drag, startPoint x: 624, startPoint y: 141, endPoint x: 565, endPoint y: 143, distance: 59.8
click at [565, 143] on div "[ { "email_subject" : "iChoosr Weekly Registration Report - Surrey County Counc…" at bounding box center [670, 182] width 634 height 117
click at [565, 143] on div "[ { "email_subject" : "iChoosr Weekly Registration Report - Surrey County Counc…" at bounding box center [694, 186] width 683 height 124
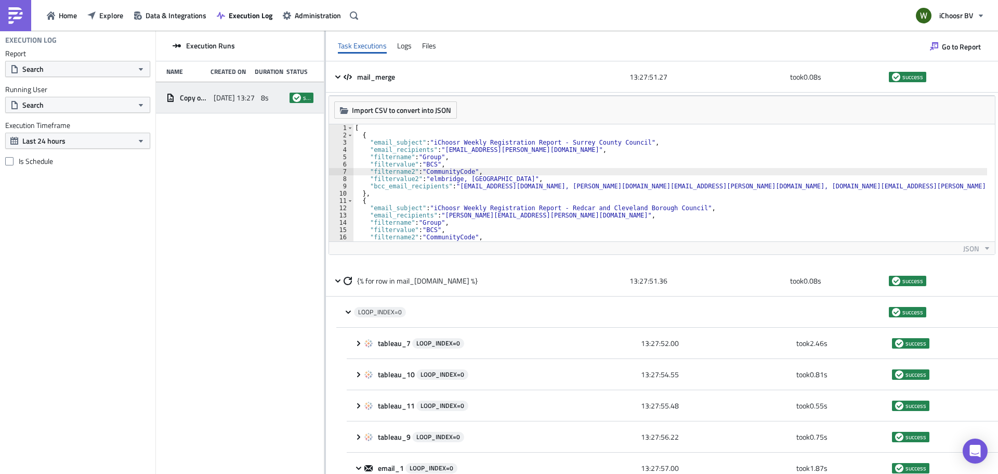
click at [595, 169] on div "[ { "email_subject" : "iChoosr Weekly Registration Report - Surrey County Counc…" at bounding box center [694, 186] width 683 height 124
click at [520, 149] on div "[ { "email_subject" : "iChoosr Weekly Registration Report - Surrey County Counc…" at bounding box center [694, 186] width 683 height 124
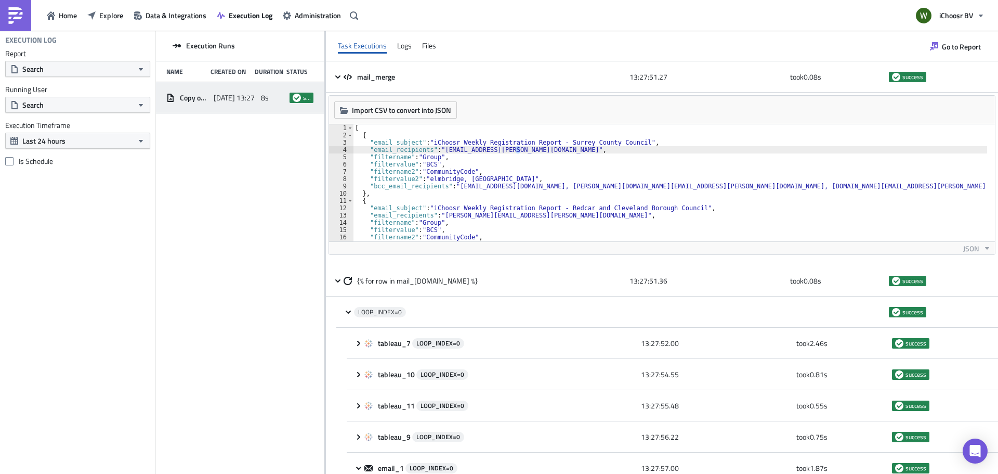
click at [543, 164] on div "[ { "email_subject" : "iChoosr Weekly Registration Report - Surrey County Counc…" at bounding box center [694, 186] width 683 height 124
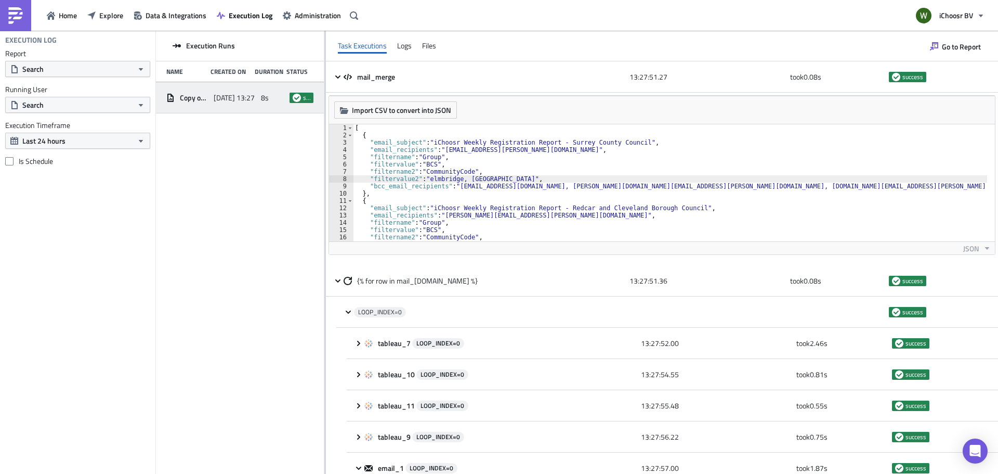
click at [539, 176] on div "[ { "email_subject" : "iChoosr Weekly Registration Report - Surrey County Counc…" at bounding box center [694, 186] width 683 height 124
click at [542, 177] on div "[ { "email_subject" : "iChoosr Weekly Registration Report - Surrey County Counc…" at bounding box center [694, 186] width 683 height 124
click at [532, 184] on div "[ { "email_subject" : "iChoosr Weekly Registration Report - Surrey County Counc…" at bounding box center [694, 186] width 683 height 124
click at [526, 177] on div "[ { "email_subject" : "iChoosr Weekly Registration Report - Surrey County Counc…" at bounding box center [694, 186] width 683 height 124
type textarea ""filtervalue2": "elmbridge, guildford","
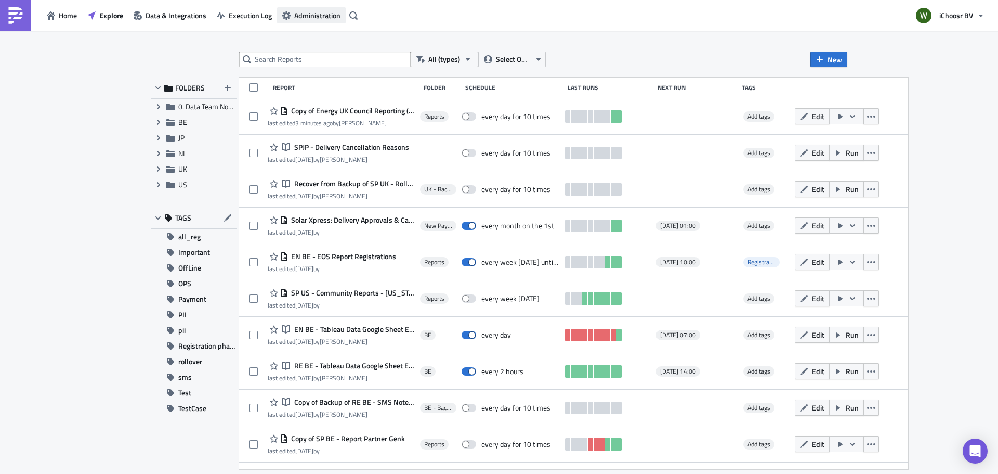
click at [314, 18] on span "Administration" at bounding box center [317, 15] width 46 height 11
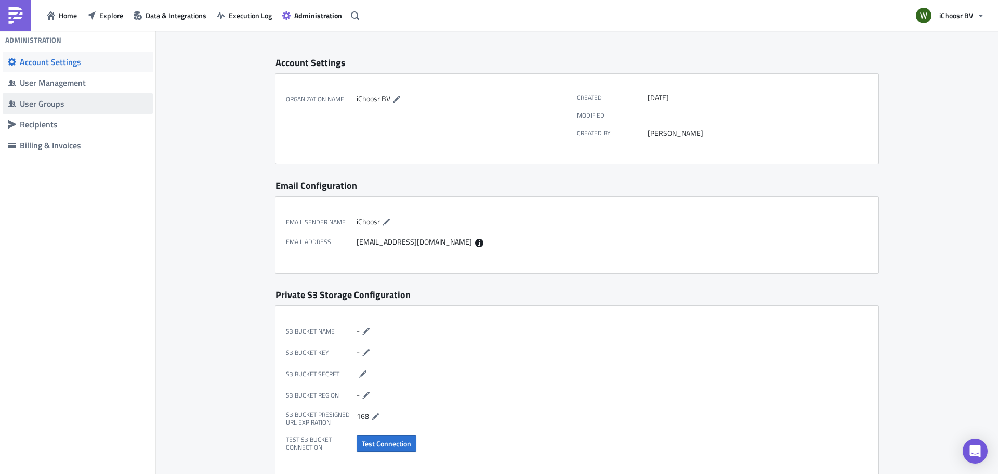
click at [56, 98] on div "User Groups" at bounding box center [84, 103] width 128 height 10
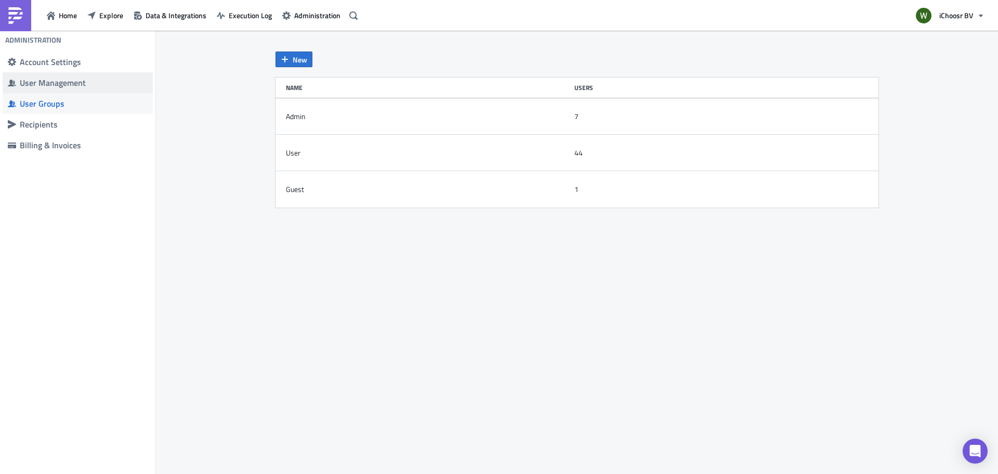
click at [67, 81] on div "User Management" at bounding box center [84, 82] width 128 height 10
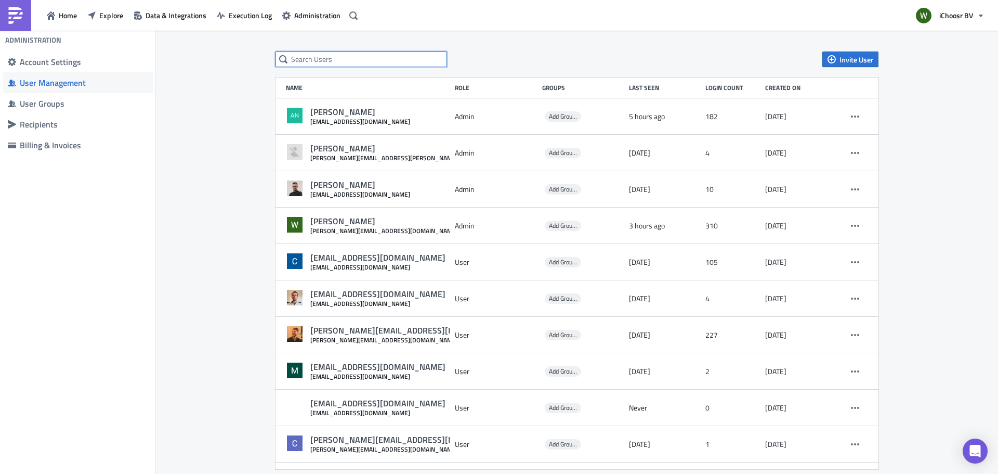
click at [342, 65] on input "text" at bounding box center [362, 59] width 172 height 16
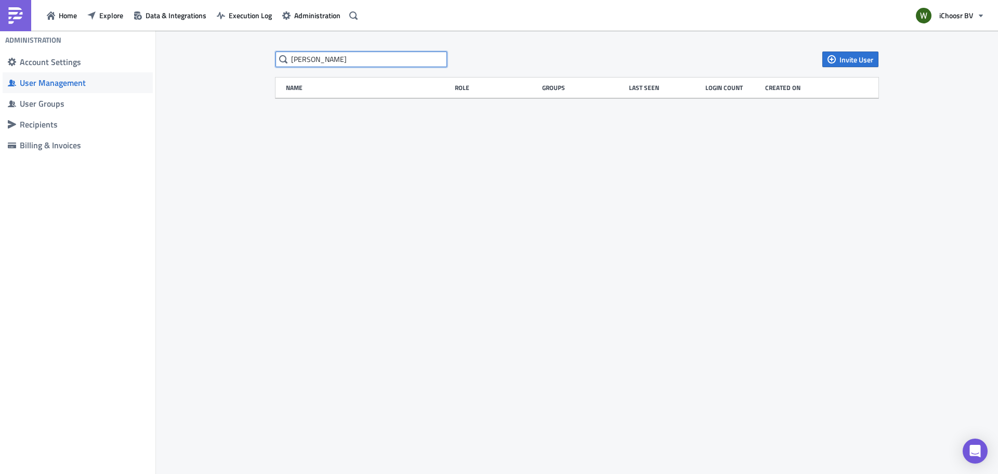
type input "[PERSON_NAME]"
click at [858, 58] on span "Invite User" at bounding box center [857, 59] width 34 height 11
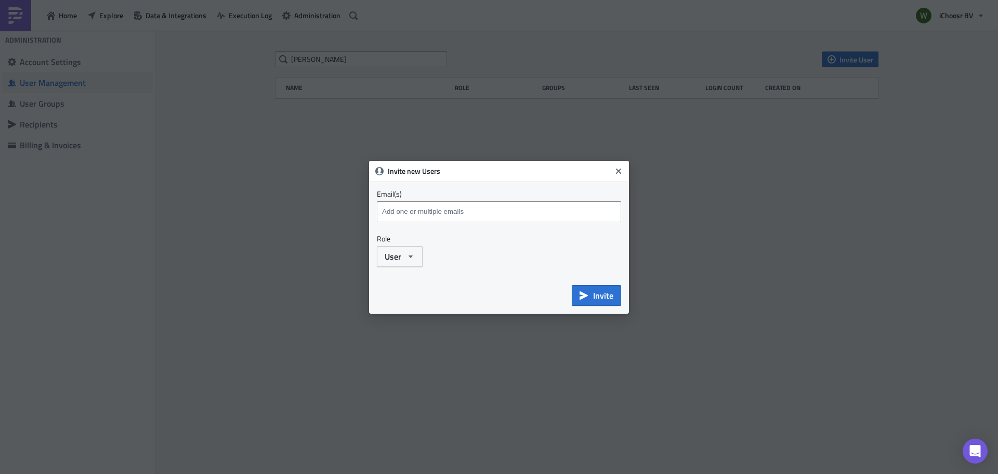
click at [449, 222] on div "Emails marked red are not a valid and will be skipped." at bounding box center [499, 216] width 244 height 30
click at [469, 204] on input at bounding box center [500, 212] width 242 height 16
paste input "[PERSON_NAME][EMAIL_ADDRESS][DOMAIN_NAME]"
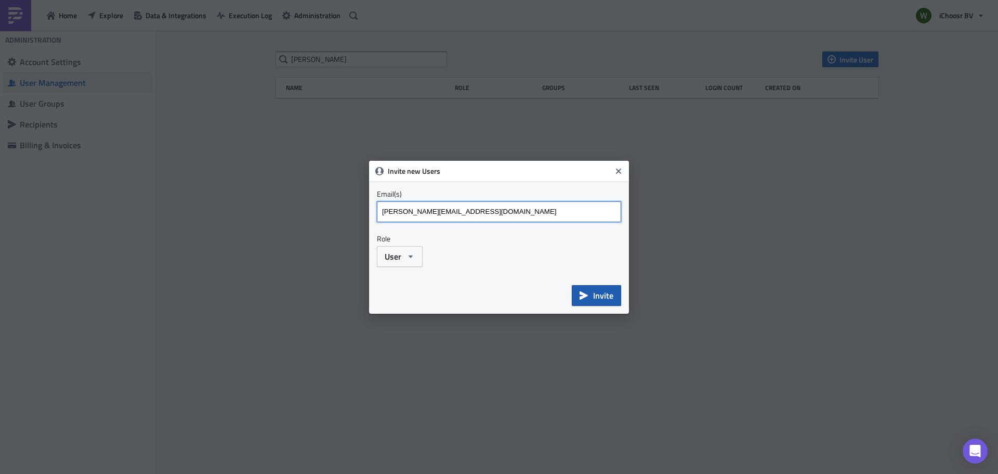
type input "[PERSON_NAME][EMAIL_ADDRESS][DOMAIN_NAME]"
click at [601, 293] on span "Invite" at bounding box center [603, 295] width 20 height 12
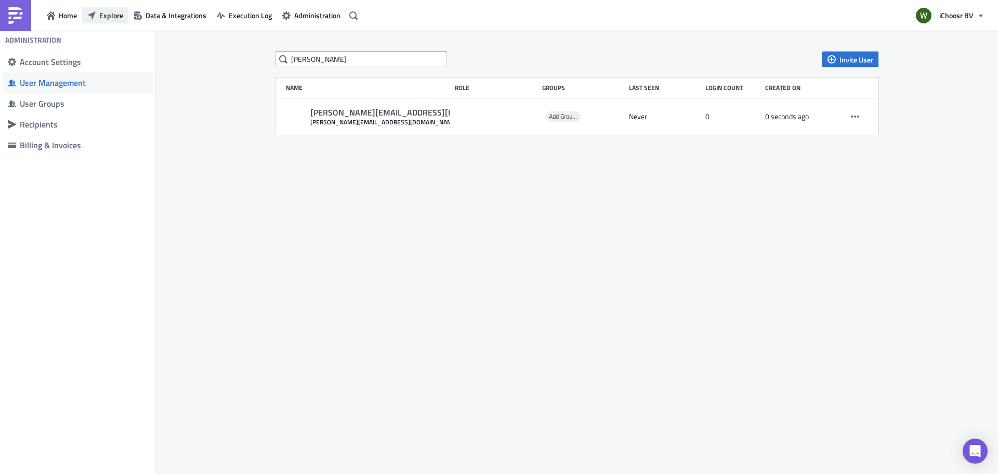
click at [108, 22] on button "Explore" at bounding box center [105, 15] width 46 height 16
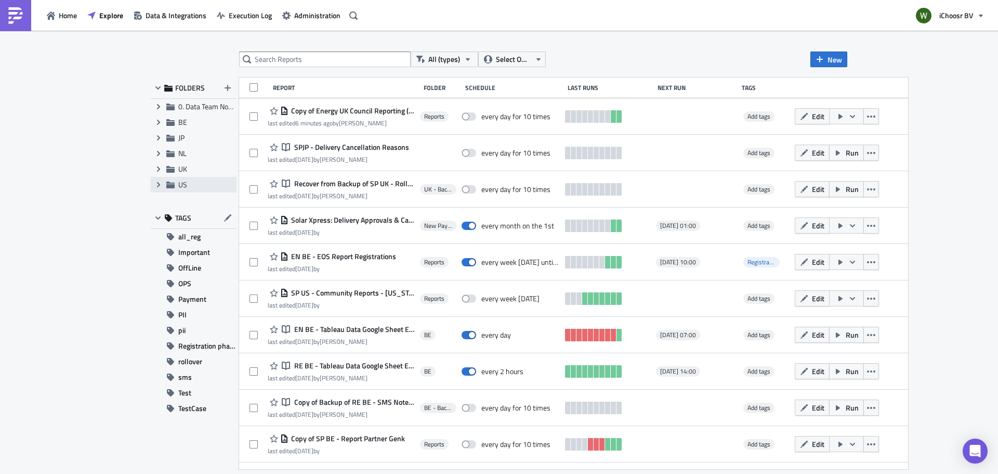
click at [176, 185] on div "Expand group US" at bounding box center [194, 185] width 86 height 16
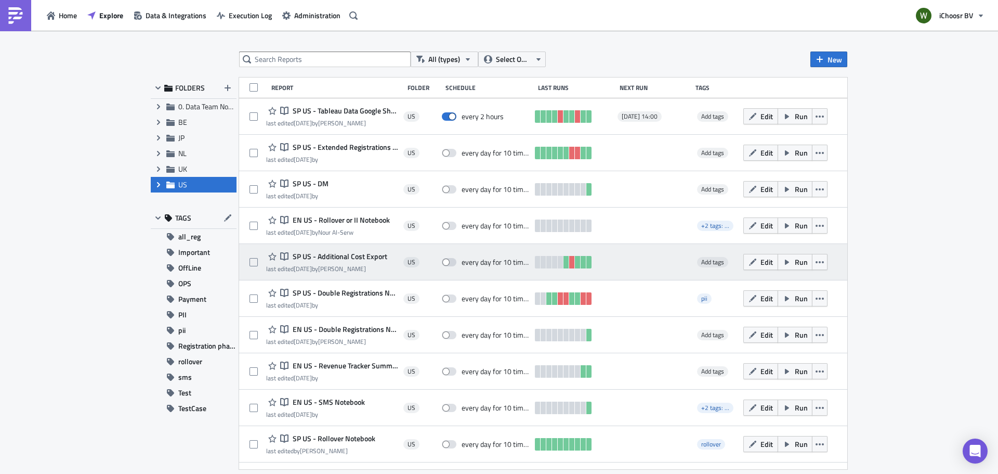
click at [345, 246] on div "Notebook SP US - Additional Cost Export last edited [DATE] by [PERSON_NAME] US …" at bounding box center [543, 262] width 608 height 36
click at [348, 252] on span "SP US - Additional Cost Export" at bounding box center [338, 256] width 97 height 9
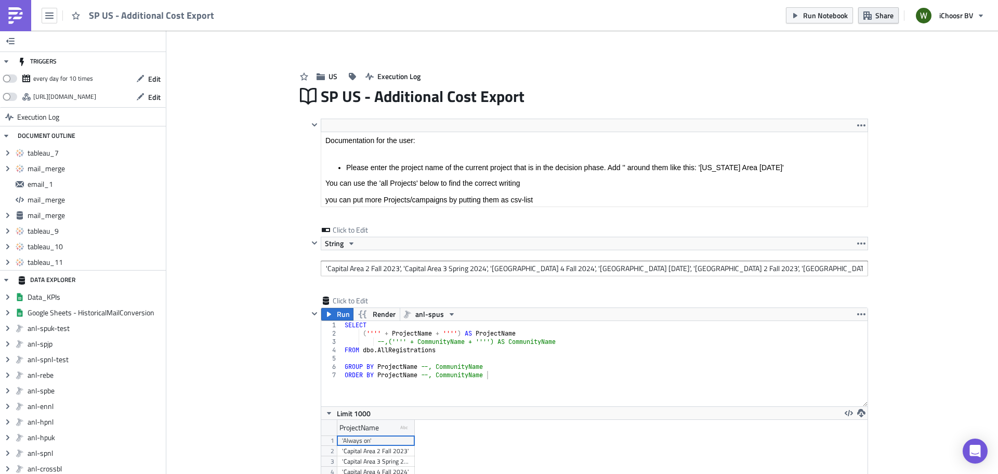
click at [895, 20] on button "Share" at bounding box center [878, 15] width 41 height 16
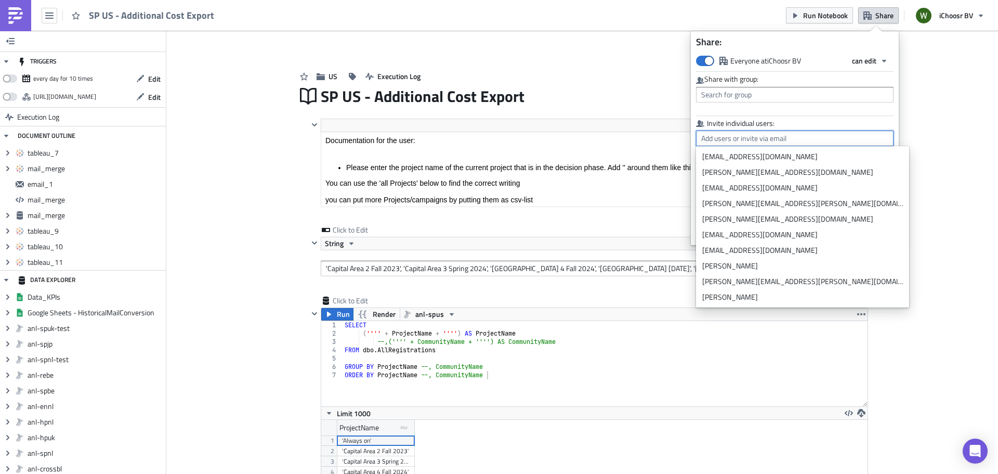
click at [793, 139] on input "text" at bounding box center [795, 138] width 198 height 16
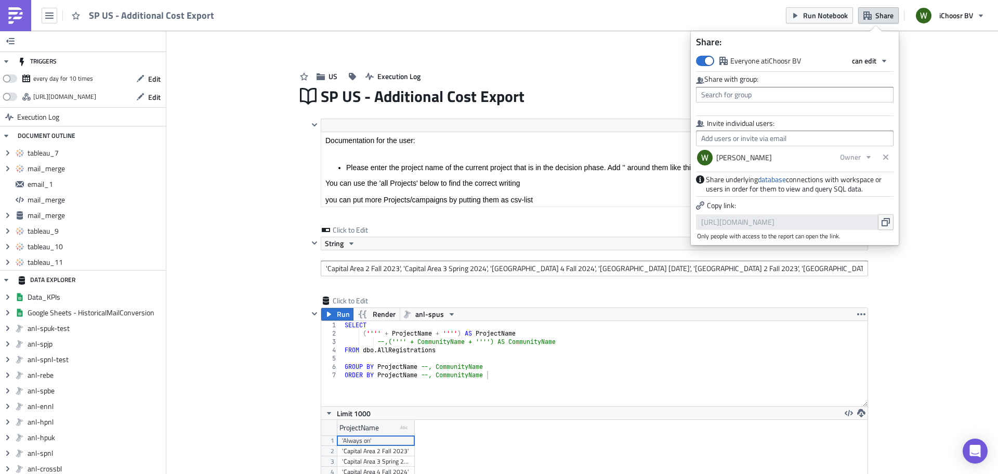
click at [850, 122] on label "Invite individual users:" at bounding box center [795, 123] width 198 height 9
click at [773, 177] on link "database" at bounding box center [772, 179] width 28 height 11
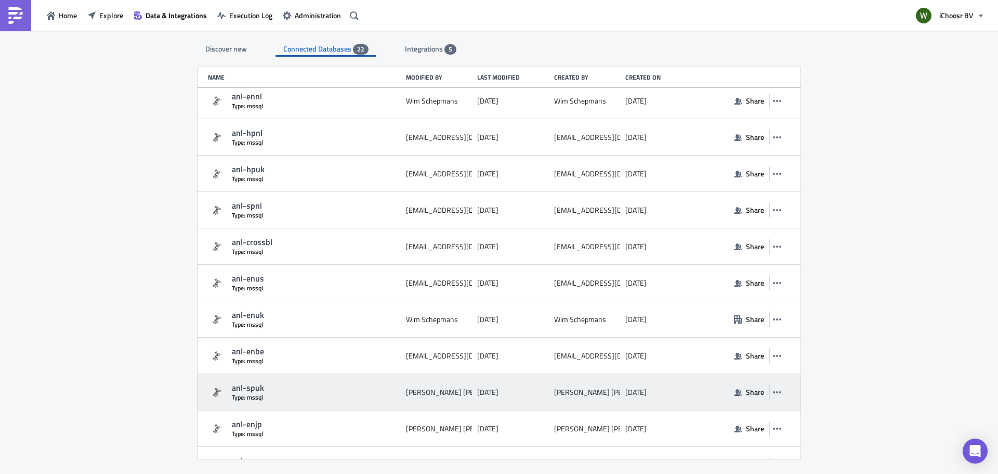
scroll to position [312, 0]
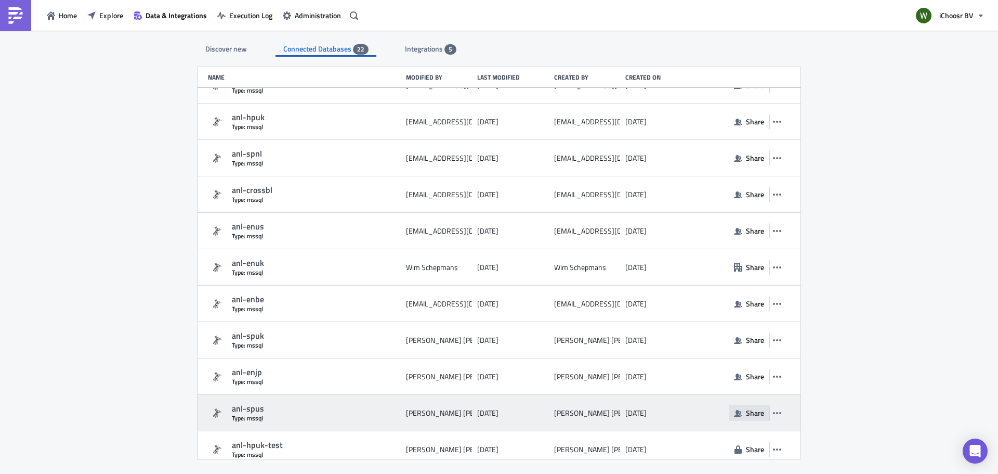
click at [737, 409] on button "Share" at bounding box center [749, 412] width 41 height 16
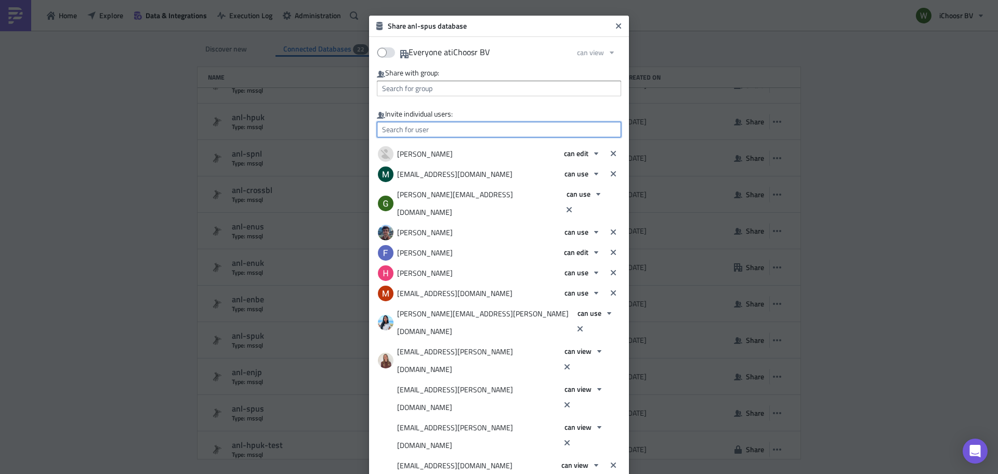
click at [442, 137] on input "text" at bounding box center [499, 130] width 244 height 16
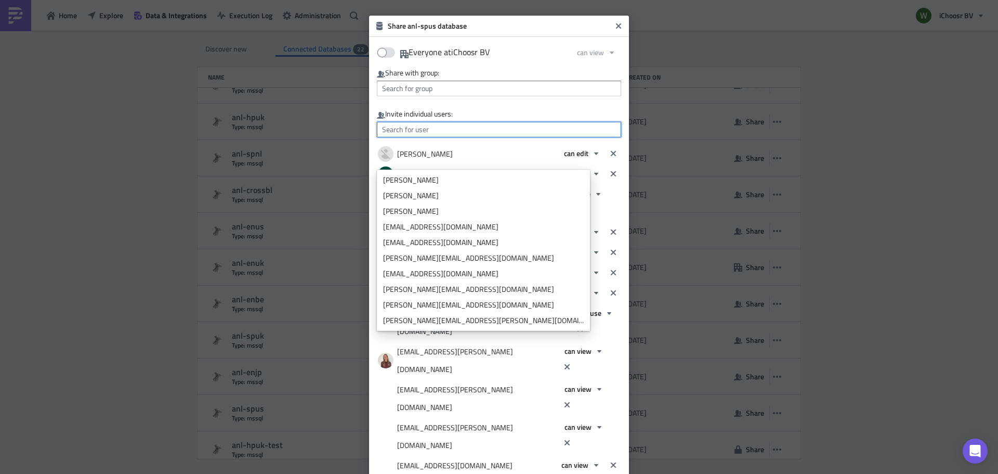
paste input "hannah.dieck@ichoosr.com"
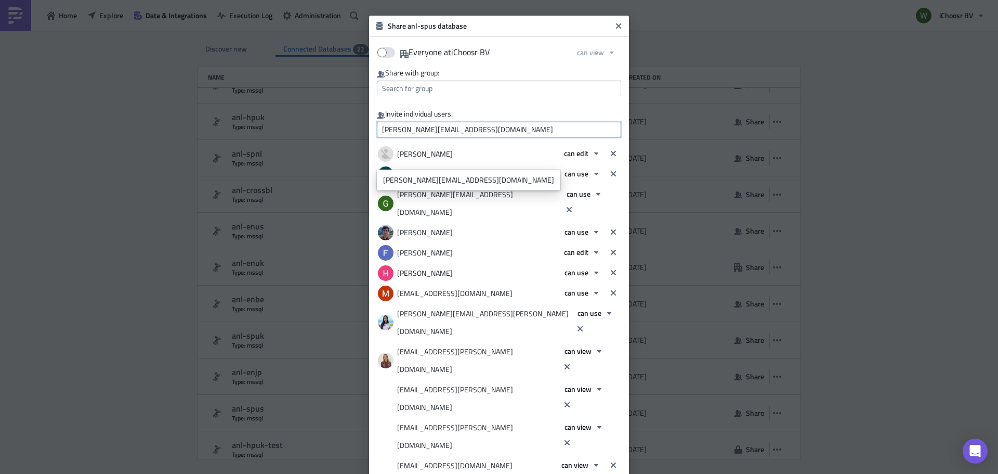
type input "hannah.dieck@ichoosr.com"
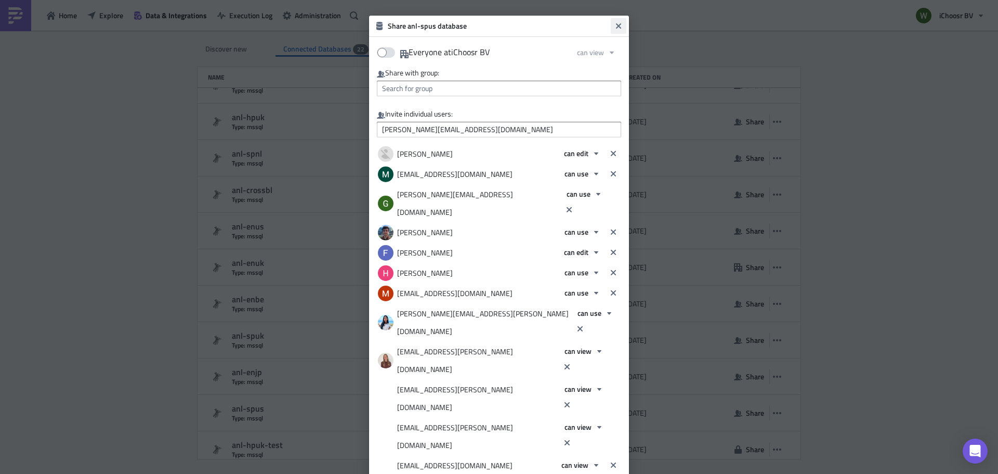
click at [620, 30] on icon "Close" at bounding box center [618, 26] width 8 height 8
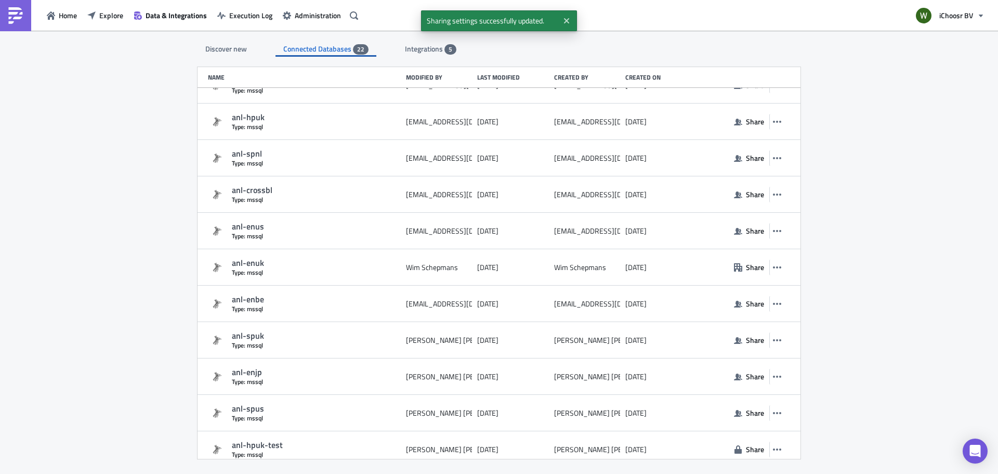
drag, startPoint x: 937, startPoint y: 96, endPoint x: 957, endPoint y: 89, distance: 20.9
click at [938, 94] on div "Discover new Connected Databases 22 Integrations 5 SQL Databases Amazon Athena …" at bounding box center [499, 253] width 998 height 444
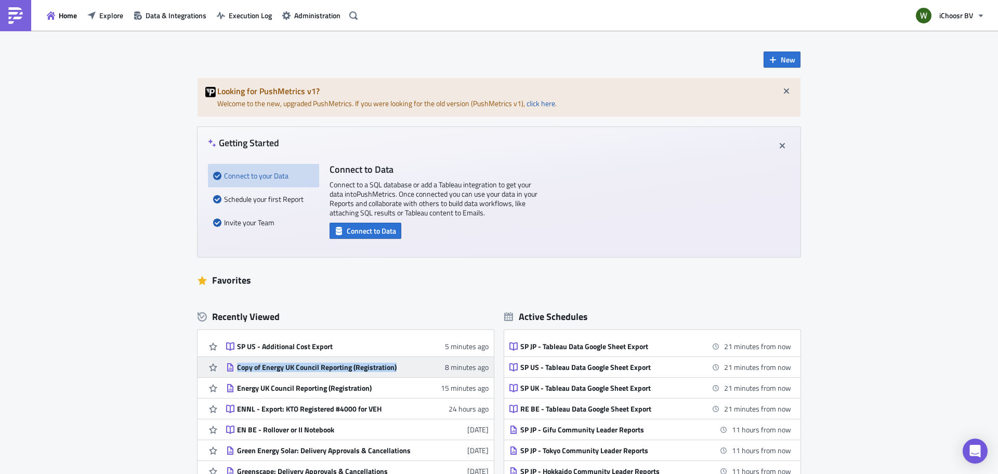
drag, startPoint x: 199, startPoint y: 367, endPoint x: 403, endPoint y: 368, distance: 204.3
click at [400, 369] on div "Copy of Energy UK Council Reporting (Registration) 8 minutes ago" at bounding box center [346, 367] width 296 height 21
copy div "Copy of Energy UK Council Reporting (Registration)"
click at [105, 21] on button "Explore" at bounding box center [105, 15] width 46 height 16
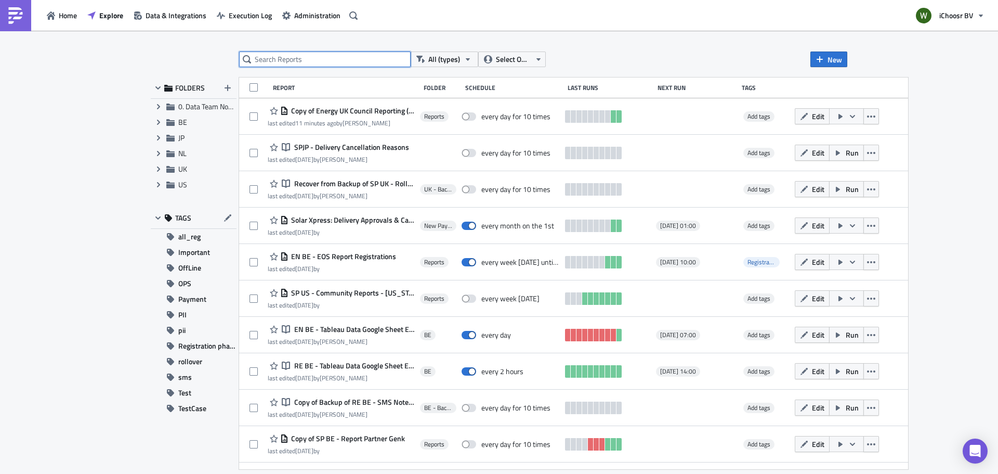
drag, startPoint x: 297, startPoint y: 60, endPoint x: 302, endPoint y: 54, distance: 7.9
click at [298, 60] on input "text" at bounding box center [325, 59] width 172 height 16
click at [322, 60] on input "text" at bounding box center [325, 59] width 172 height 16
paste input "Copy of Energy UK Council Reporting (Registration)"
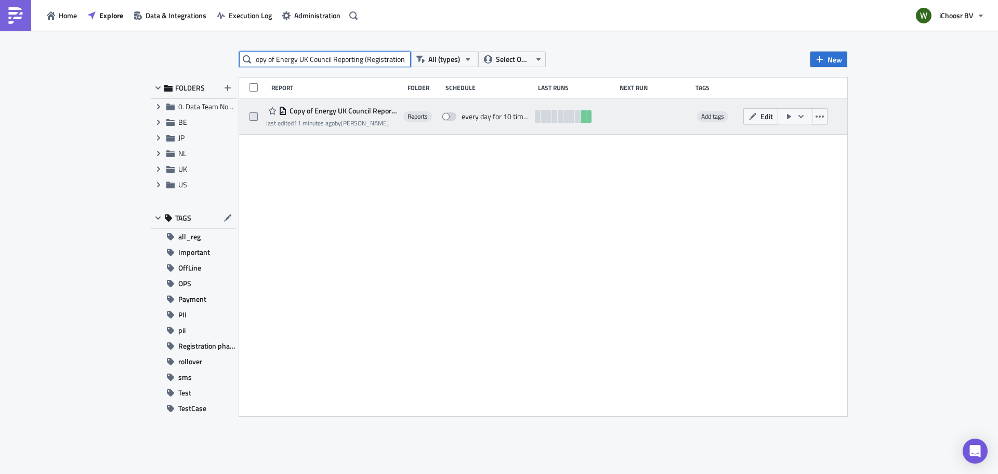
type input "Copy of Energy UK Council Reporting (Registration)"
click at [255, 117] on span at bounding box center [254, 116] width 8 height 8
click at [255, 117] on input "checkbox" at bounding box center [255, 116] width 7 height 7
checkbox input "true"
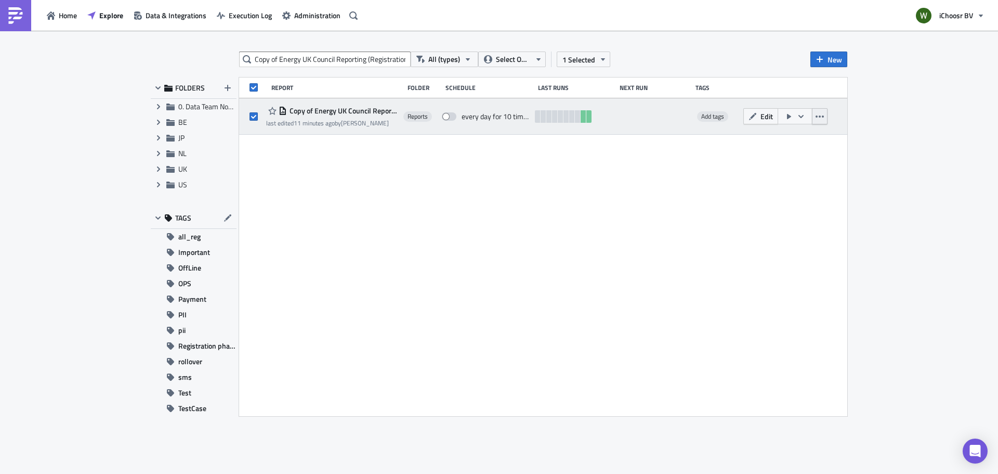
click at [820, 113] on icon "button" at bounding box center [820, 116] width 8 height 8
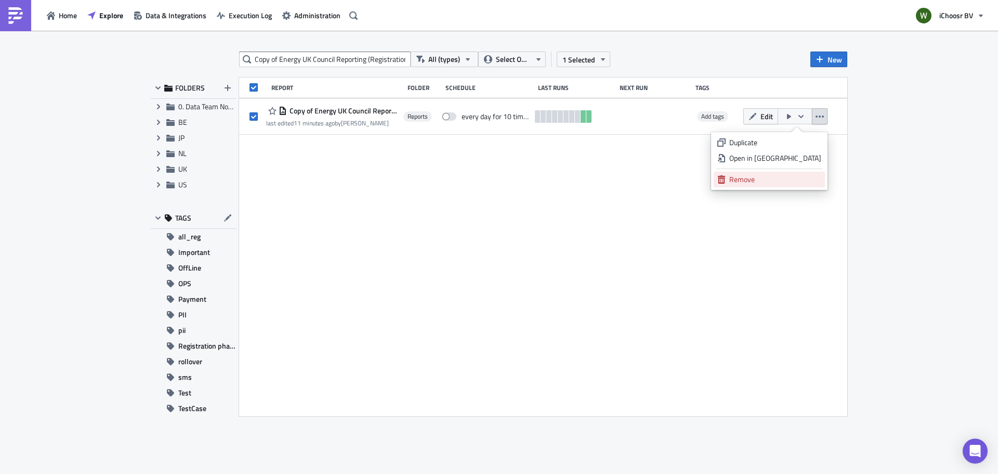
click at [769, 181] on div "Remove" at bounding box center [775, 179] width 92 height 10
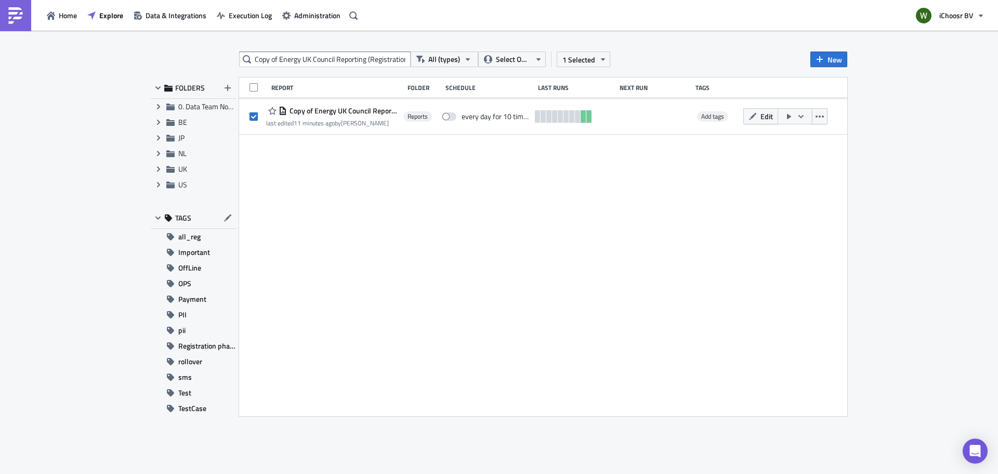
checkbox input "false"
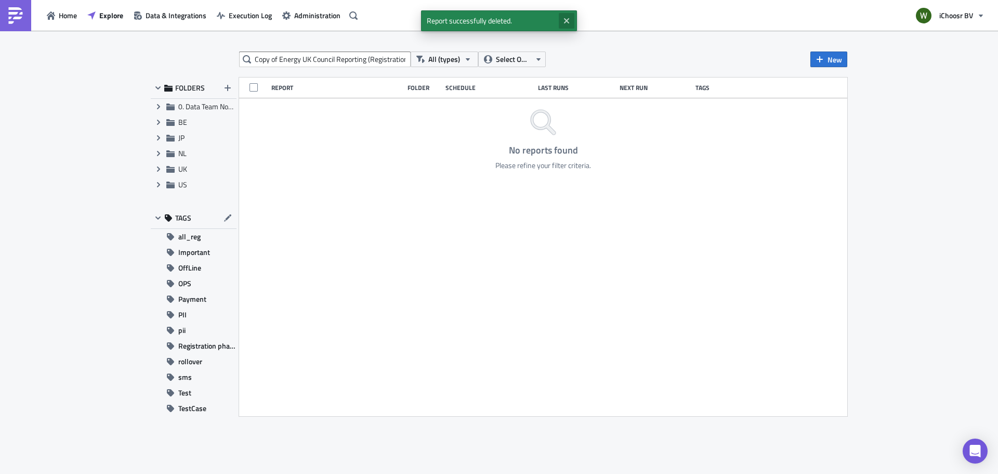
click at [566, 19] on icon "Close" at bounding box center [566, 21] width 8 height 8
